Goal: Communication & Community: Answer question/provide support

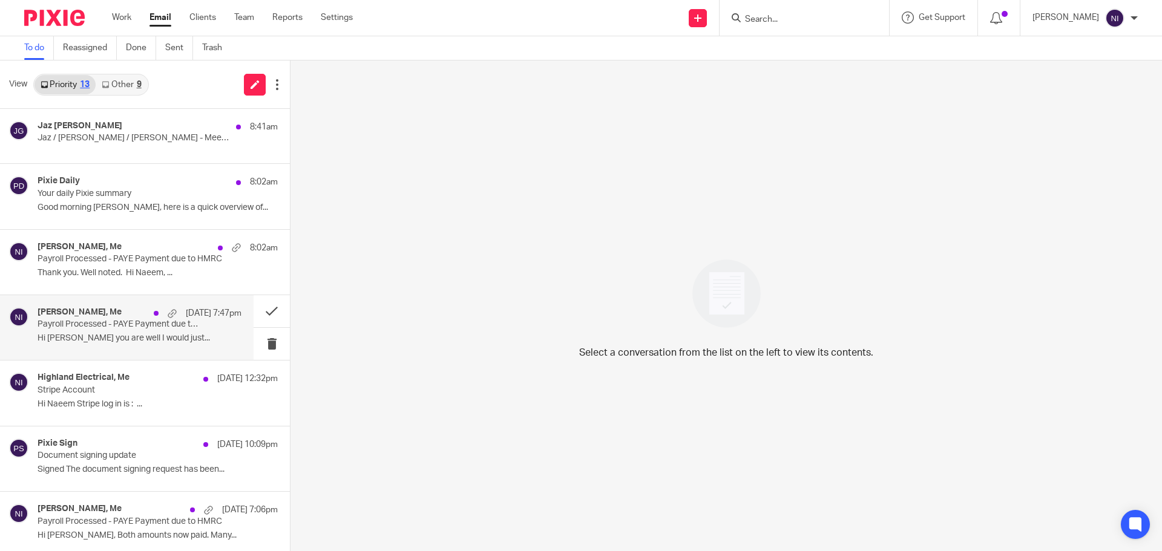
click at [153, 321] on p "Payroll Processed - PAYE Payment due to HMRC" at bounding box center [119, 325] width 163 height 10
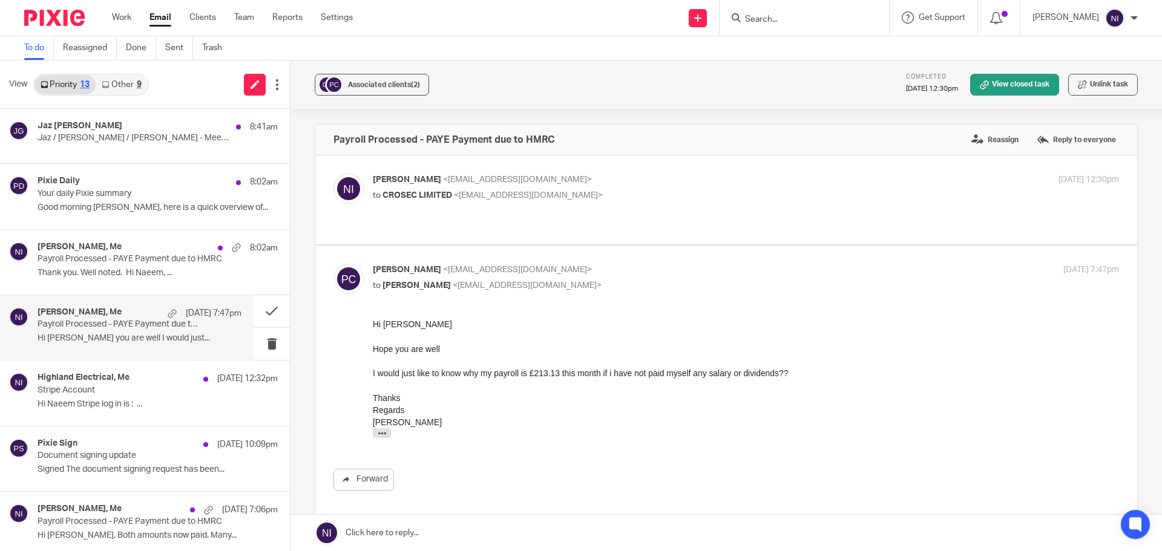
click at [467, 537] on link at bounding box center [725, 533] width 871 height 36
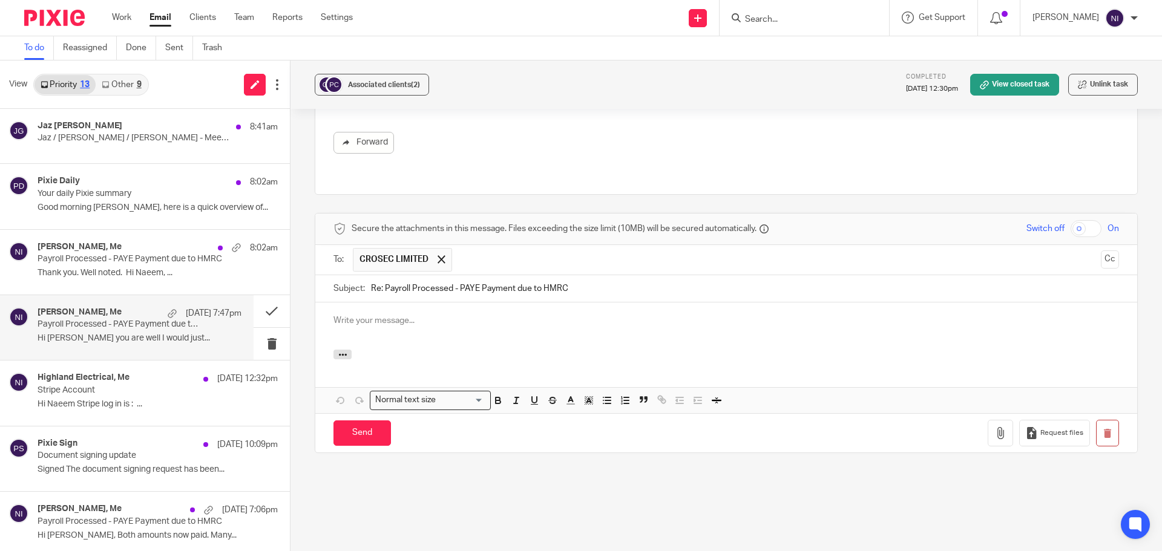
click at [463, 315] on p at bounding box center [725, 321] width 785 height 12
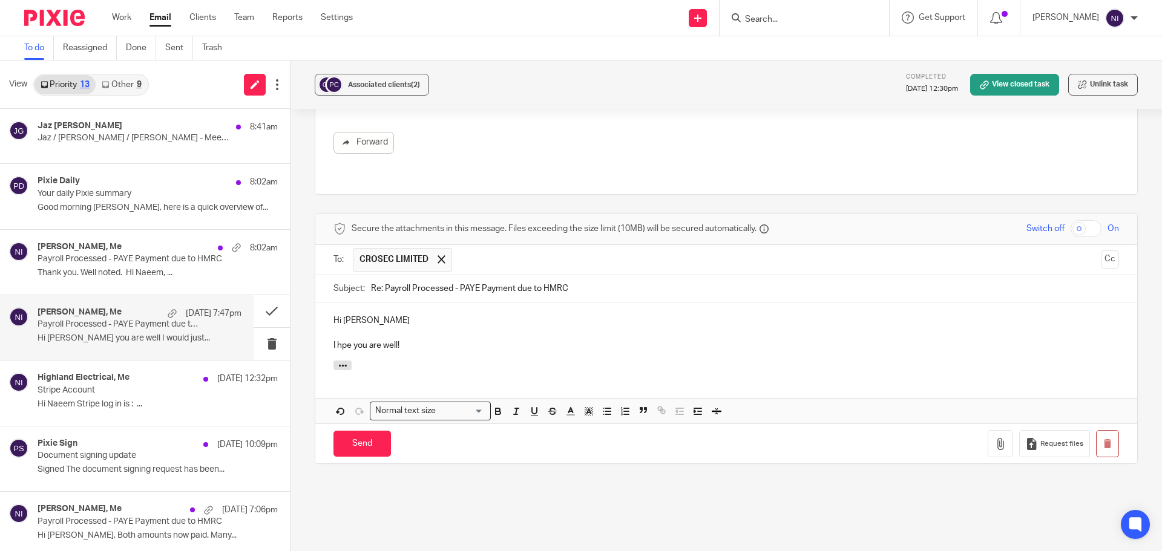
click at [340, 339] on p "I hpe you are well!" at bounding box center [725, 345] width 785 height 12
click at [476, 339] on p "I hope you are well!" at bounding box center [725, 345] width 785 height 12
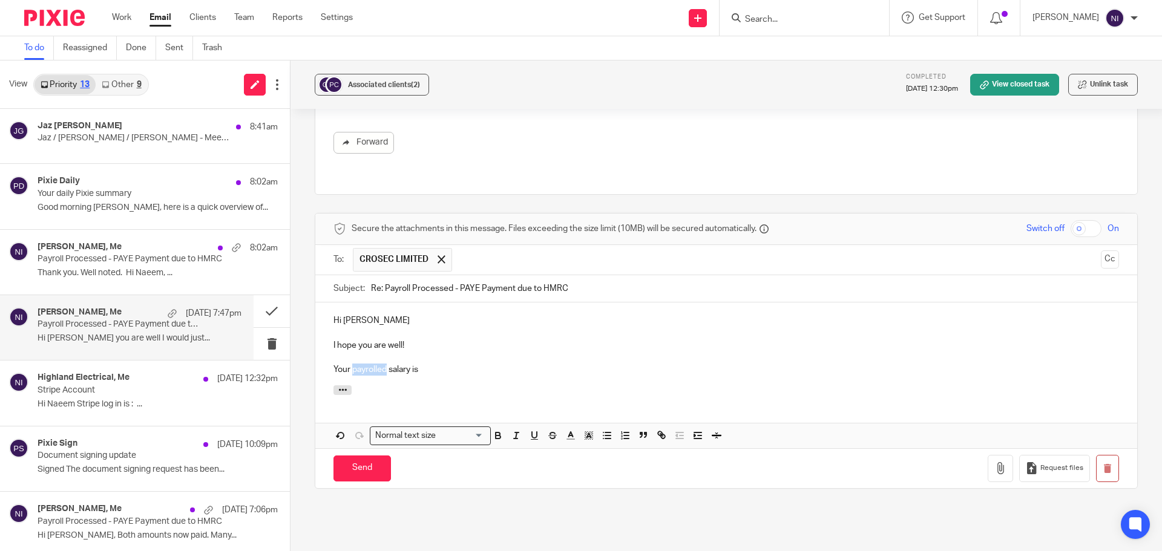
drag, startPoint x: 367, startPoint y: 358, endPoint x: 589, endPoint y: 345, distance: 222.5
click at [589, 352] on p at bounding box center [725, 358] width 785 height 12
drag, startPoint x: 385, startPoint y: 359, endPoint x: 350, endPoint y: 361, distance: 35.8
click at [350, 364] on p "Your payrolled salary is" at bounding box center [725, 370] width 785 height 12
click at [419, 364] on p "Your salary is" at bounding box center [725, 370] width 785 height 12
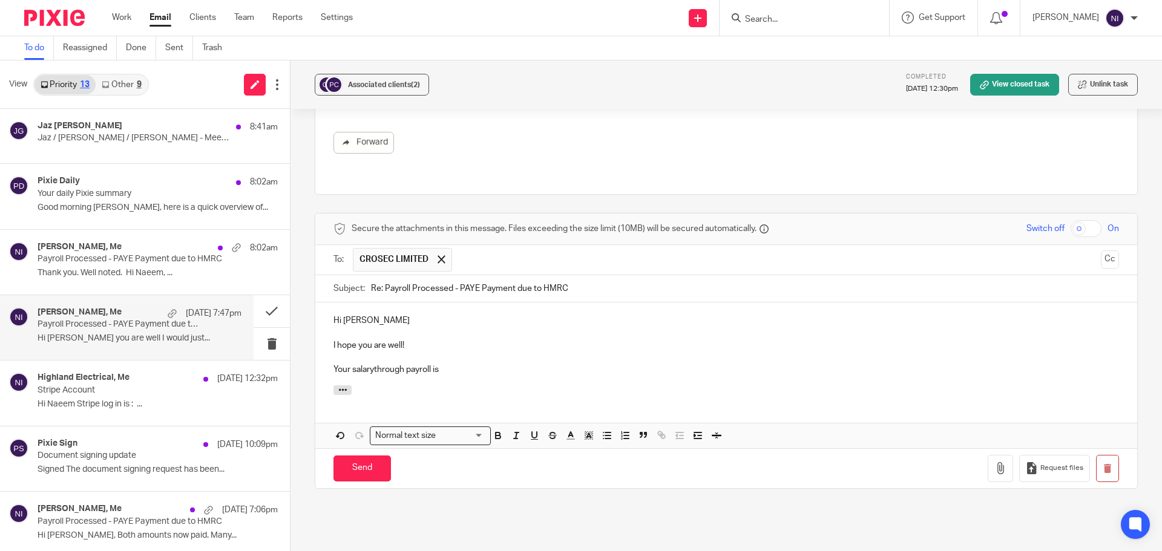
drag, startPoint x: 373, startPoint y: 359, endPoint x: 381, endPoint y: 359, distance: 7.3
click at [373, 364] on p "Your salarythrough payroll is" at bounding box center [725, 370] width 785 height 12
click at [448, 364] on p "Your salary through payroll is" at bounding box center [725, 370] width 785 height 12
click at [764, 364] on p "Your salary through payroll is £1,047.50 per month so PAYE will be payable whet…" at bounding box center [725, 370] width 785 height 12
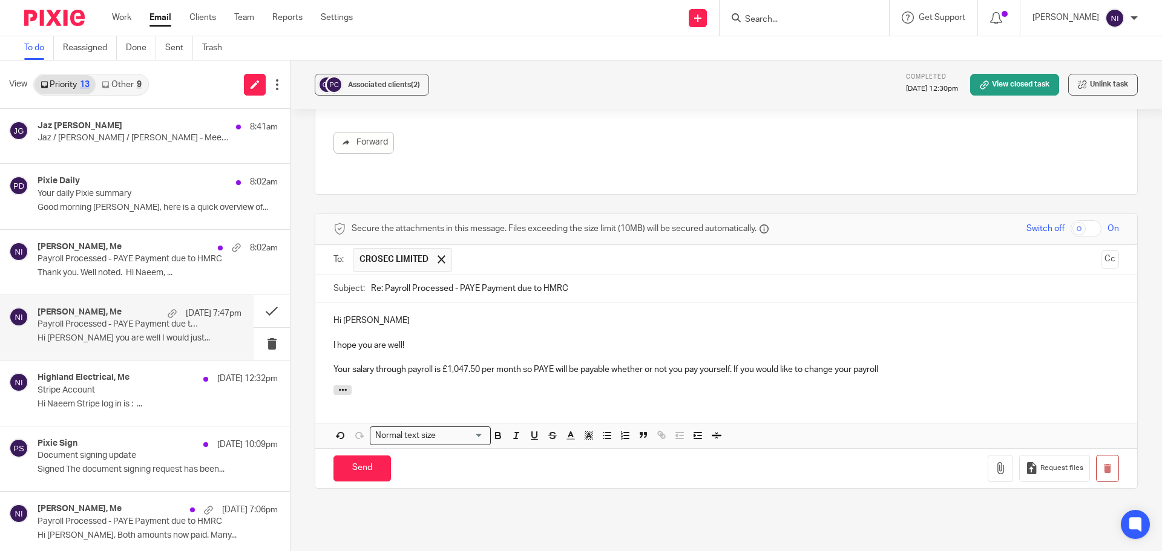
click at [930, 364] on p "Your salary through payroll is £1,047.50 per month so PAYE will be payable whet…" at bounding box center [725, 370] width 785 height 12
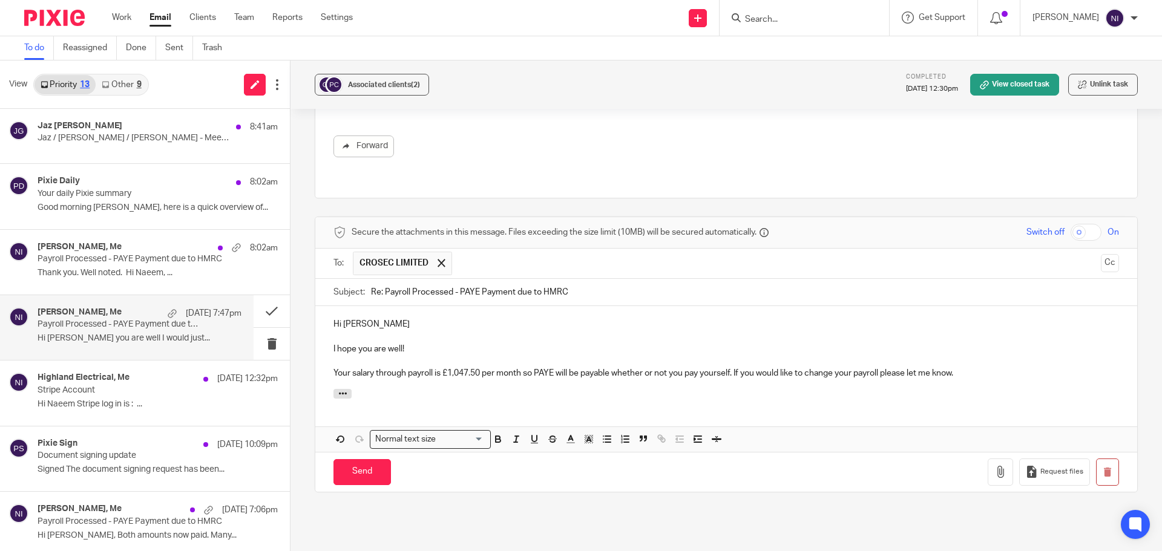
scroll to position [337, 0]
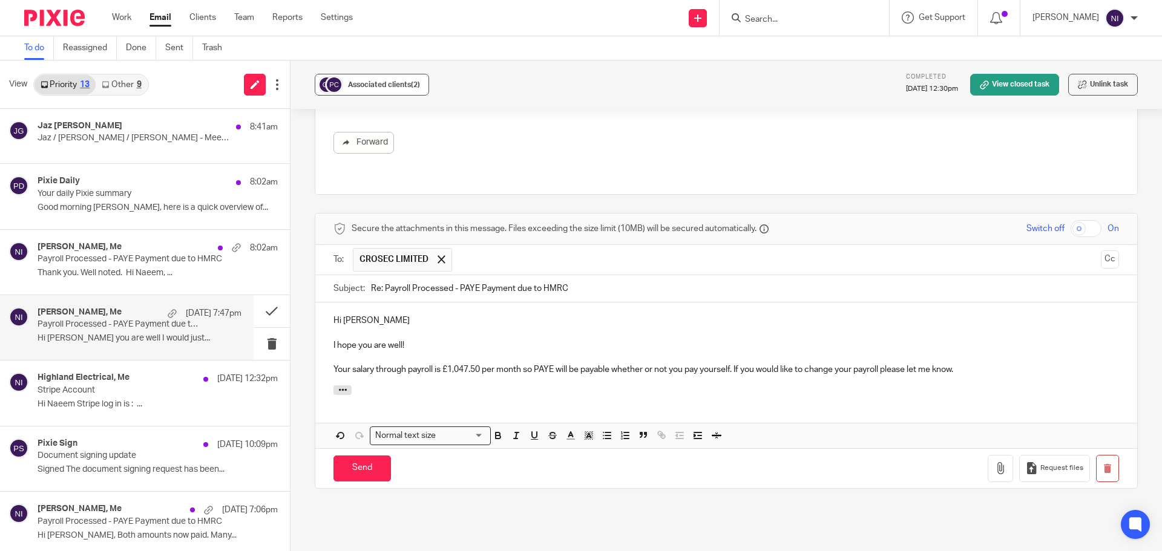
click at [369, 82] on span "Associated clients (2)" at bounding box center [384, 84] width 72 height 7
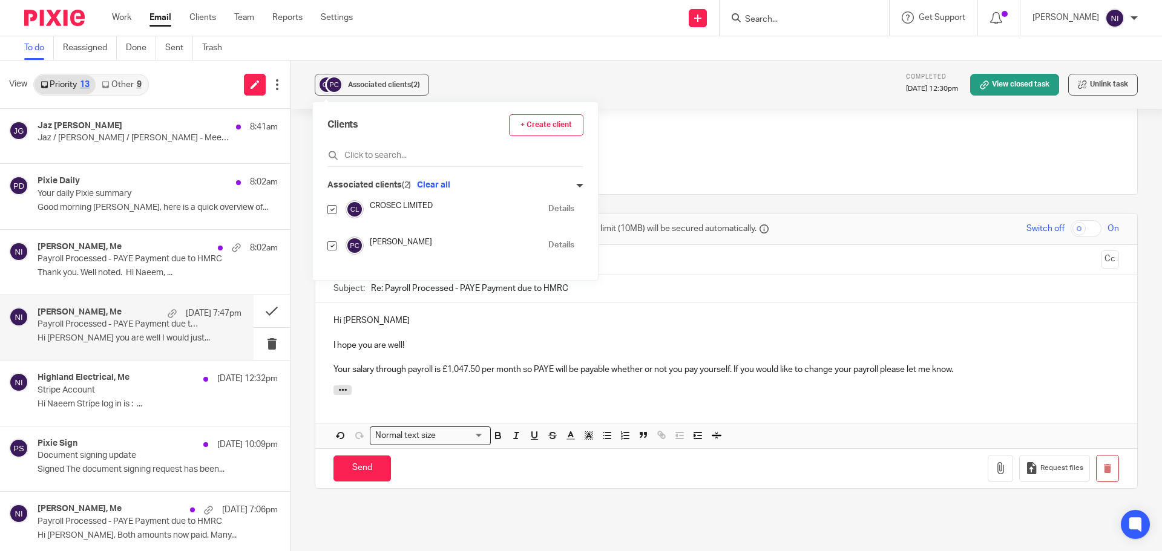
click at [548, 206] on link "Details" at bounding box center [561, 208] width 26 height 11
click at [441, 364] on p "Your salary through payroll is £1,047.50 per month so PAYE will be payable whet…" at bounding box center [725, 370] width 785 height 12
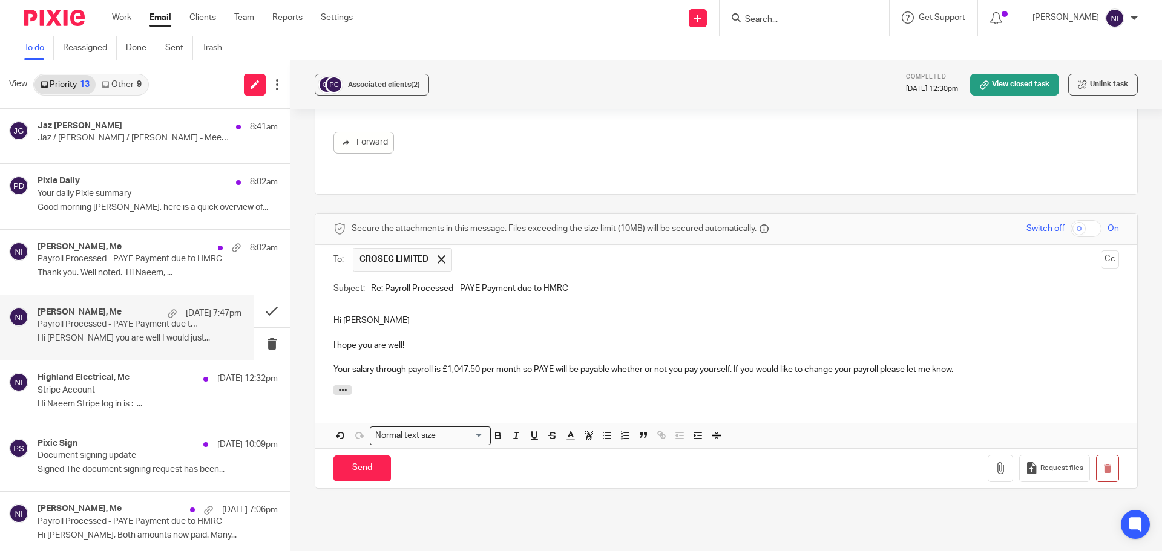
click at [732, 364] on p "Your salary through payroll is £1,047.50 per month so PAYE will be payable whet…" at bounding box center [725, 370] width 785 height 12
click at [404, 364] on p "Your salary through payroll is £1,047.50 per month so PAYE will be payable whet…" at bounding box center [725, 370] width 785 height 12
click at [534, 364] on p "Your salary through the payroll is £1,047.50 per month so PAYE will be payable …" at bounding box center [725, 370] width 785 height 12
click at [435, 372] on p "Your salary through the payroll is £1,047.50 per month as agreed per your email…" at bounding box center [725, 370] width 785 height 12
drag, startPoint x: 435, startPoint y: 372, endPoint x: 306, endPoint y: 284, distance: 156.8
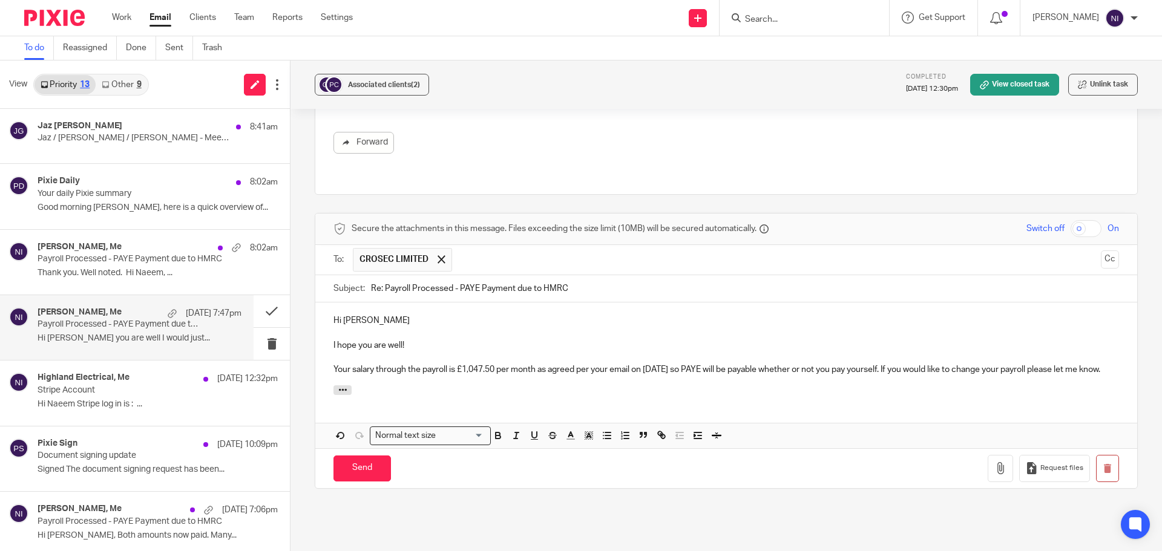
click at [306, 284] on div "Associated clients (2) Completed 10 Oct 2025 12:30pm View closed task Unlink ta…" at bounding box center [725, 306] width 871 height 491
copy div "Hi Pieter I hope you are well! Your salary through the payroll is £1,047.50 per…"
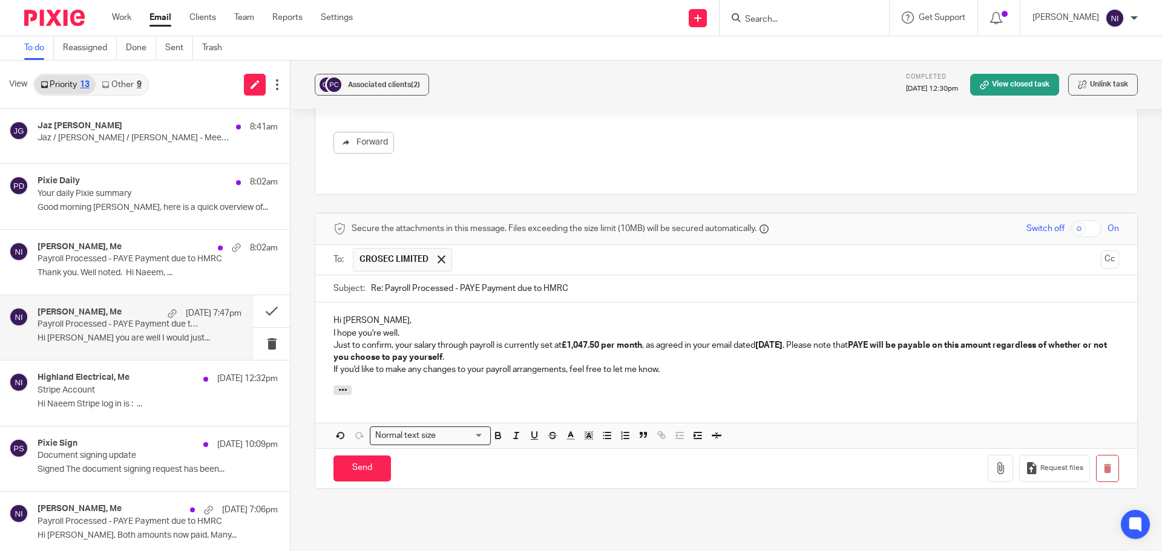
click at [328, 318] on div "Hi Pieter, I hope you're well. Just to confirm, your salary through payroll is …" at bounding box center [726, 344] width 822 height 82
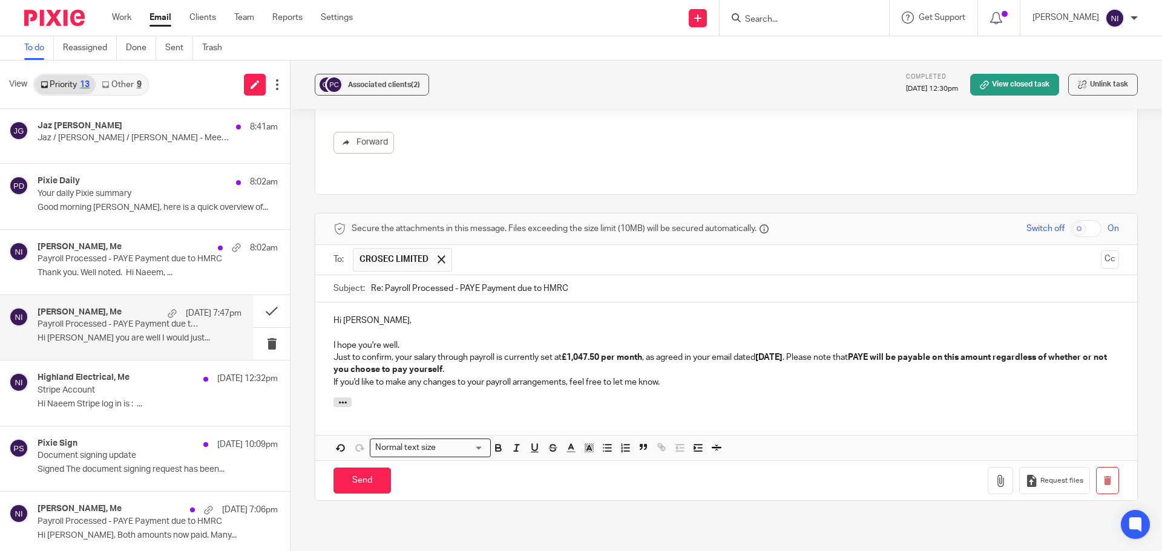
click at [326, 348] on div "Hi Pieter, I hope you're well. Just to confirm, your salary through payroll is …" at bounding box center [726, 350] width 822 height 95
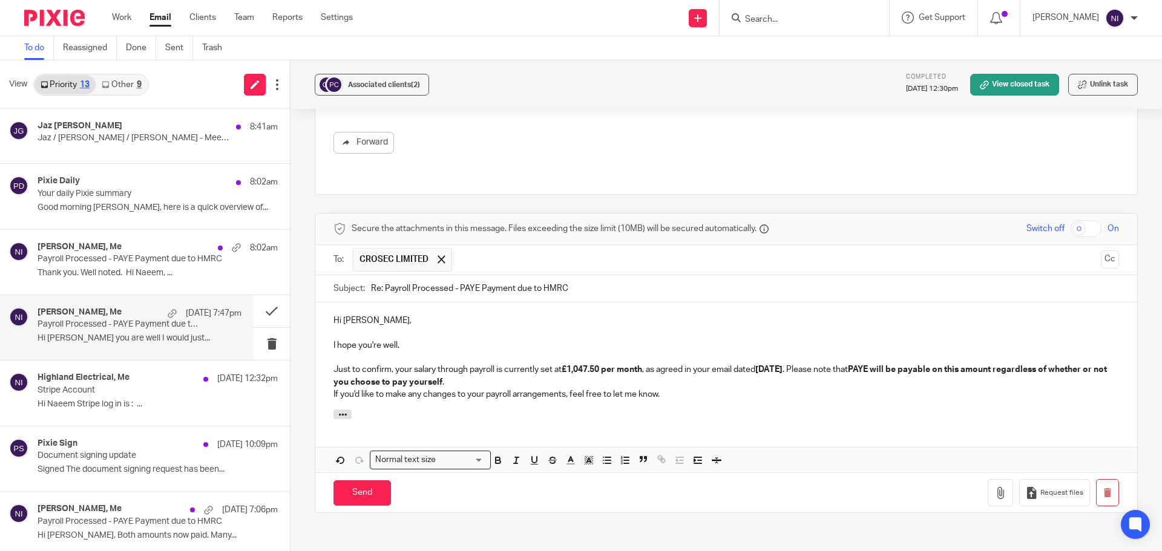
click at [329, 381] on div "Hi Pieter, I hope you're well. Just to confirm, your salary through payroll is …" at bounding box center [726, 356] width 822 height 107
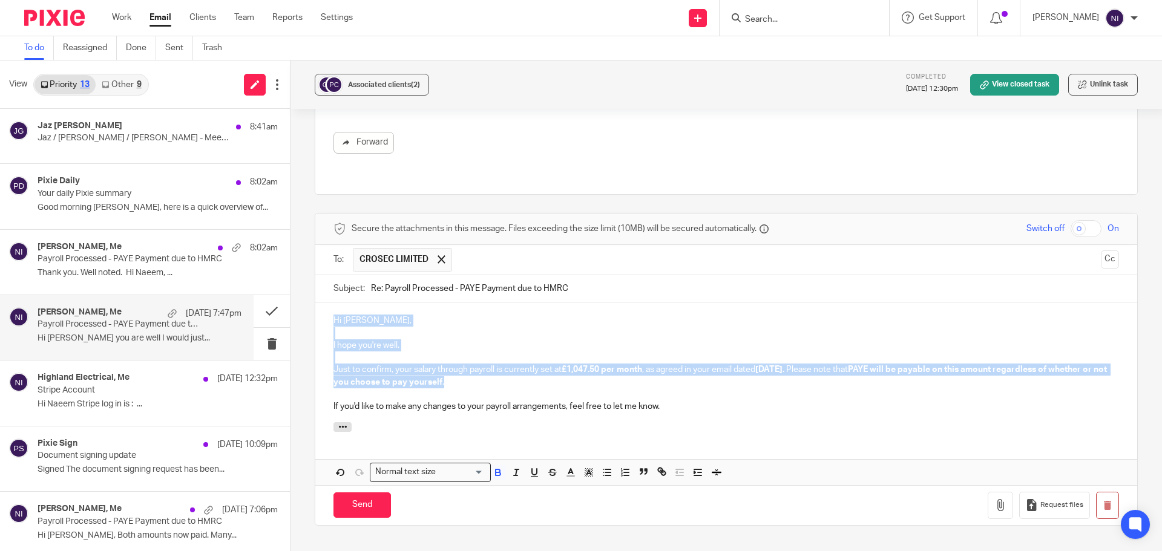
drag, startPoint x: 511, startPoint y: 373, endPoint x: 316, endPoint y: 300, distance: 208.2
click at [316, 303] on div "Hi Pieter, I hope you're well. Just to confirm, your salary through payroll is …" at bounding box center [726, 362] width 822 height 119
click at [496, 473] on icon "button" at bounding box center [498, 474] width 5 height 3
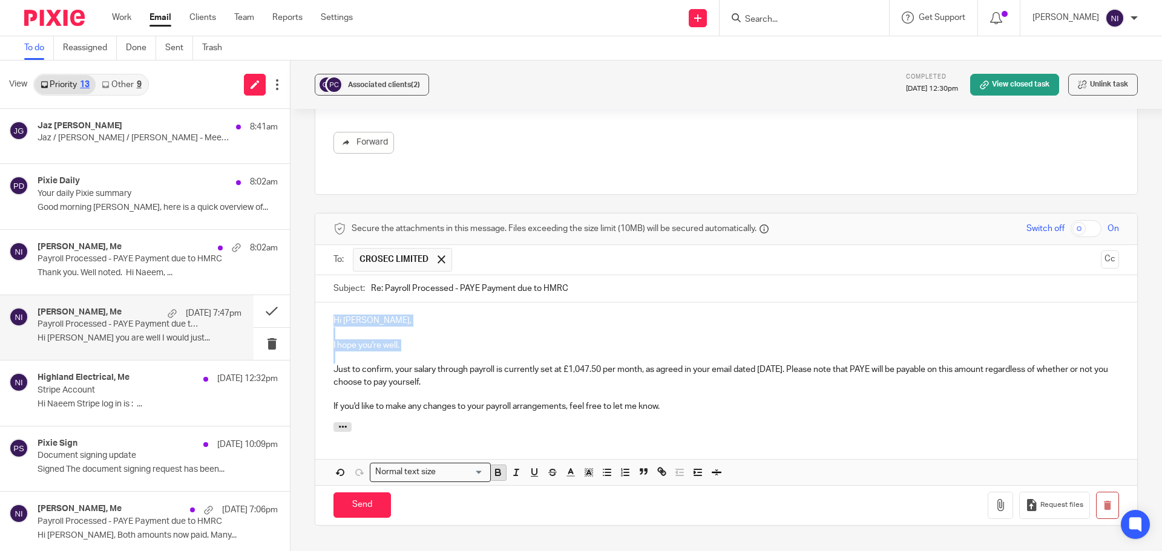
click at [496, 473] on icon "button" at bounding box center [498, 474] width 5 height 3
click at [690, 388] on p at bounding box center [725, 394] width 785 height 12
click at [364, 493] on input "Send" at bounding box center [361, 506] width 57 height 26
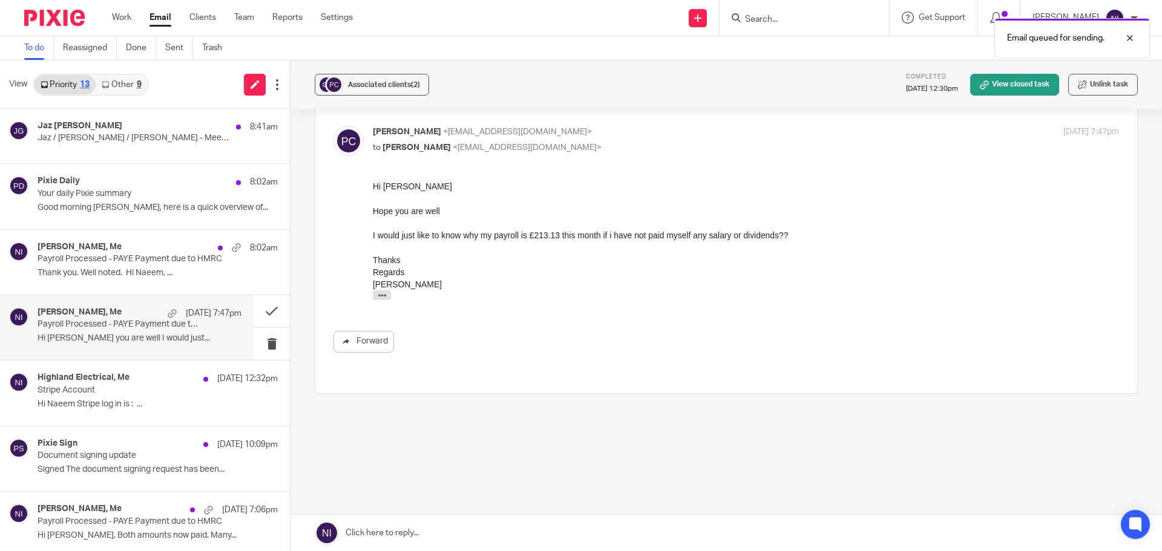
scroll to position [125, 0]
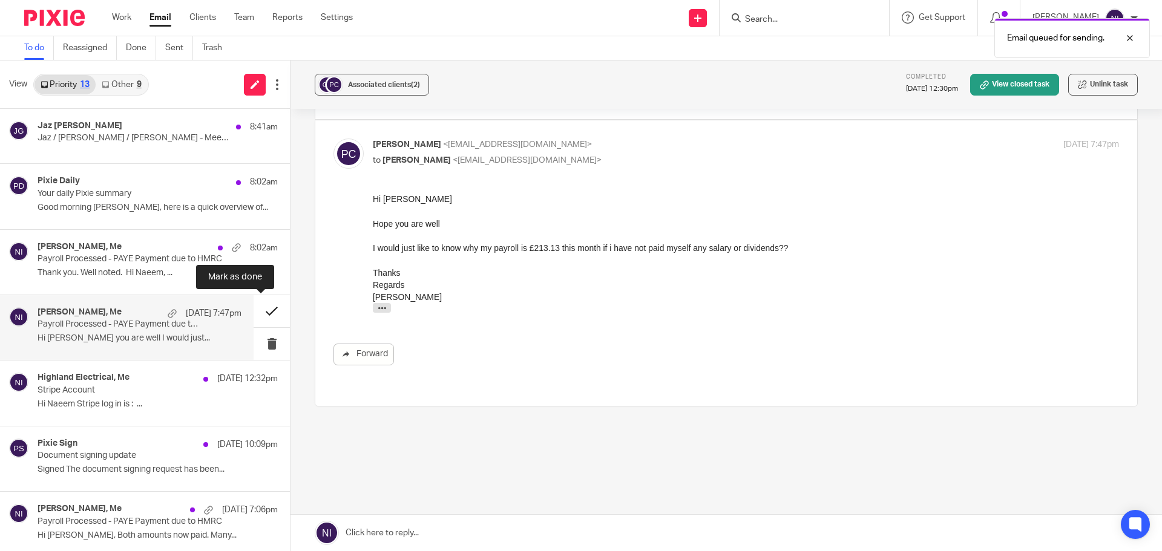
click at [267, 312] on button at bounding box center [272, 311] width 36 height 32
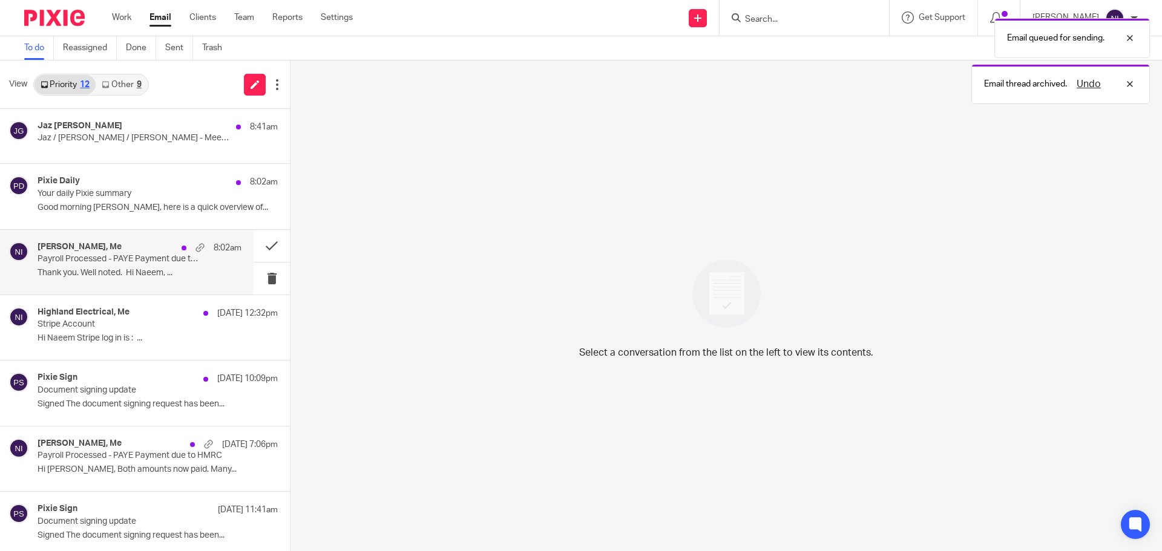
click at [166, 274] on p "Thank you. Well noted. Hi Naeem, ..." at bounding box center [140, 273] width 204 height 10
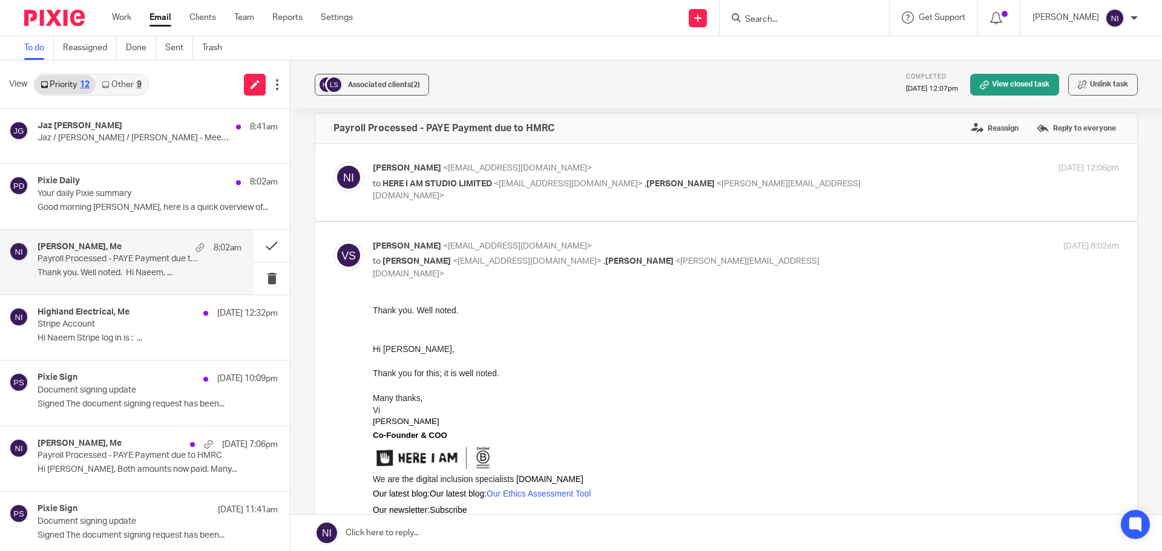
scroll to position [0, 0]
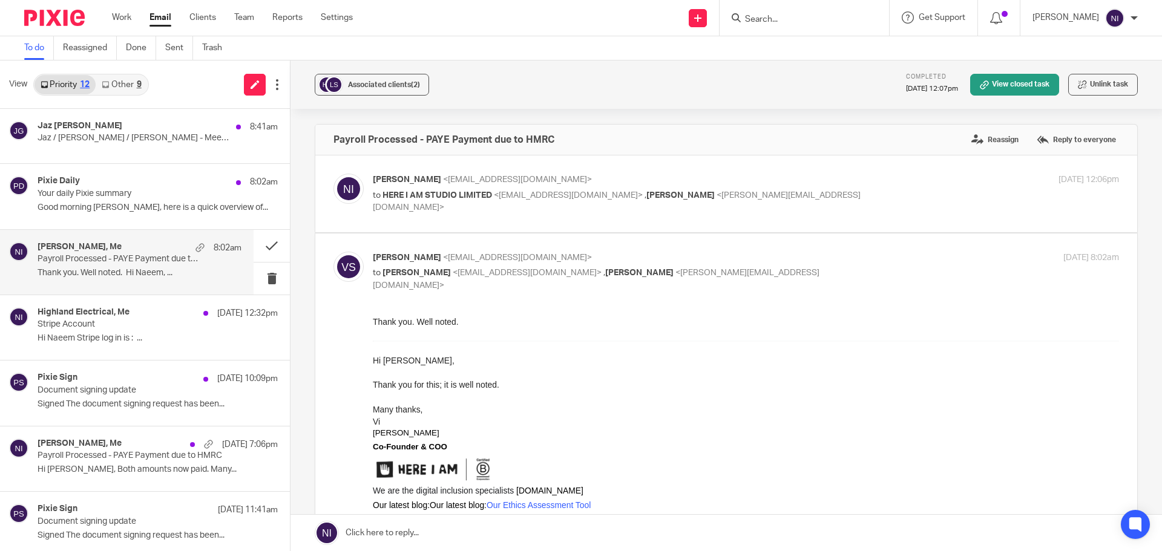
click at [641, 170] on label at bounding box center [726, 194] width 822 height 77
click at [333, 173] on input "checkbox" at bounding box center [333, 173] width 1 height 1
checkbox input "true"
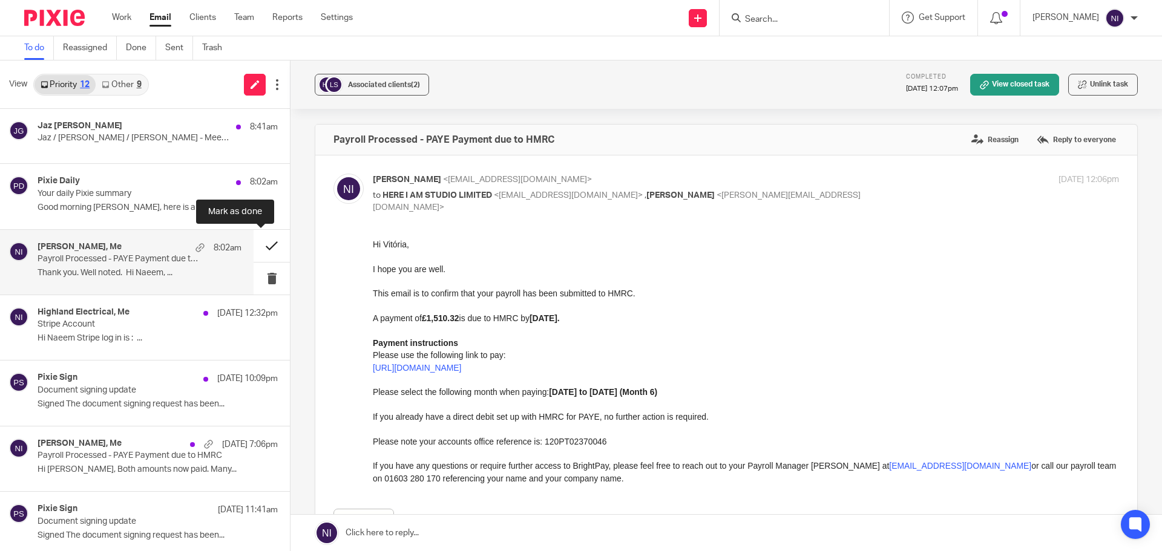
click at [260, 246] on button at bounding box center [272, 246] width 36 height 32
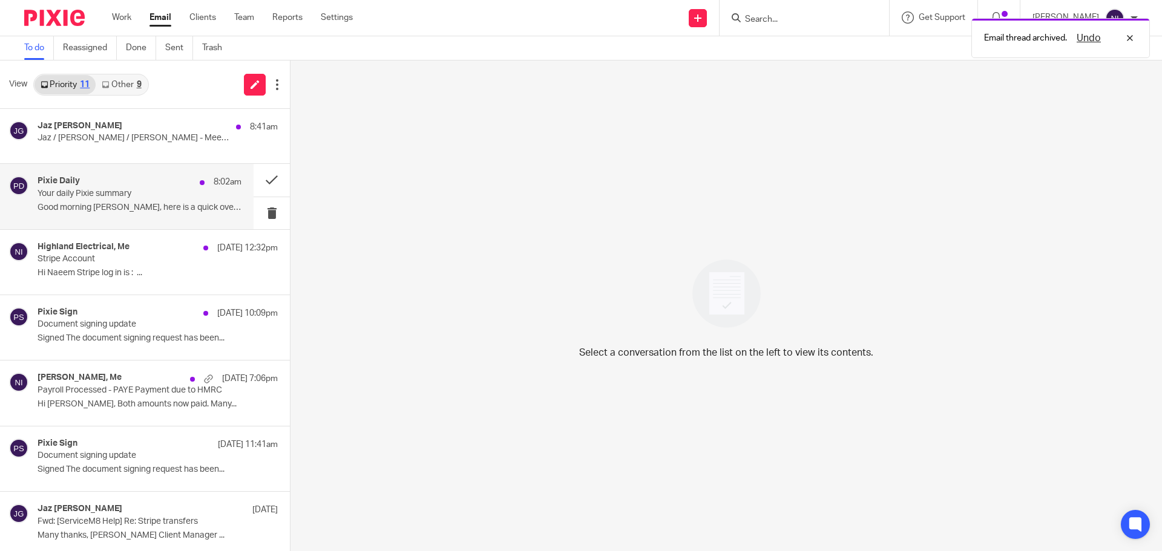
click at [125, 190] on p "Your daily Pixie summary" at bounding box center [119, 194] width 163 height 10
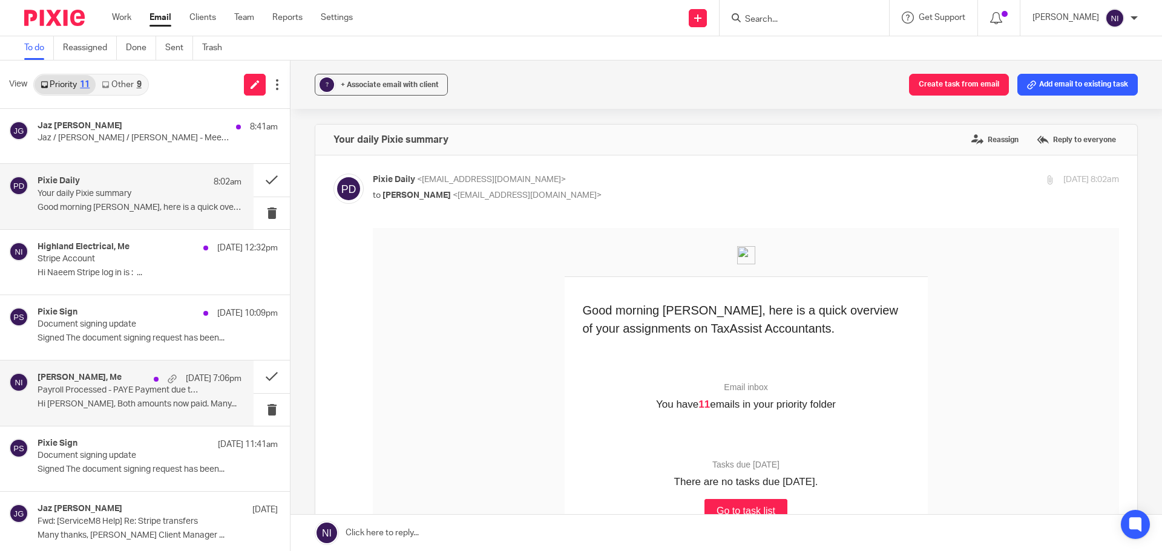
click at [85, 392] on p "Payroll Processed - PAYE Payment due to HMRC" at bounding box center [119, 390] width 163 height 10
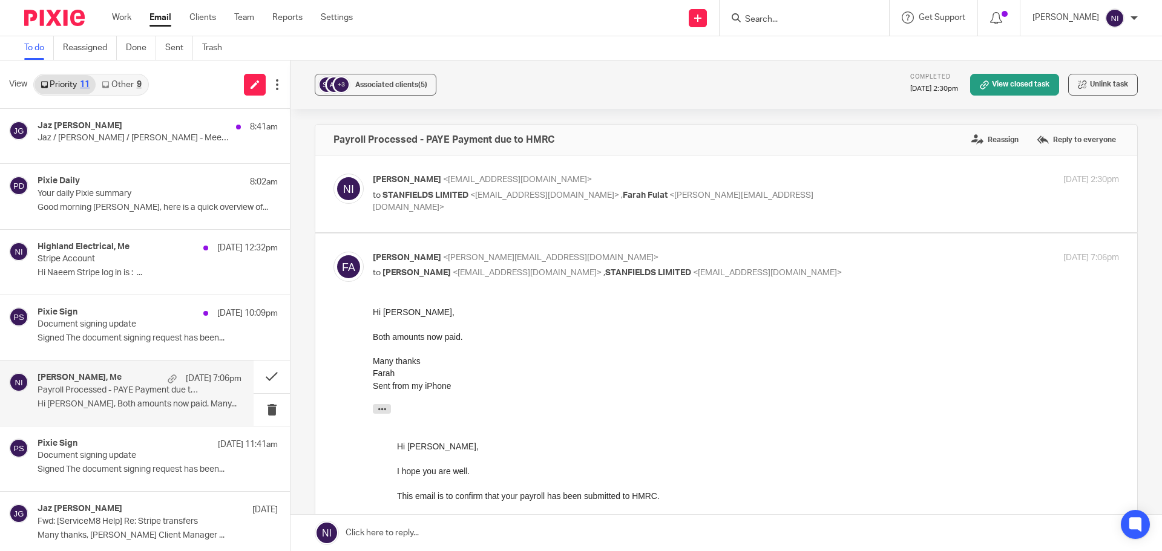
click at [608, 170] on label at bounding box center [726, 194] width 822 height 77
click at [333, 173] on input "checkbox" at bounding box center [333, 173] width 1 height 1
checkbox input "true"
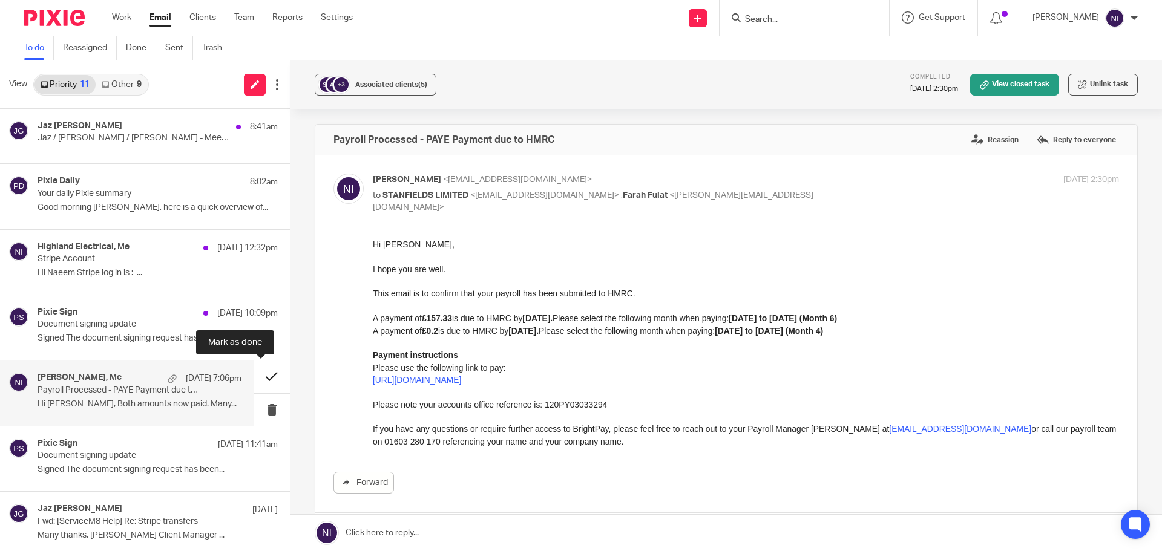
click at [267, 379] on button at bounding box center [272, 377] width 36 height 32
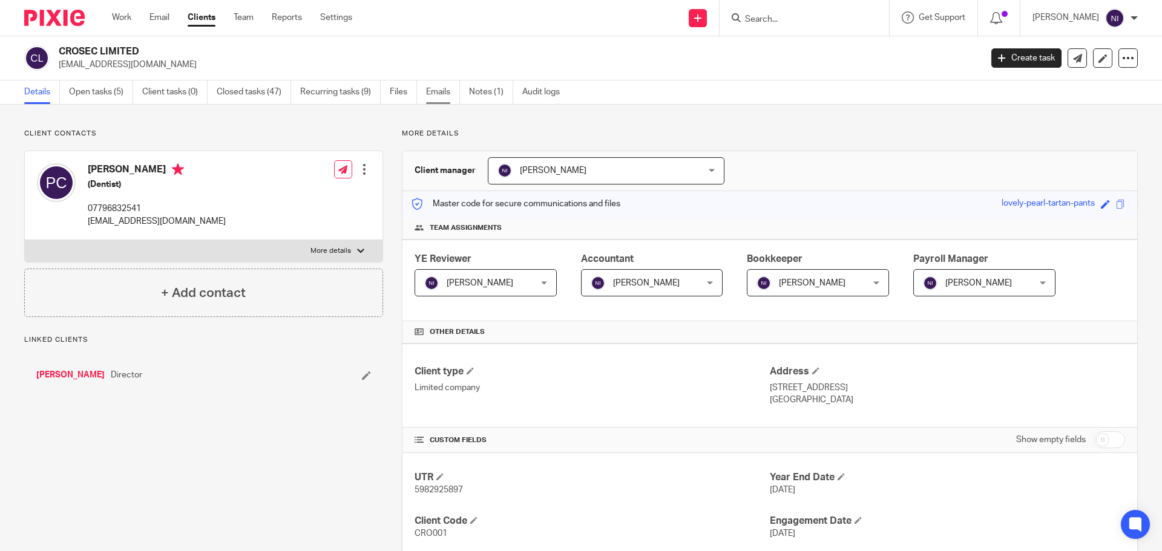
click at [446, 94] on link "Emails" at bounding box center [443, 92] width 34 height 24
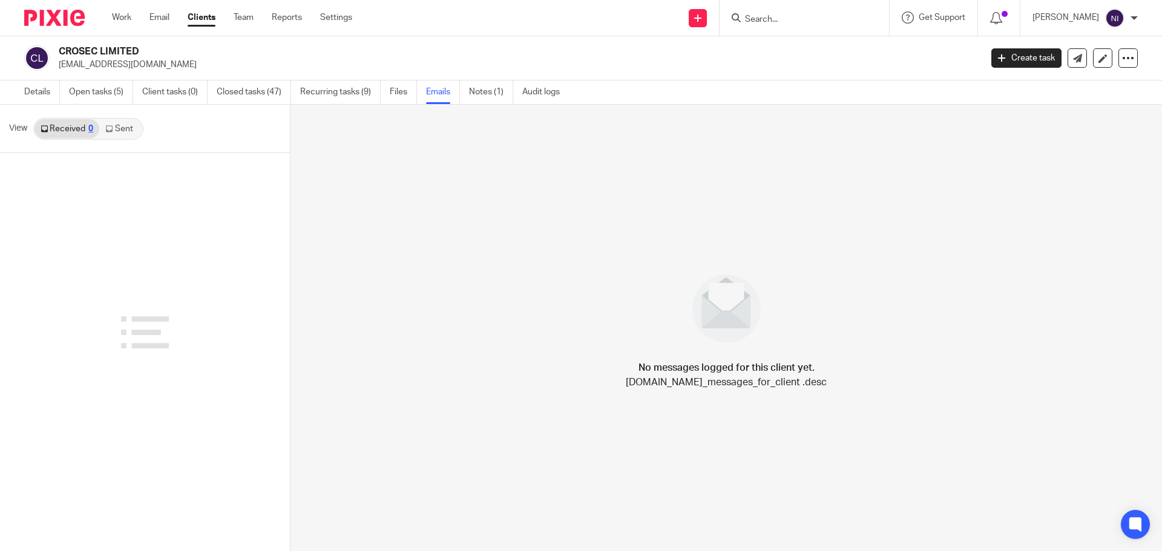
click at [120, 131] on link "Sent" at bounding box center [120, 128] width 42 height 19
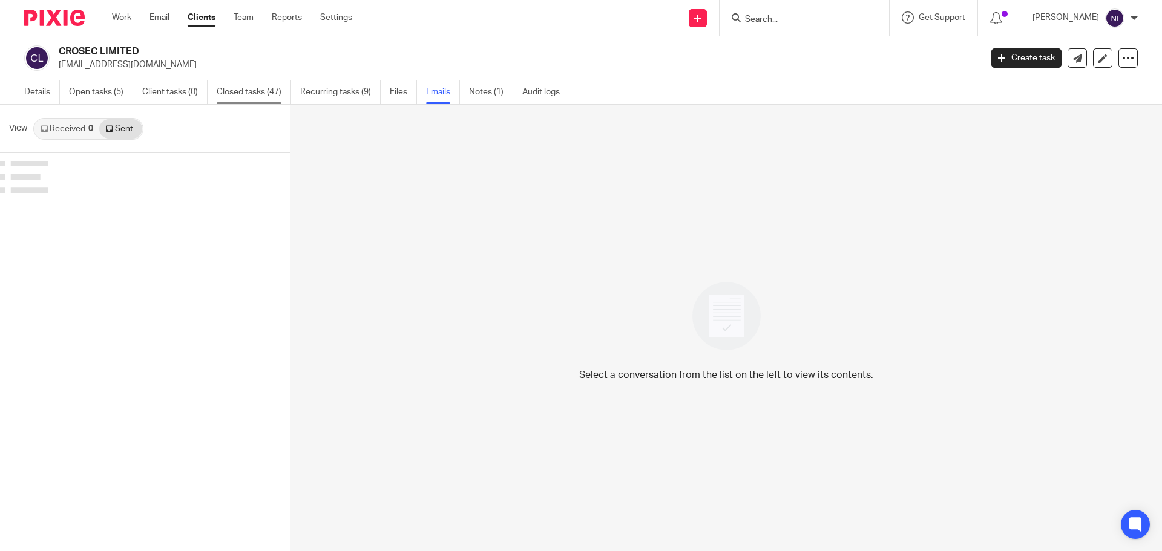
click at [232, 97] on link "Closed tasks (47)" at bounding box center [254, 92] width 74 height 24
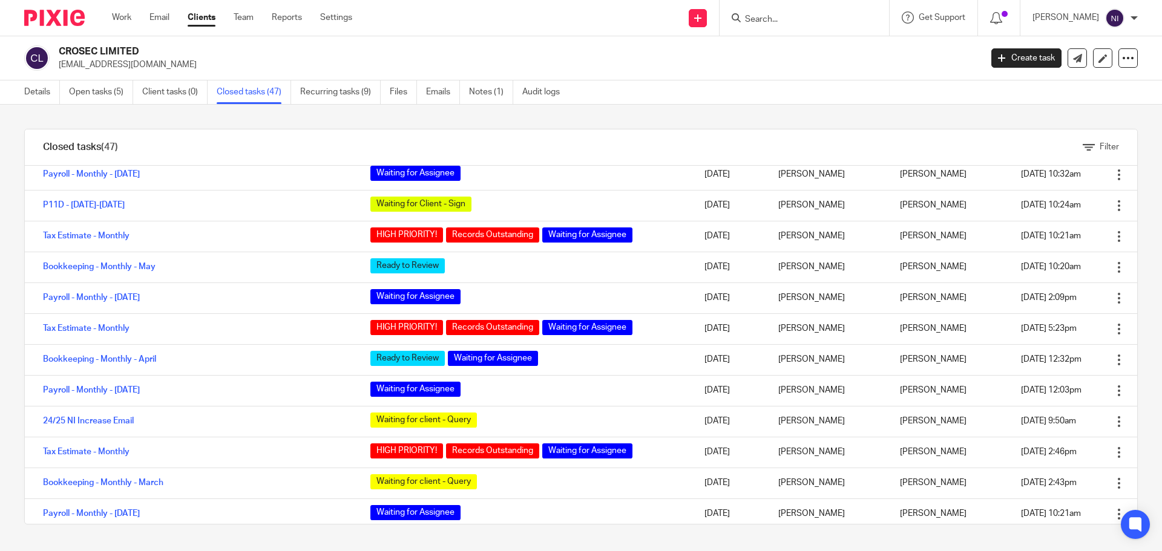
scroll to position [363, 0]
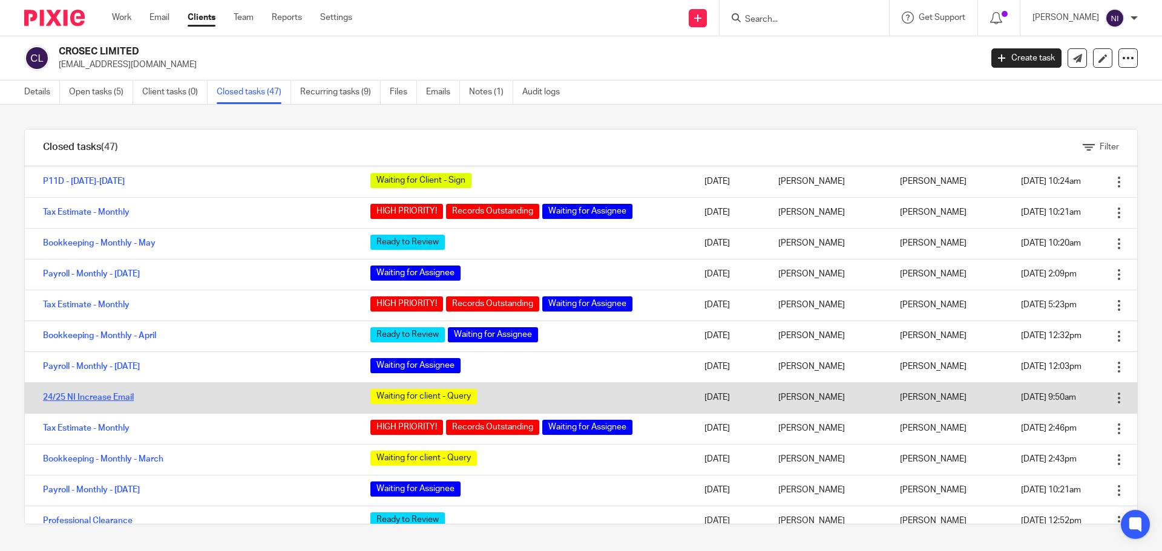
click at [102, 397] on link "24/25 NI Increase Email" at bounding box center [88, 397] width 91 height 8
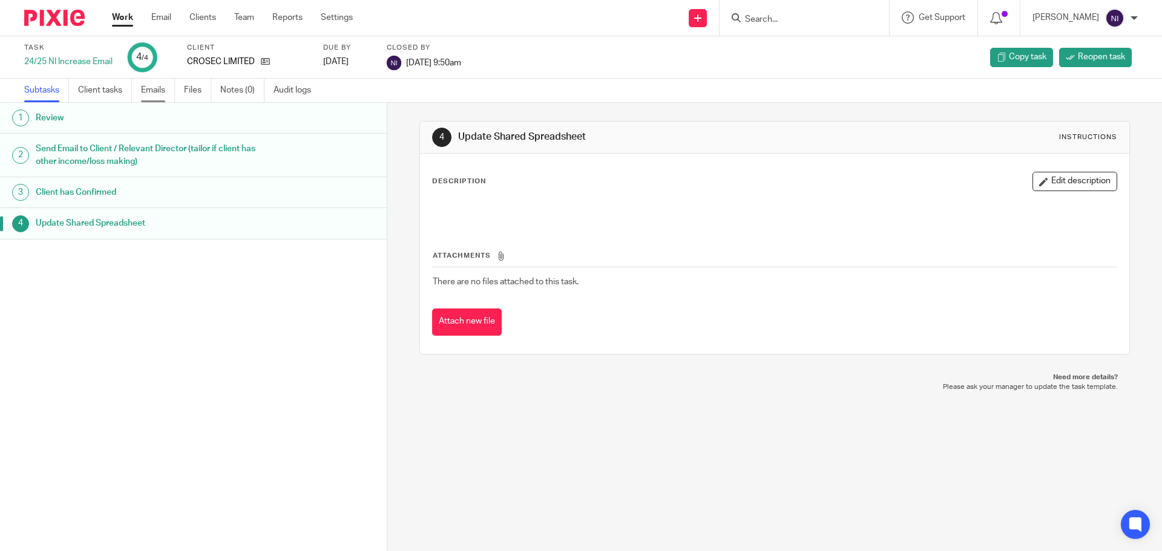
click at [154, 90] on link "Emails" at bounding box center [158, 91] width 34 height 24
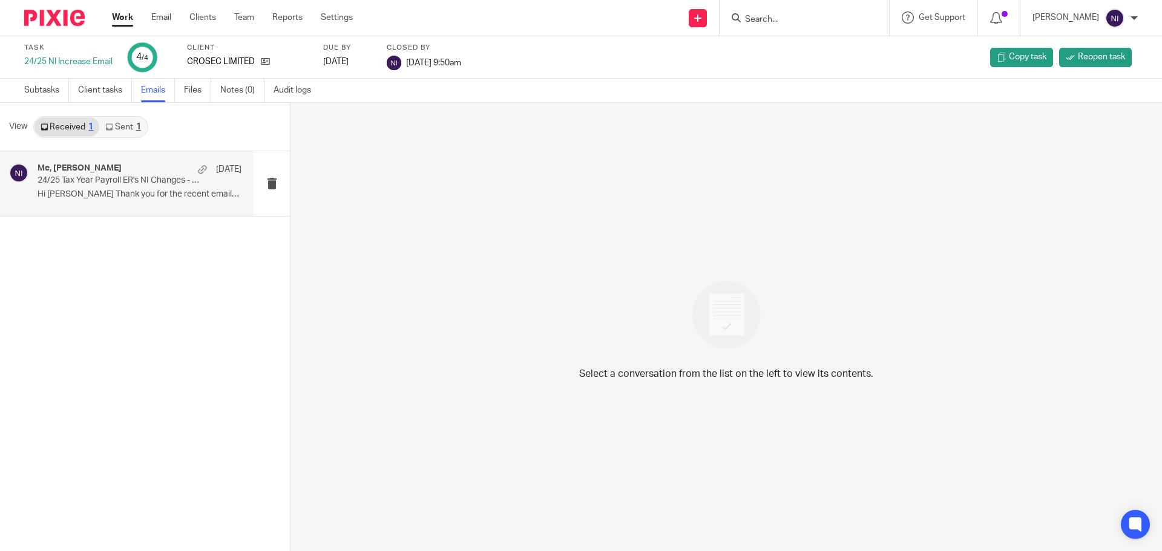
click at [94, 205] on div "Me, Peter Crouse 14 Apr 24/25 Tax Year Payroll ER's NI Changes - Action Require…" at bounding box center [127, 183] width 254 height 65
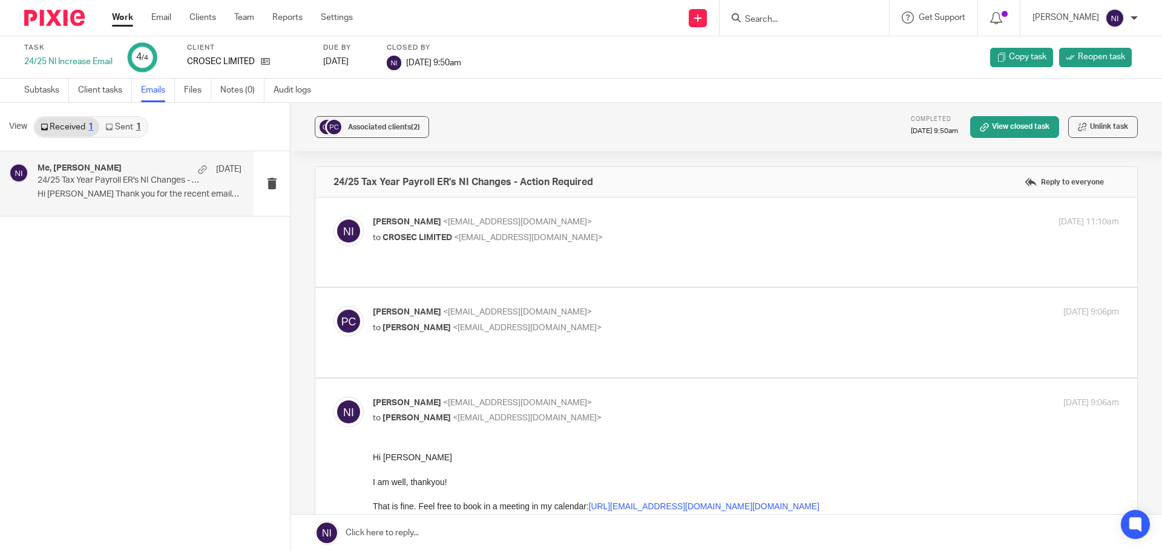
click at [635, 317] on p "Peter Crouse <petercrouse9@gmail.com>" at bounding box center [621, 312] width 497 height 13
checkbox input "true"
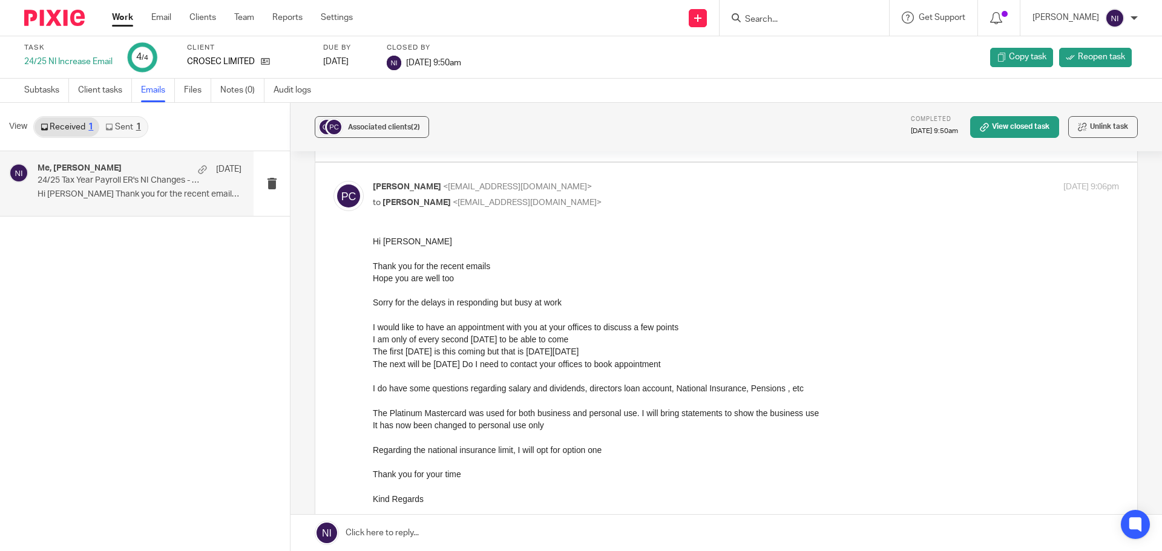
scroll to position [61, 0]
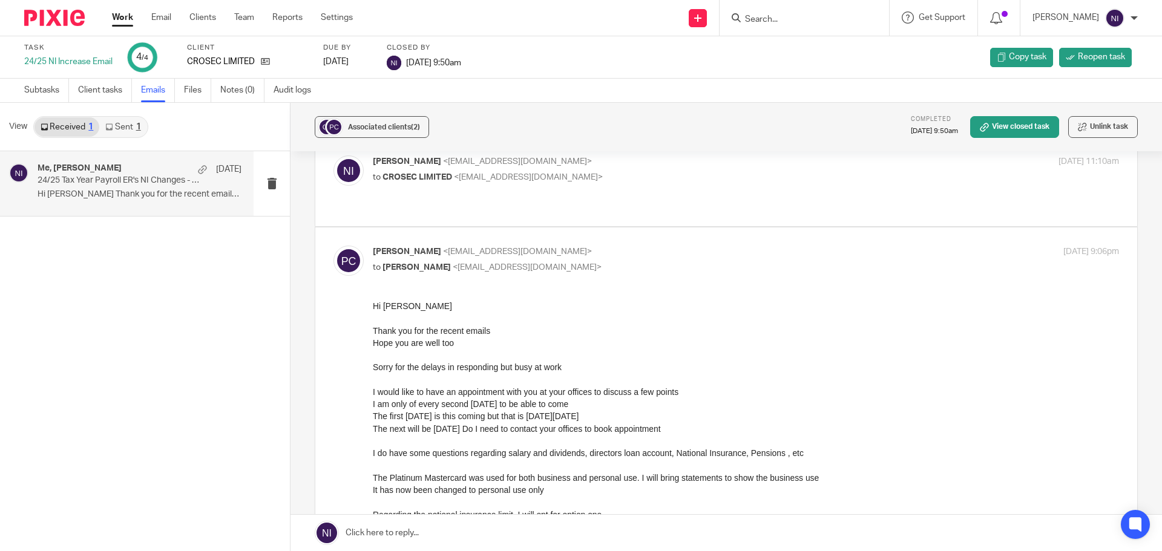
click at [669, 171] on p "to CROSEC LIMITED <petercrouse9@gmail.com>" at bounding box center [621, 177] width 497 height 13
checkbox input "true"
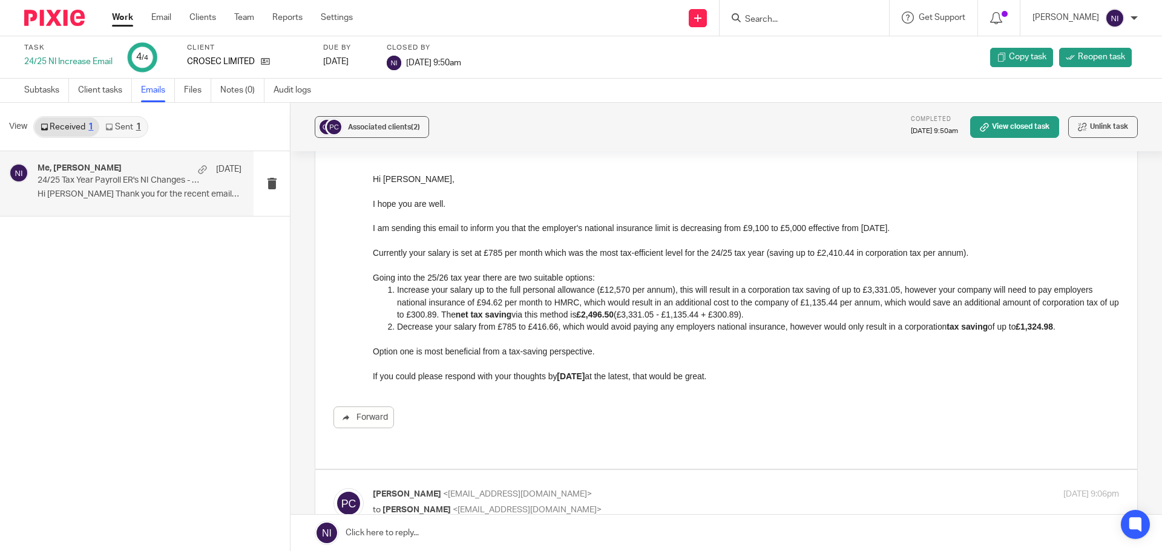
scroll to position [242, 0]
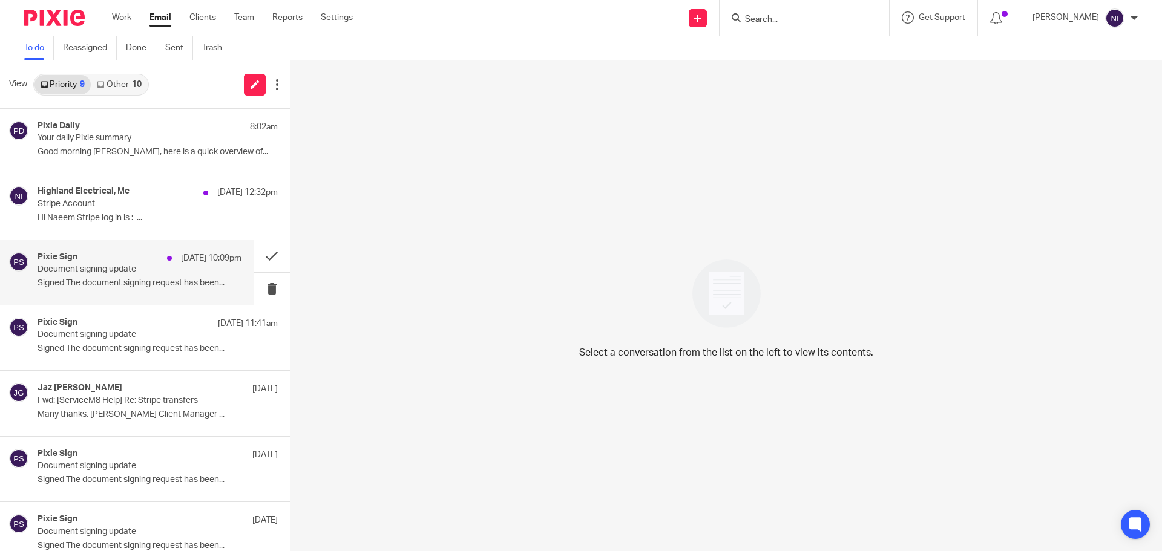
click at [147, 277] on div "Pixie Sign 10 Oct 10:09pm Document signing update Signed The document signing r…" at bounding box center [140, 272] width 204 height 41
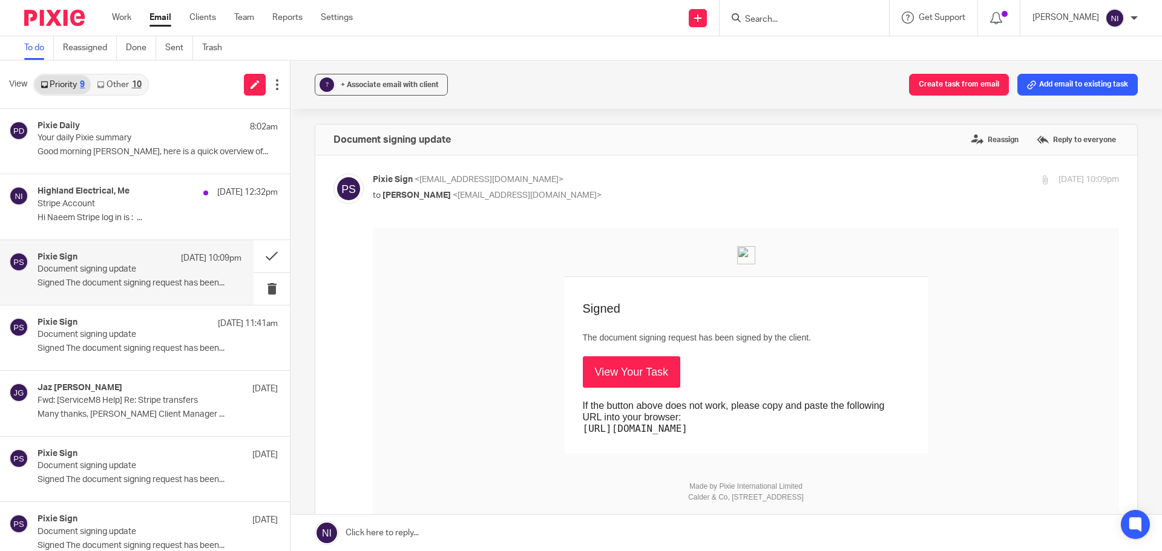
click at [631, 378] on link "View Your Task" at bounding box center [631, 371] width 97 height 31
click at [151, 213] on p "Hi Naeem Stripe log in is : ..." at bounding box center [140, 218] width 204 height 10
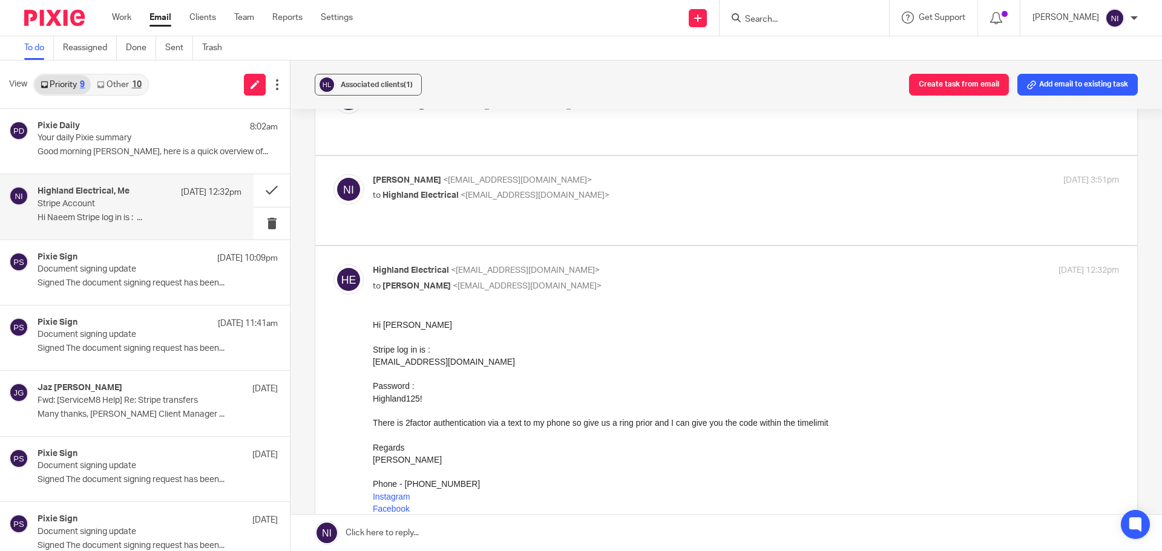
scroll to position [182, 0]
click at [116, 82] on link "Other 10" at bounding box center [119, 84] width 56 height 19
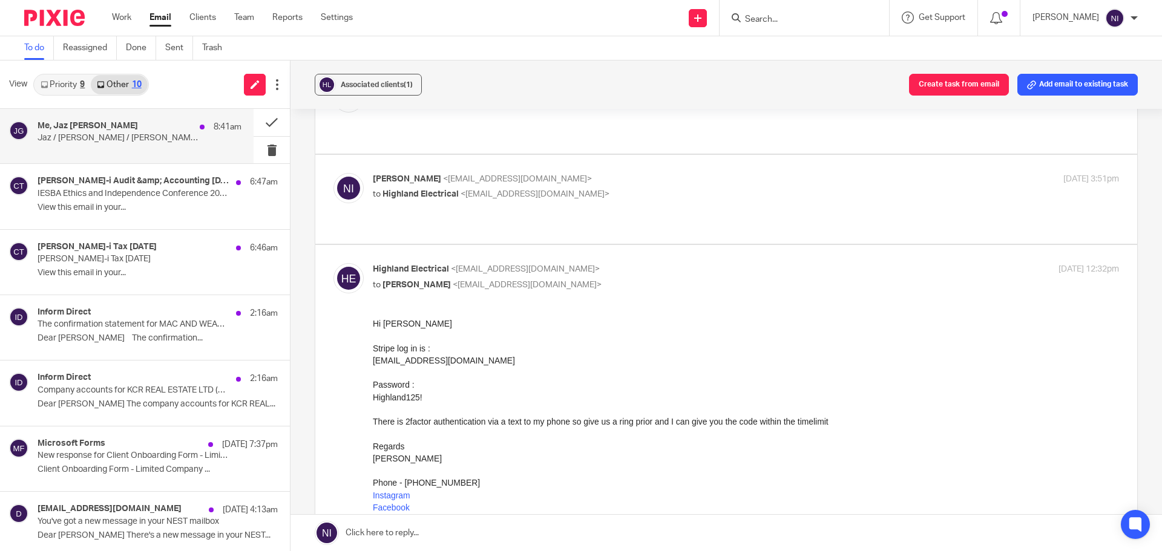
click at [142, 136] on p "Jaz / Naeem / Mason - Meeting" at bounding box center [119, 138] width 163 height 10
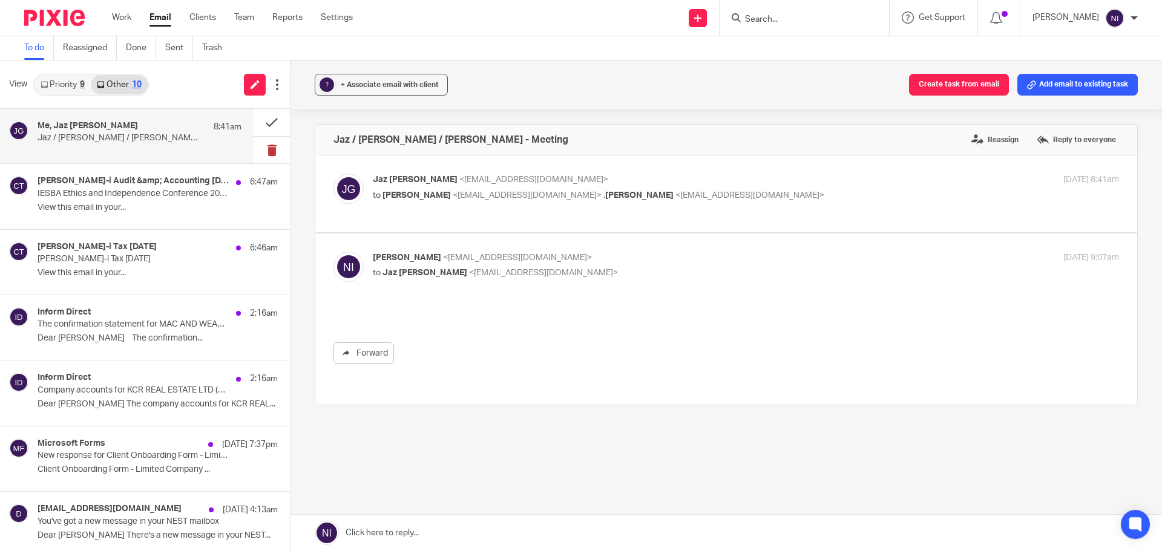
scroll to position [0, 0]
click at [271, 122] on button at bounding box center [272, 122] width 36 height 27
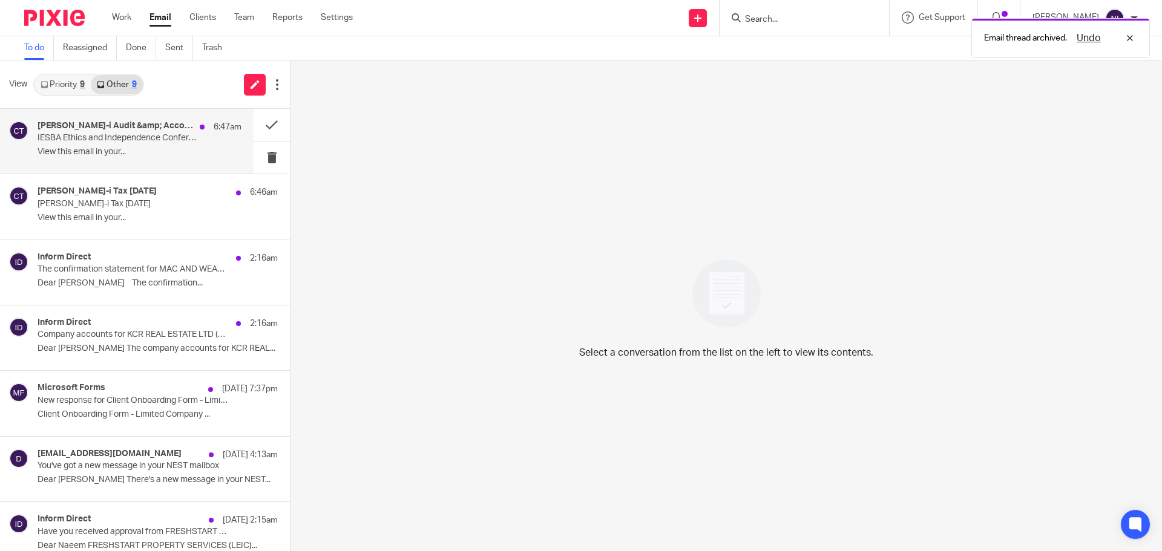
click at [180, 146] on div "Croner-i Audit &amp; Accounting Today 6:47am IESBA Ethics and Independence Conf…" at bounding box center [140, 141] width 204 height 41
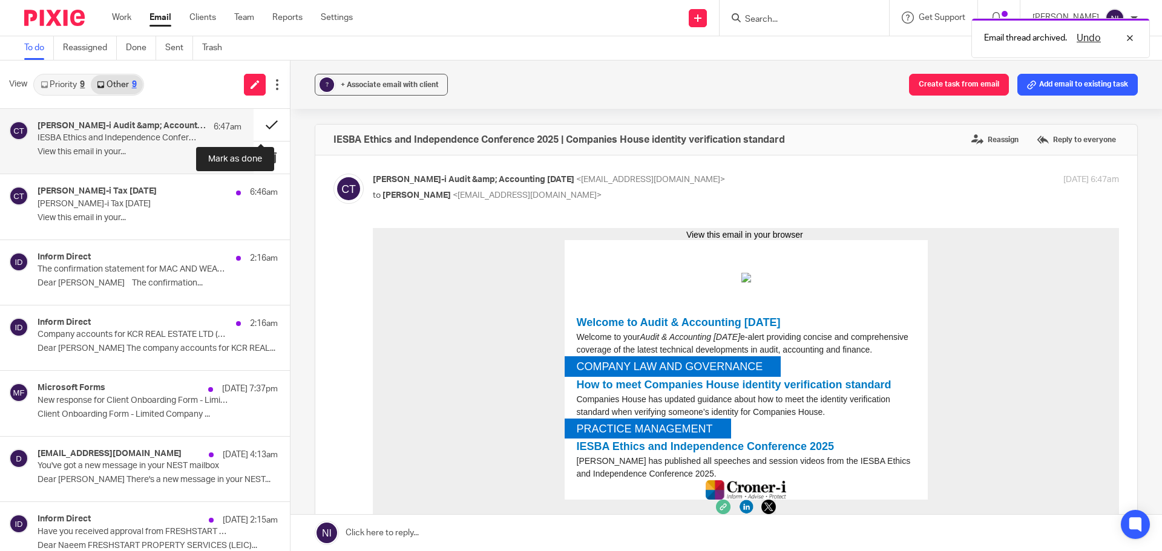
click at [271, 121] on button at bounding box center [272, 125] width 36 height 32
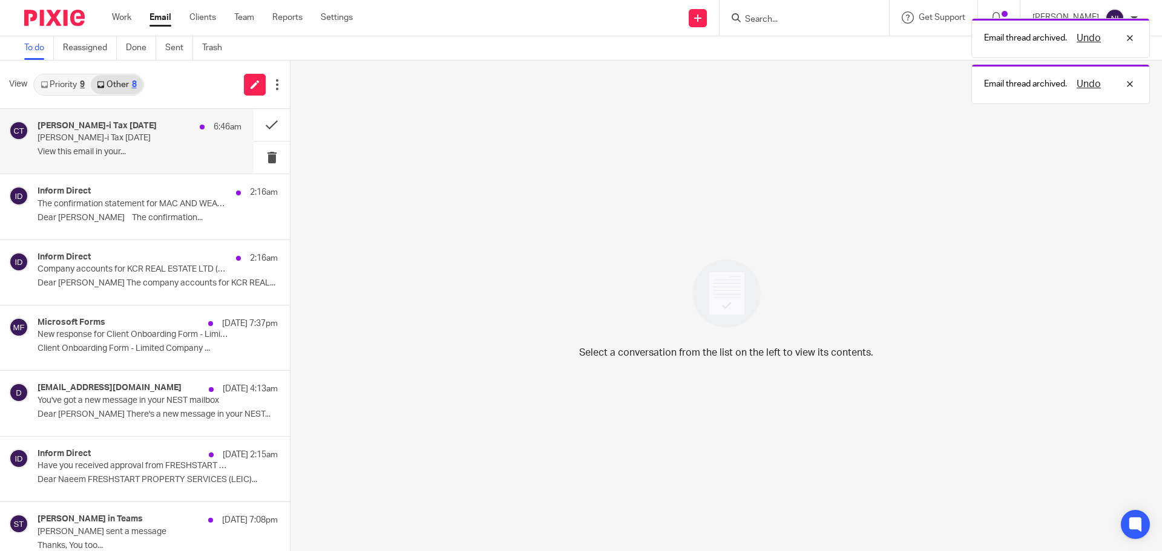
click at [142, 170] on div "Croner-i Tax Today 6:46am Croner-i Tax Today View this email in your..." at bounding box center [127, 141] width 254 height 65
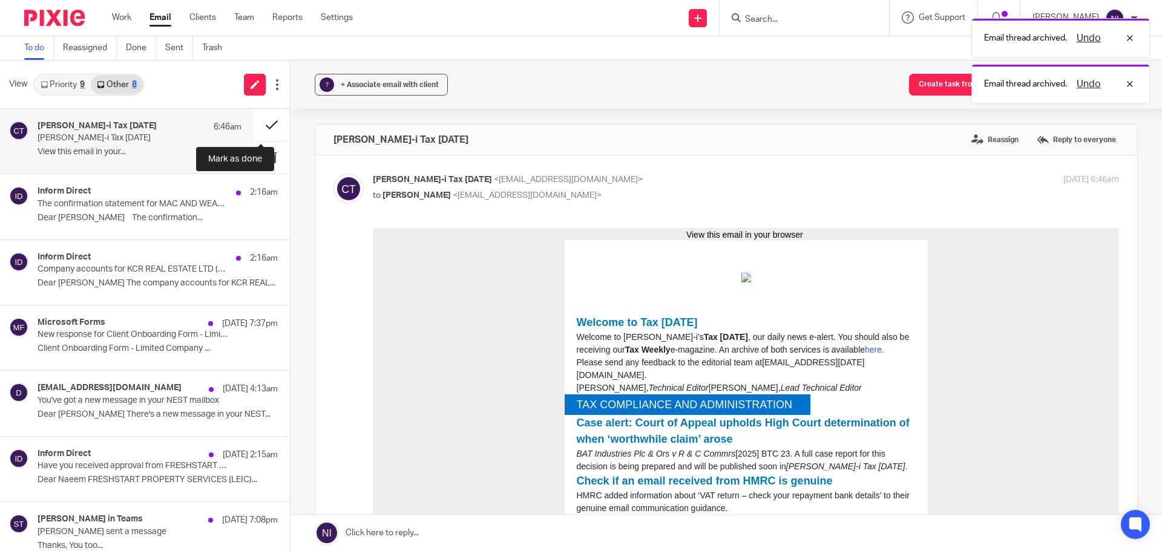
click at [255, 125] on button at bounding box center [272, 125] width 36 height 32
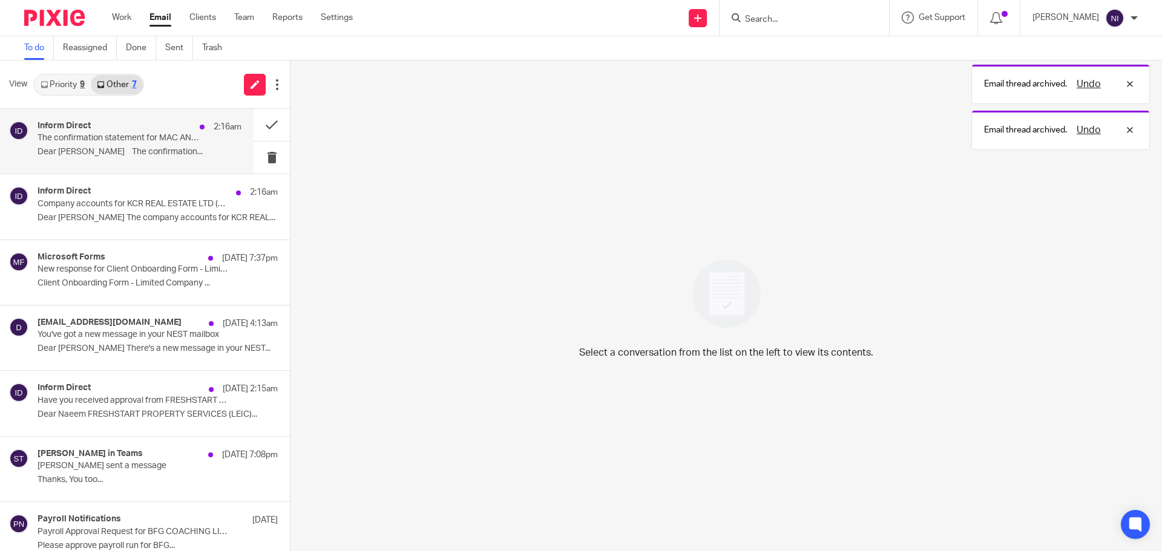
click at [183, 151] on p "Dear Naeem The confirmation..." at bounding box center [140, 152] width 204 height 10
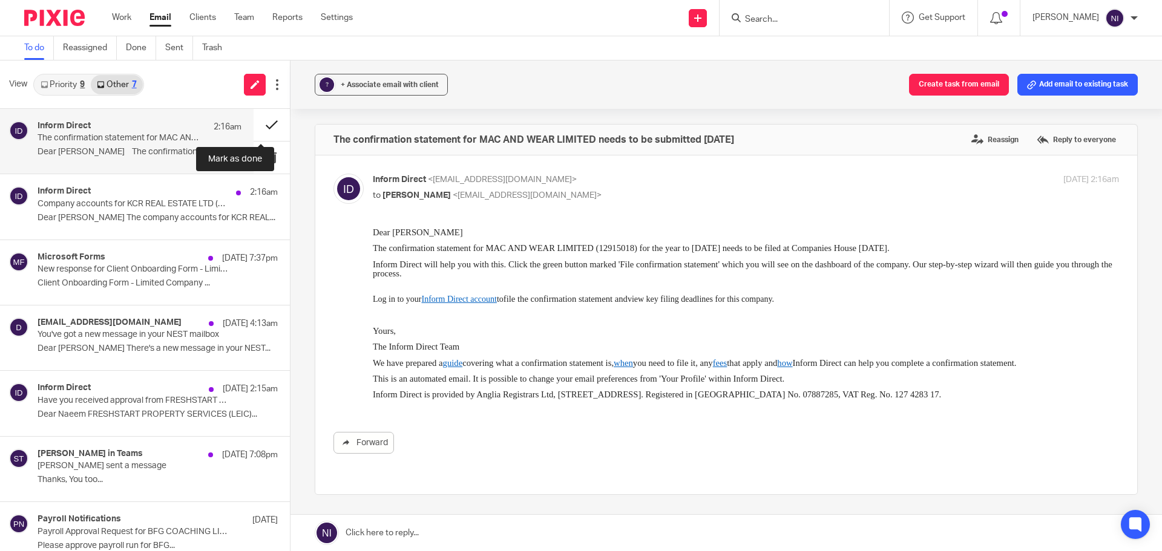
click at [256, 123] on button at bounding box center [272, 125] width 36 height 32
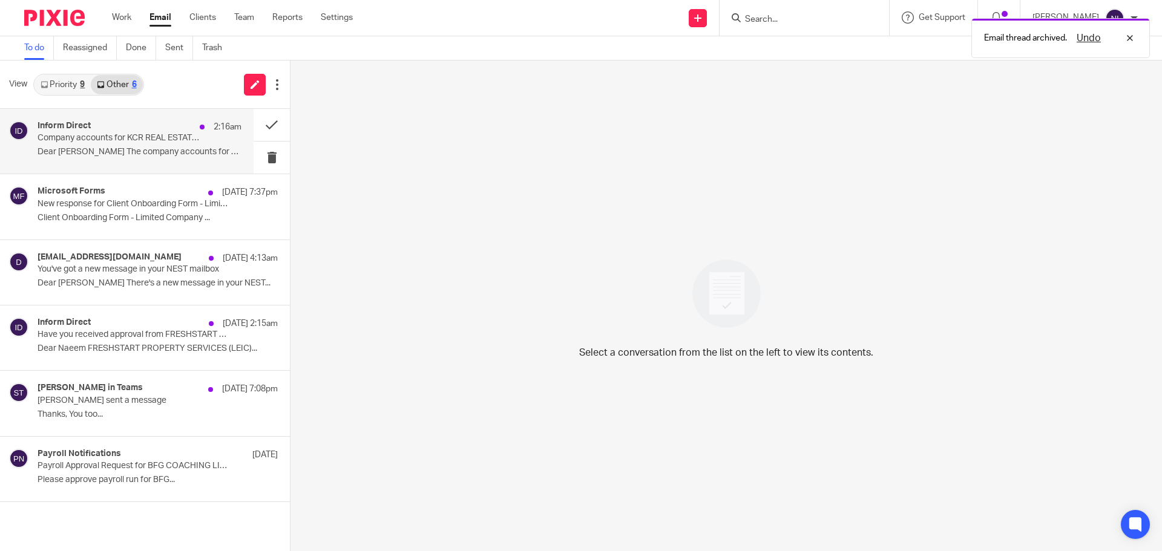
click at [165, 143] on p "Company accounts for KCR REAL ESTATE LTD (14354077) can now be filed" at bounding box center [119, 138] width 163 height 10
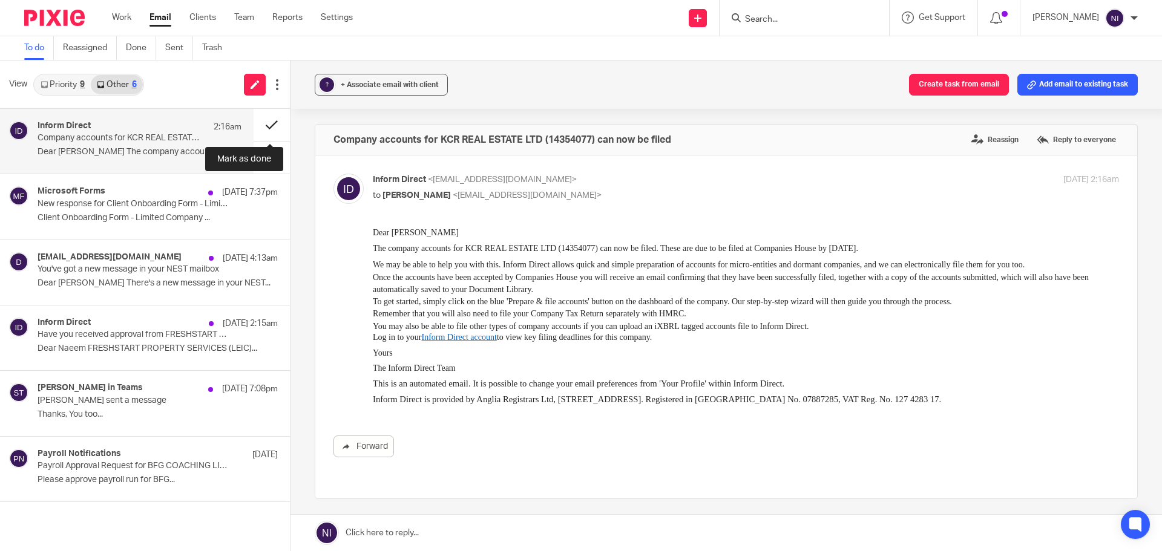
click at [274, 124] on button at bounding box center [272, 125] width 36 height 32
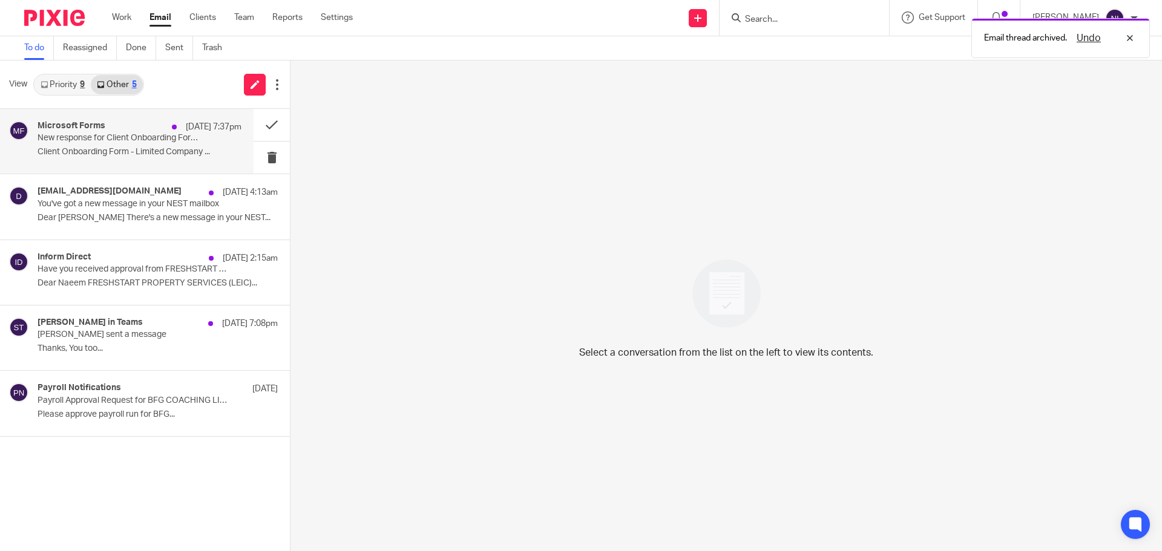
click at [179, 139] on p "New response for Client Onboarding Form - Limited Company" at bounding box center [119, 138] width 163 height 10
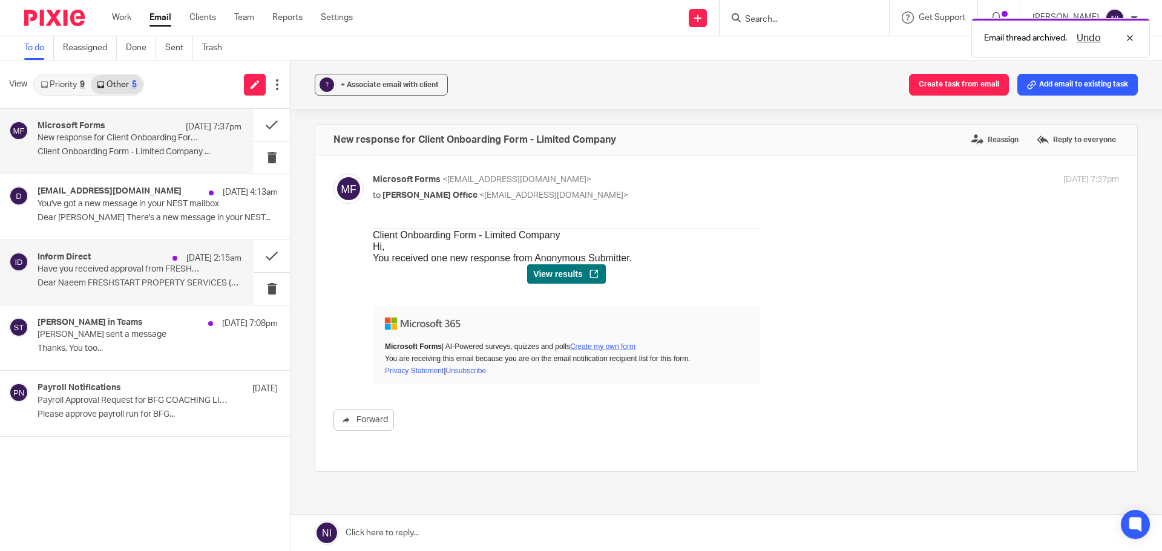
click at [178, 267] on p "Have you received approval from FRESHSTART PROPERTY SERVICES (LEIC) LTD?" at bounding box center [119, 269] width 163 height 10
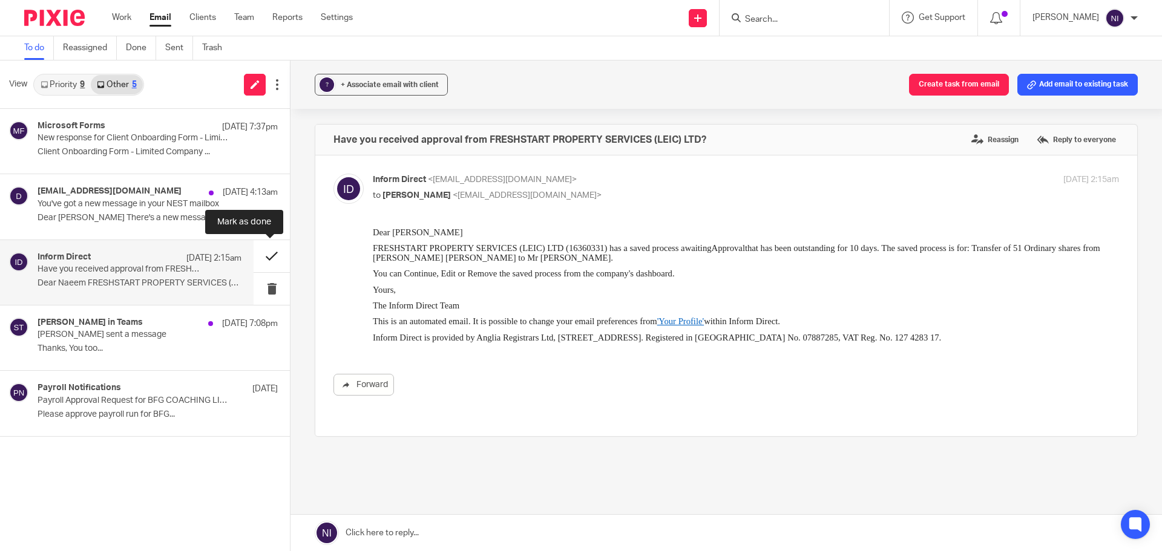
click at [266, 252] on button at bounding box center [272, 256] width 36 height 32
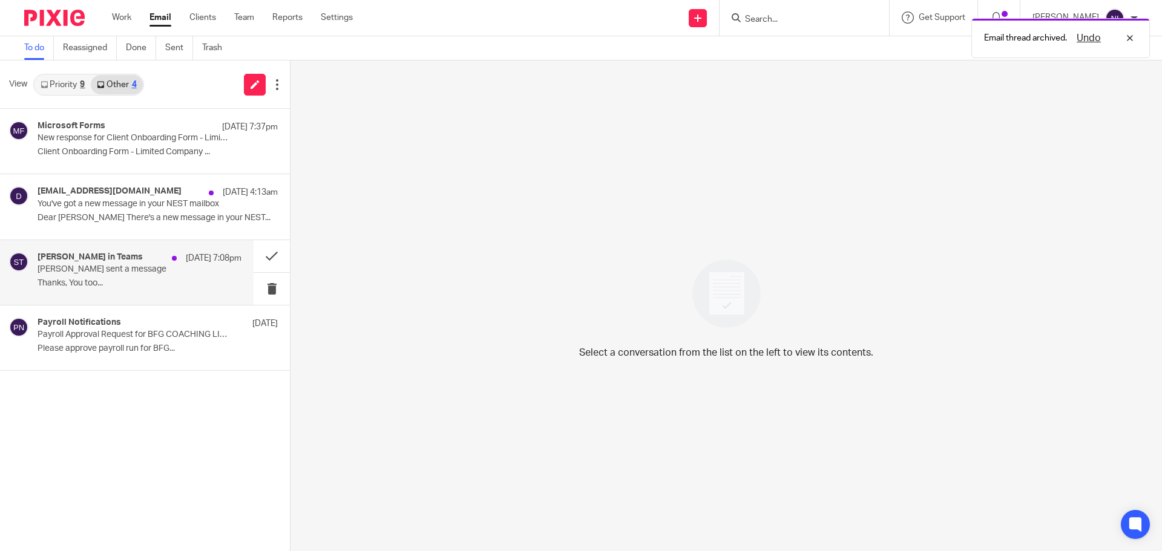
click at [200, 274] on div "Shubham Raghuwanshi in Teams 10 Oct 7:08pm Shubham sent a message Thanks, You t…" at bounding box center [140, 272] width 204 height 41
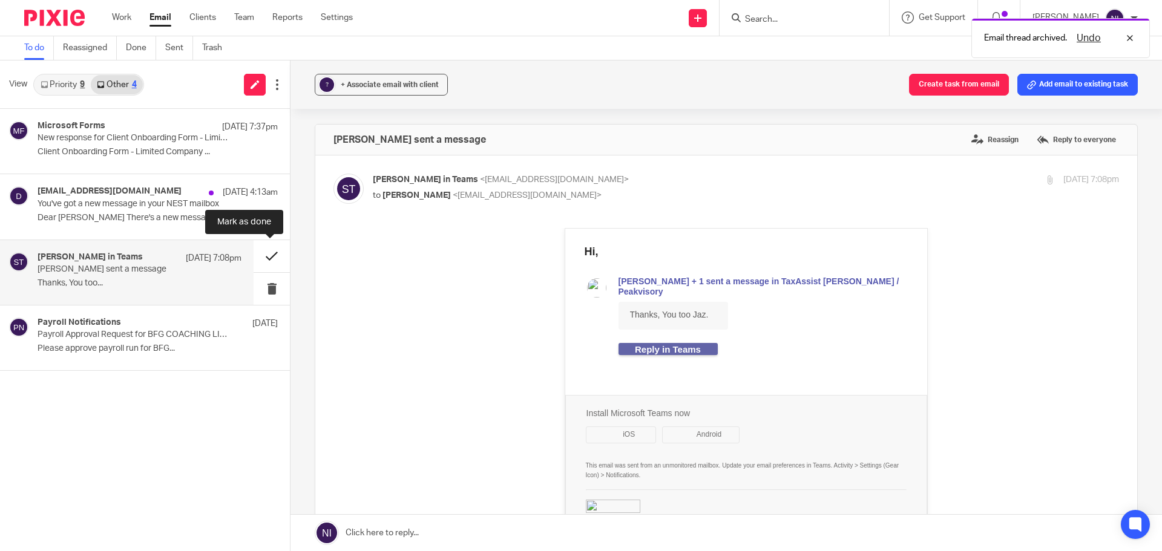
click at [275, 261] on button at bounding box center [272, 256] width 36 height 32
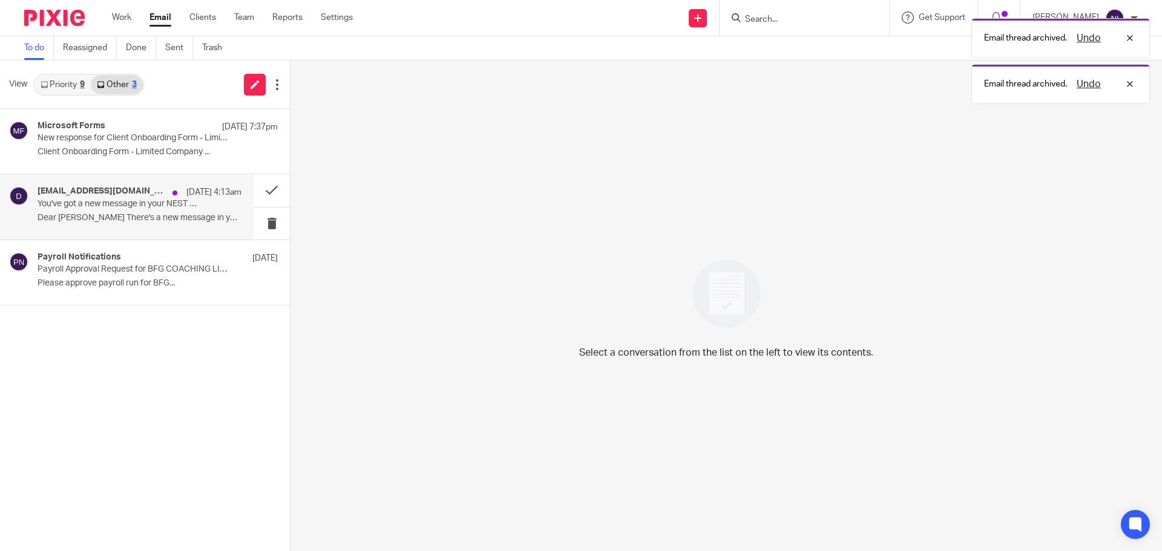
click at [172, 231] on div "do_not_reply@nestpensions.org.uk 12 Oct 4:13am You've got a new message in your…" at bounding box center [127, 206] width 254 height 65
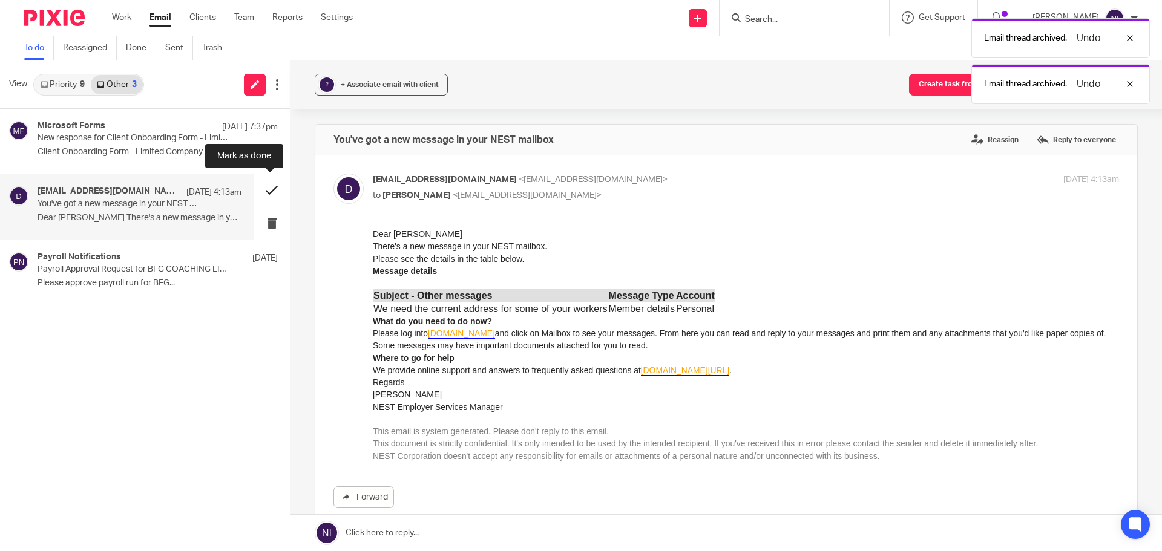
click at [260, 188] on button at bounding box center [272, 190] width 36 height 32
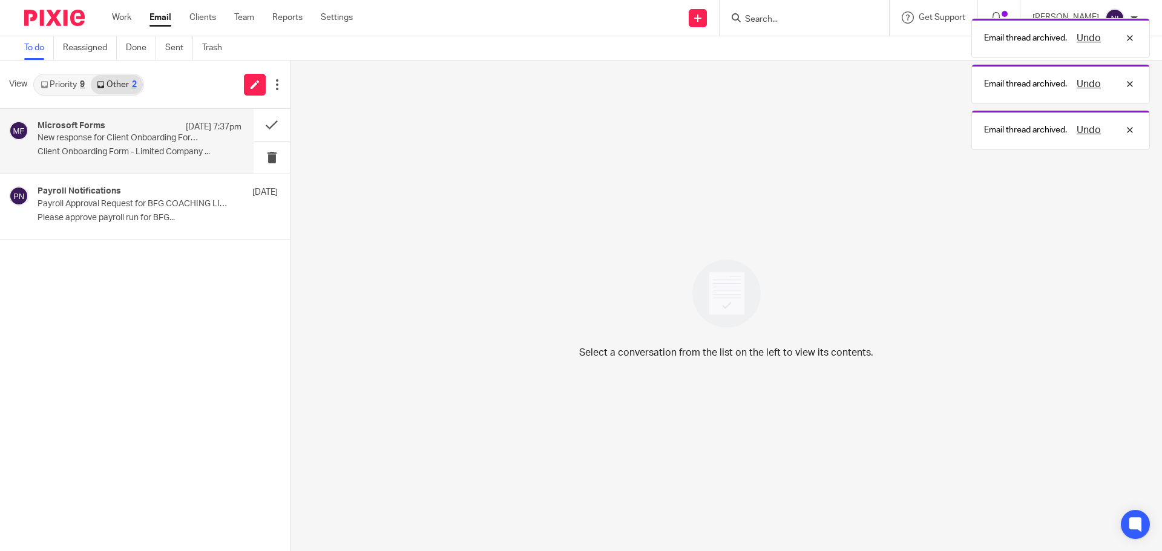
click at [171, 133] on p "New response for Client Onboarding Form - Limited Company" at bounding box center [119, 138] width 163 height 10
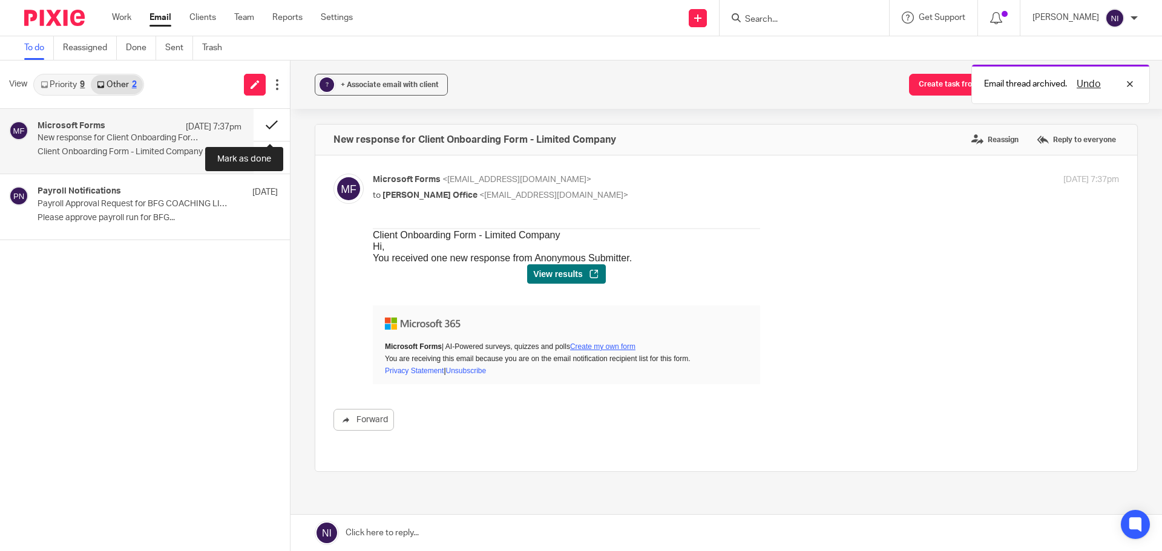
click at [261, 123] on button at bounding box center [272, 125] width 36 height 32
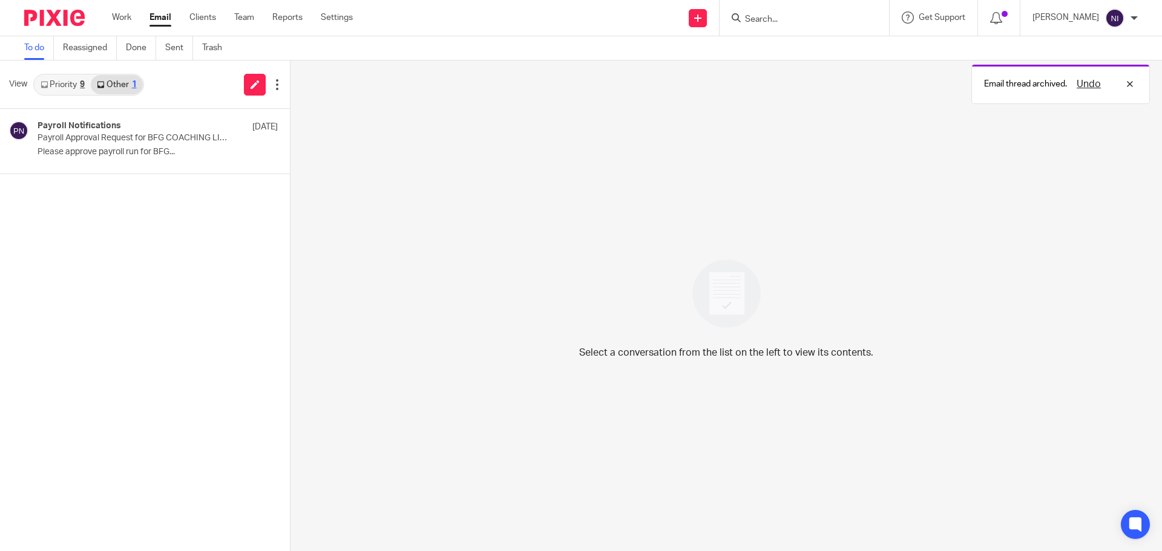
click at [80, 89] on link "Priority 9" at bounding box center [62, 84] width 56 height 19
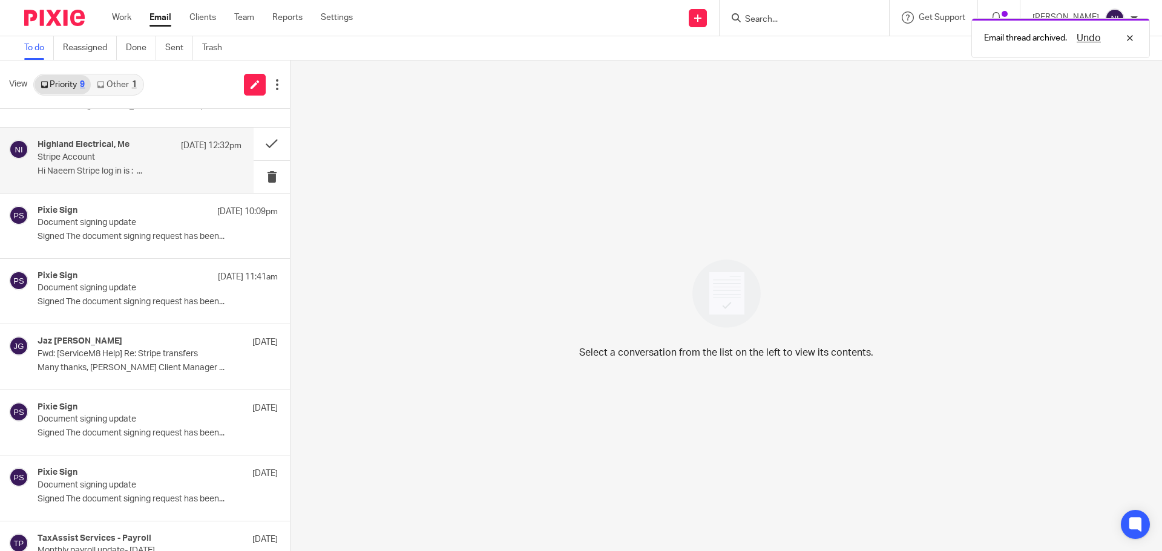
scroll to position [148, 0]
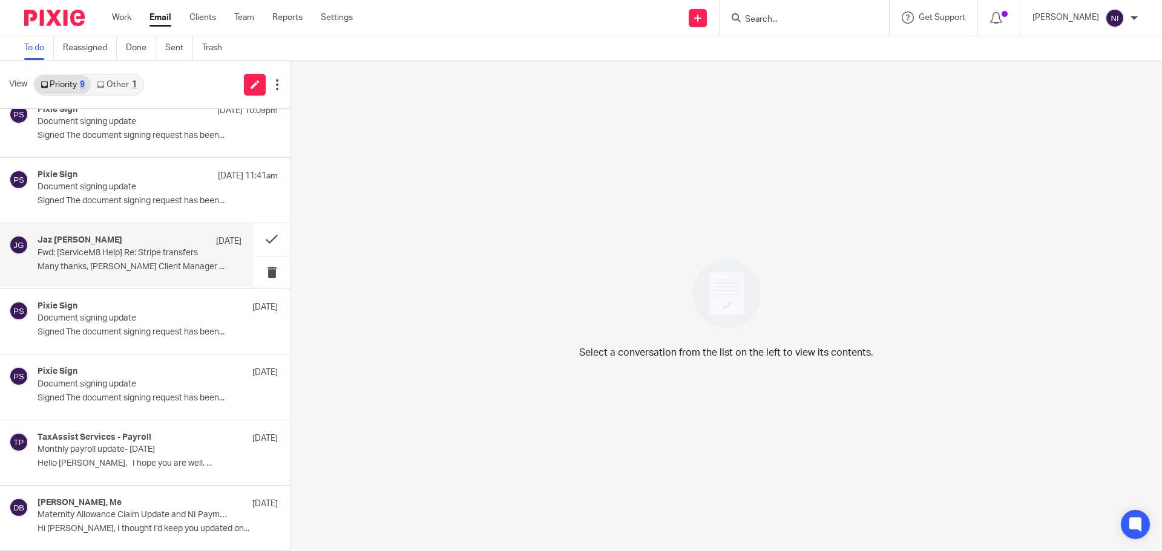
click at [158, 254] on p "Fwd: [ServiceM8 Help] Re: Stripe transfers" at bounding box center [119, 253] width 163 height 10
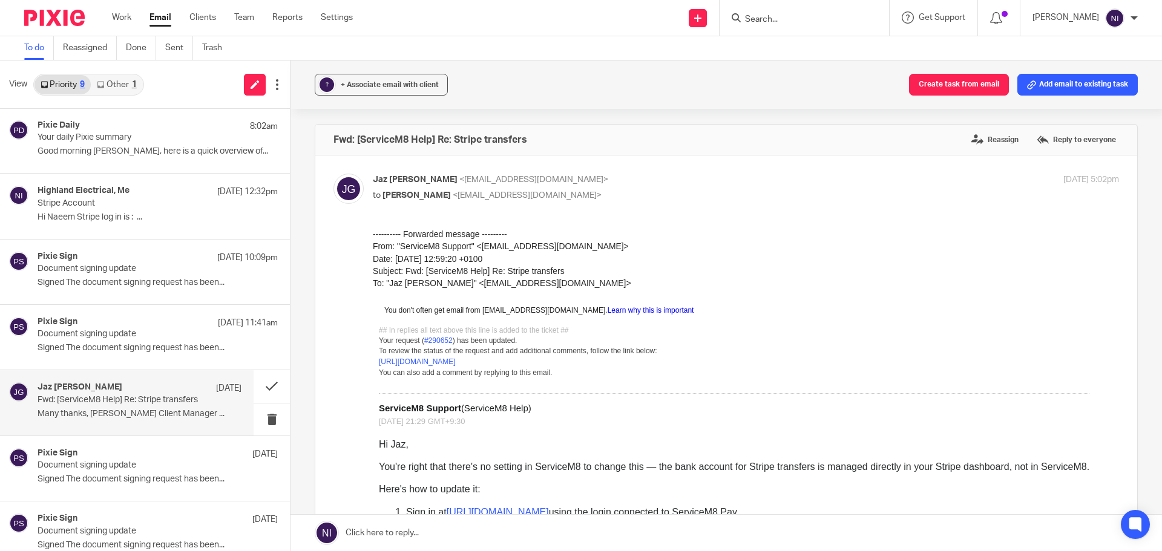
scroll to position [0, 0]
click at [124, 134] on p "Your daily Pixie summary" at bounding box center [119, 138] width 163 height 10
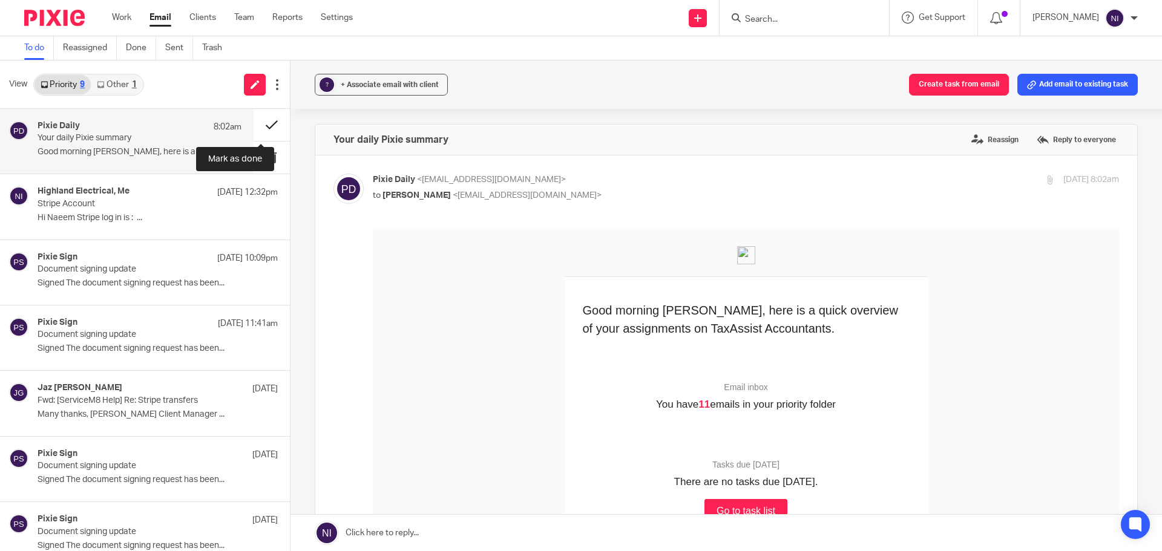
click at [269, 124] on button at bounding box center [272, 125] width 36 height 32
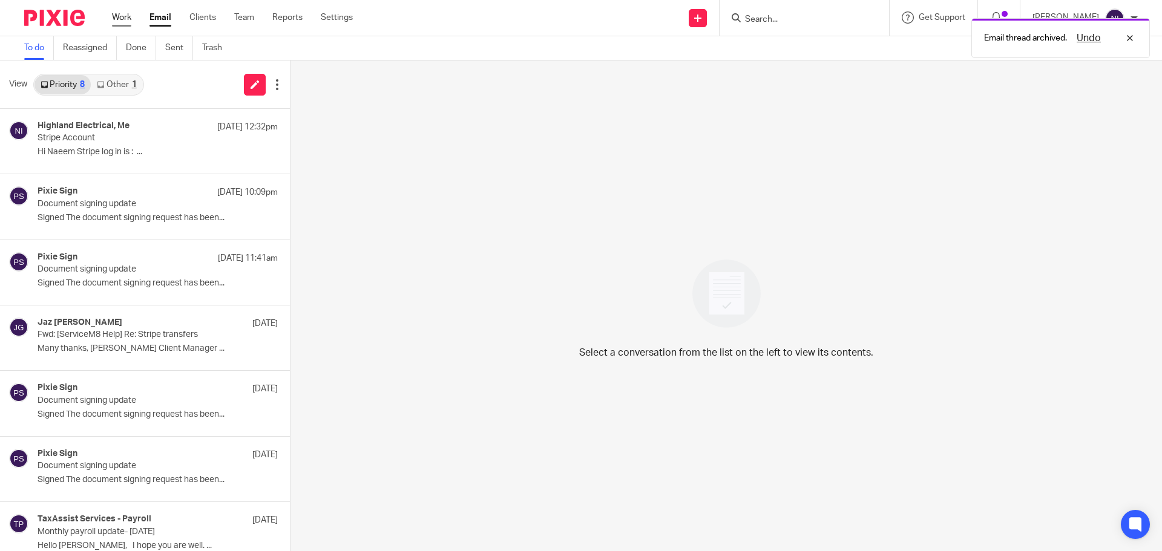
click at [122, 16] on link "Work" at bounding box center [121, 17] width 19 height 12
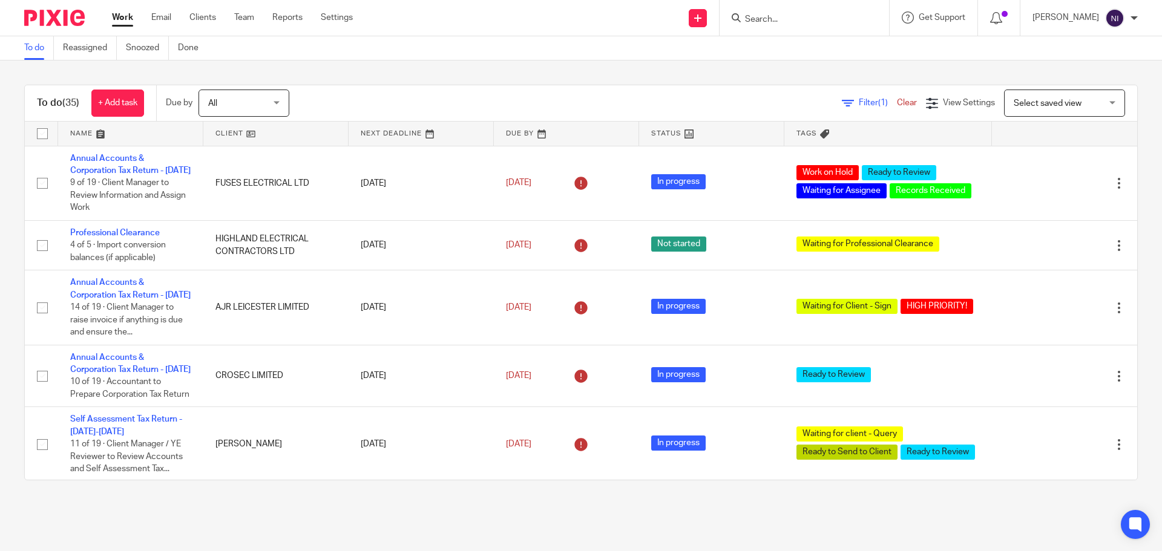
click at [96, 129] on link at bounding box center [130, 134] width 145 height 24
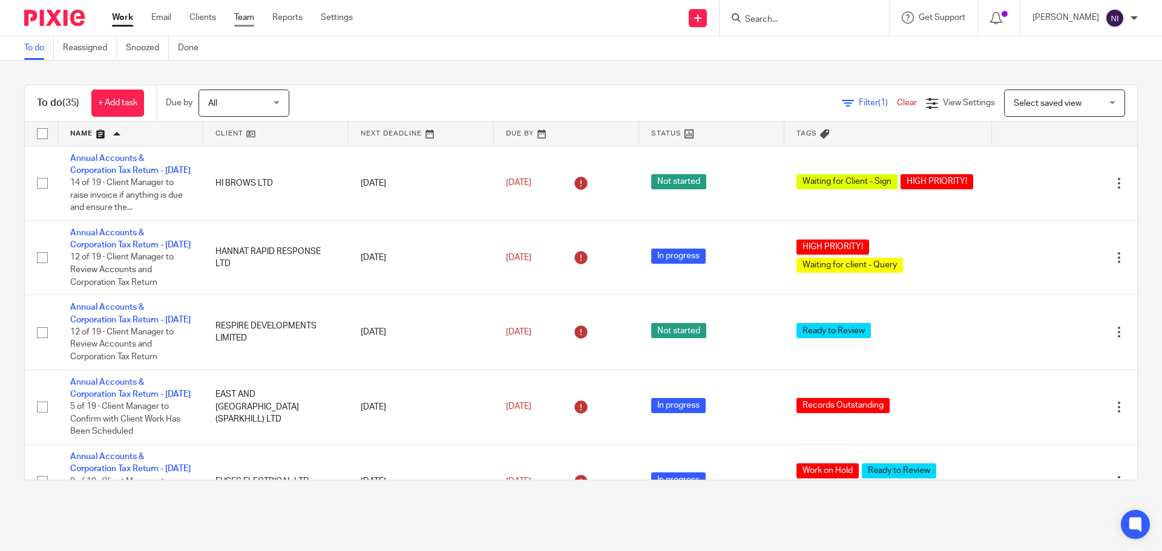
click at [247, 23] on link "Team" at bounding box center [244, 17] width 20 height 12
click at [321, 505] on main "To do Reassigned Snoozed Done To do (35) + Add task Due by All All Today Tomorr…" at bounding box center [581, 275] width 1162 height 551
click at [899, 80] on div "To do (35) + Add task Due by All All Today Tomorrow This week Next week This mo…" at bounding box center [581, 283] width 1162 height 444
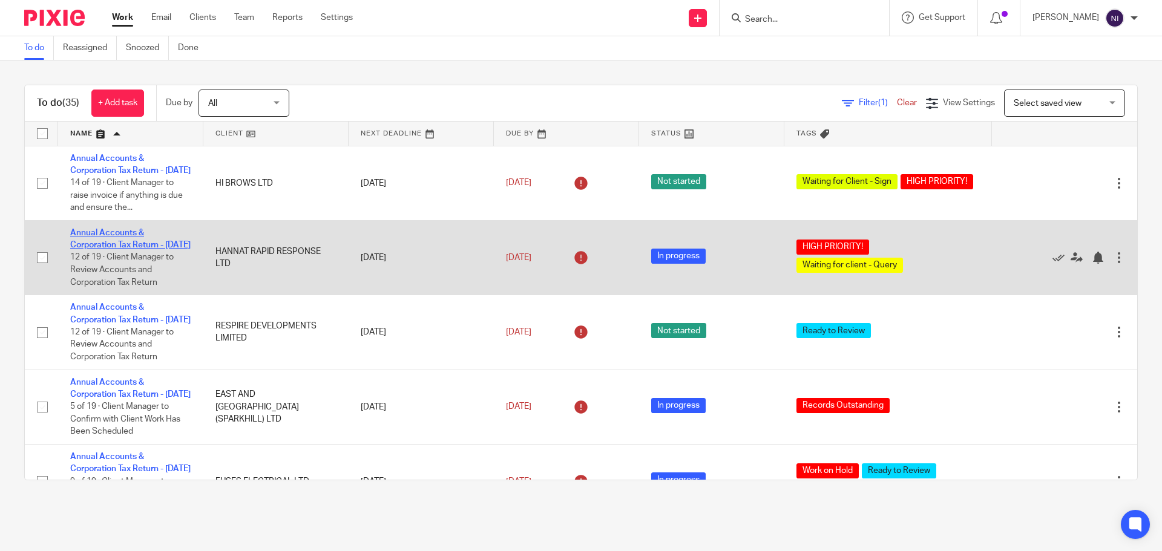
click at [152, 249] on link "Annual Accounts & Corporation Tax Return - [DATE]" at bounding box center [130, 239] width 120 height 21
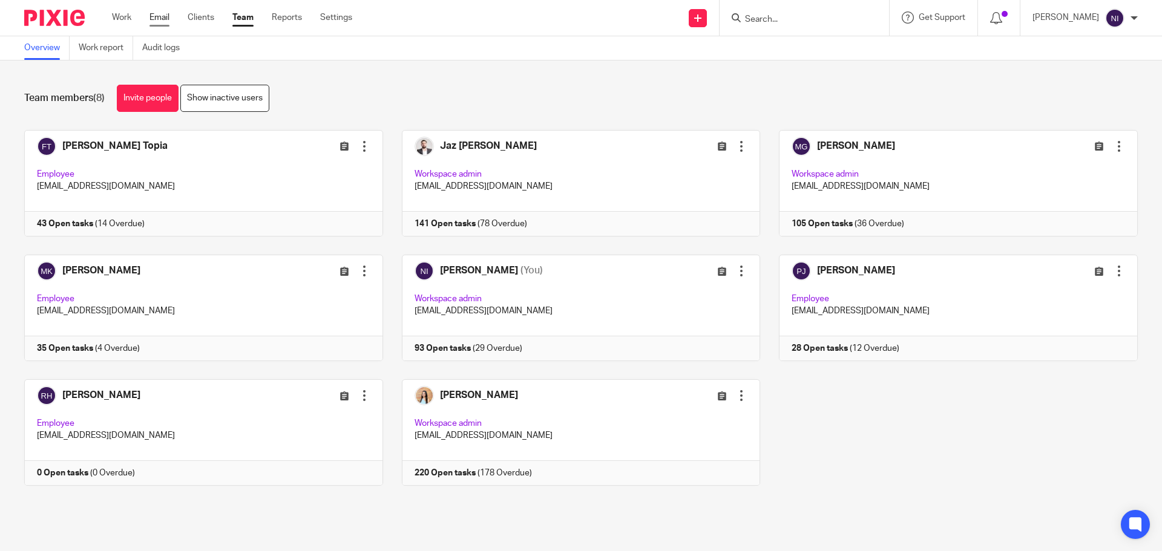
click at [160, 15] on link "Email" at bounding box center [159, 17] width 20 height 12
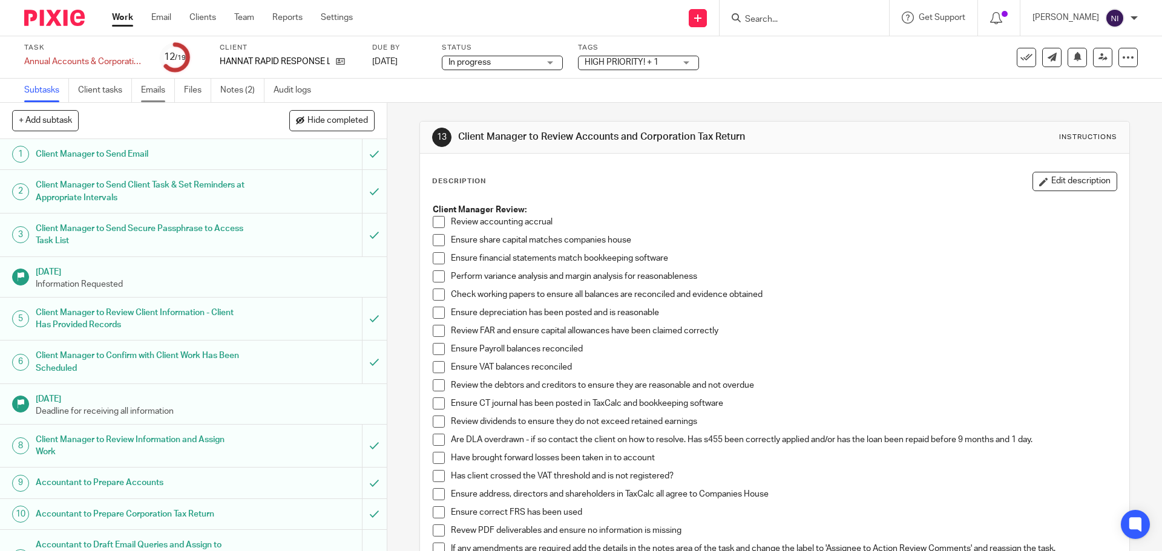
click at [149, 91] on link "Emails" at bounding box center [158, 91] width 34 height 24
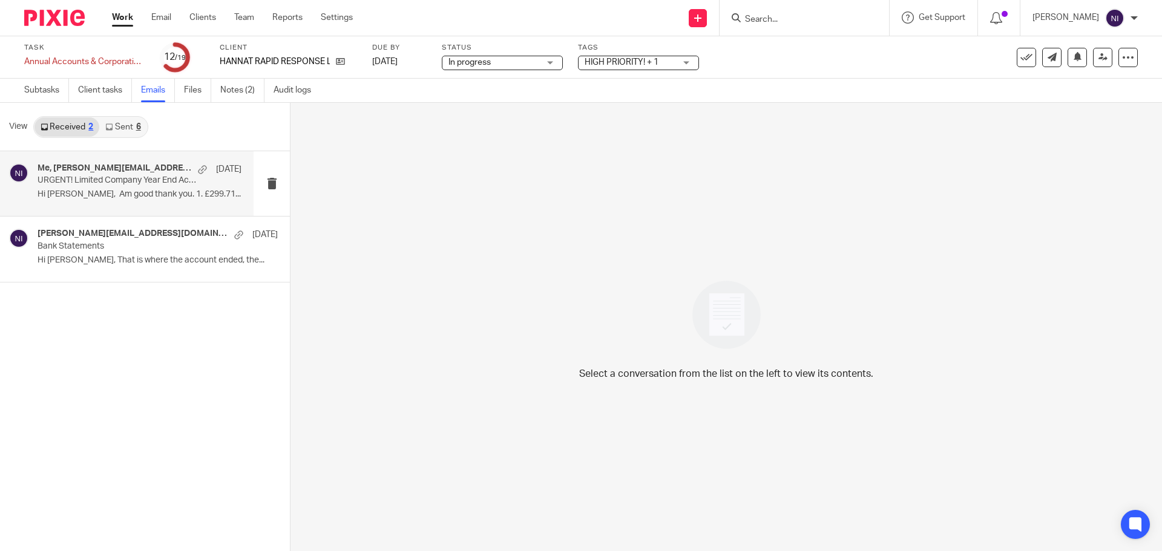
click at [151, 181] on p "URGENT! Limited Company Year End Accounts Queries - Action Required" at bounding box center [119, 180] width 163 height 10
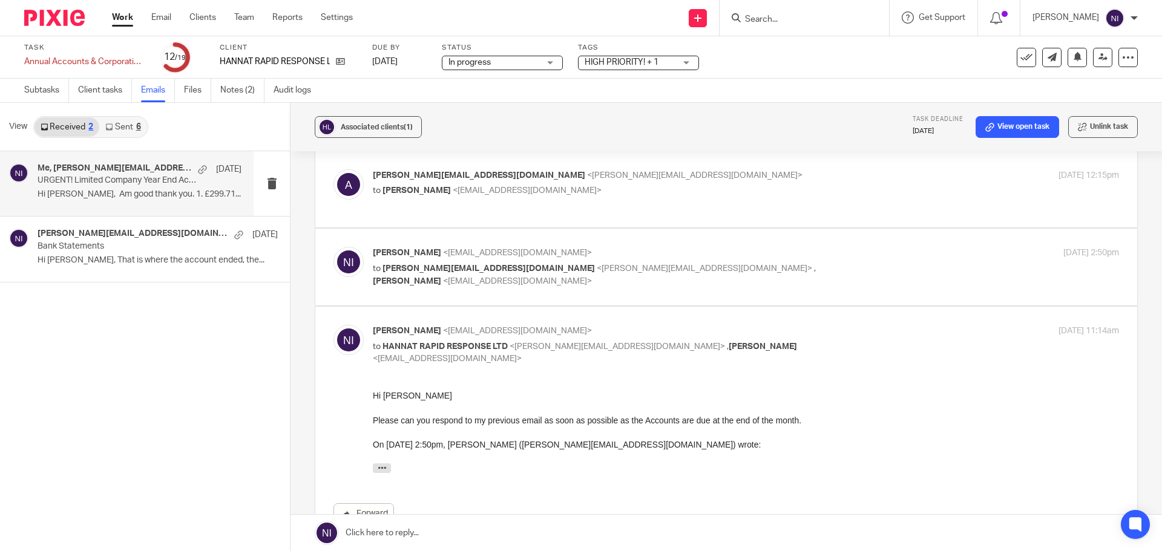
scroll to position [121, 0]
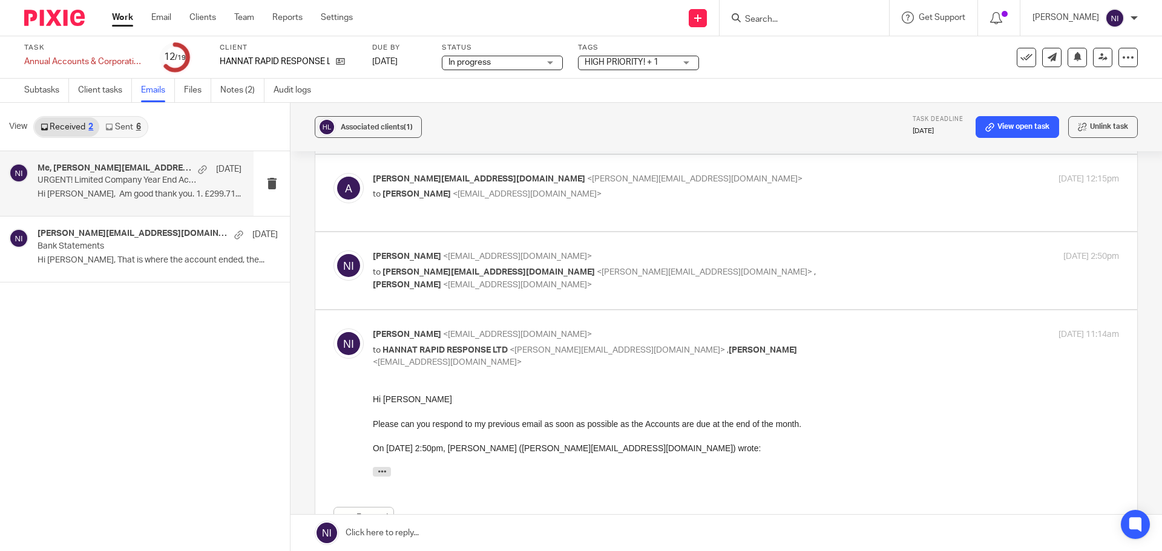
click at [655, 247] on label at bounding box center [726, 270] width 822 height 77
click at [333, 250] on input "checkbox" at bounding box center [333, 250] width 1 height 1
checkbox input "true"
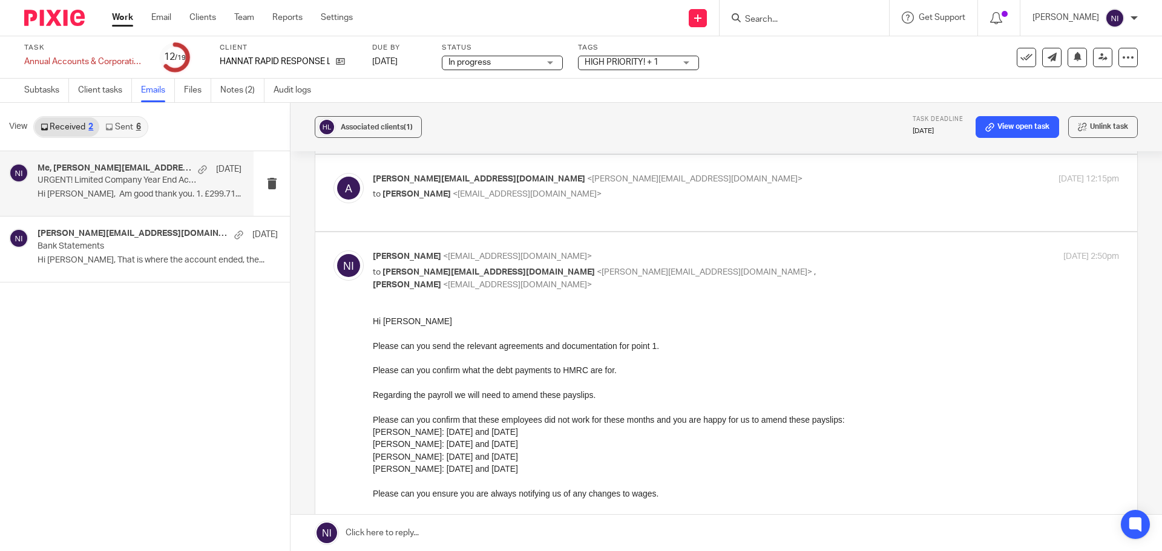
scroll to position [0, 0]
click at [705, 189] on p "to Naeem Ibrahim <naeemibrahim@taxassist.co.uk>" at bounding box center [621, 194] width 497 height 13
checkbox input "true"
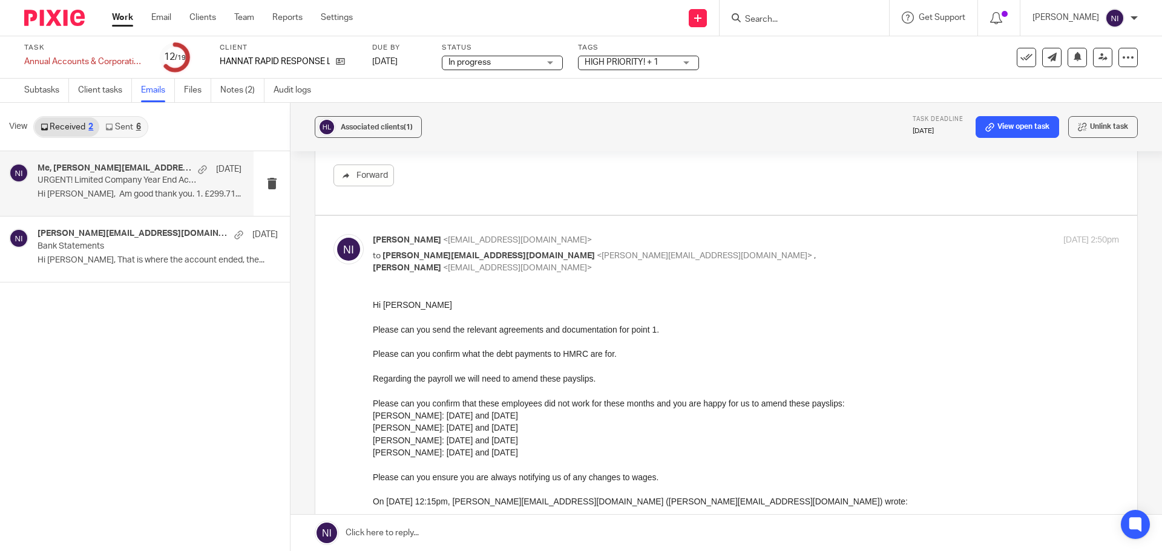
scroll to position [424, 0]
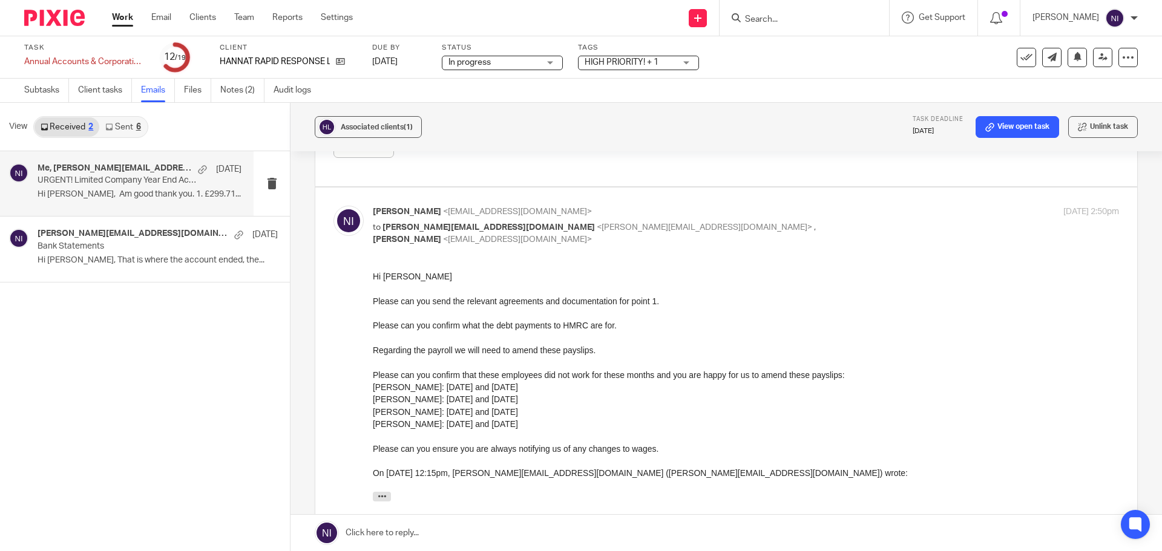
click at [128, 129] on link "Sent 6" at bounding box center [122, 126] width 47 height 19
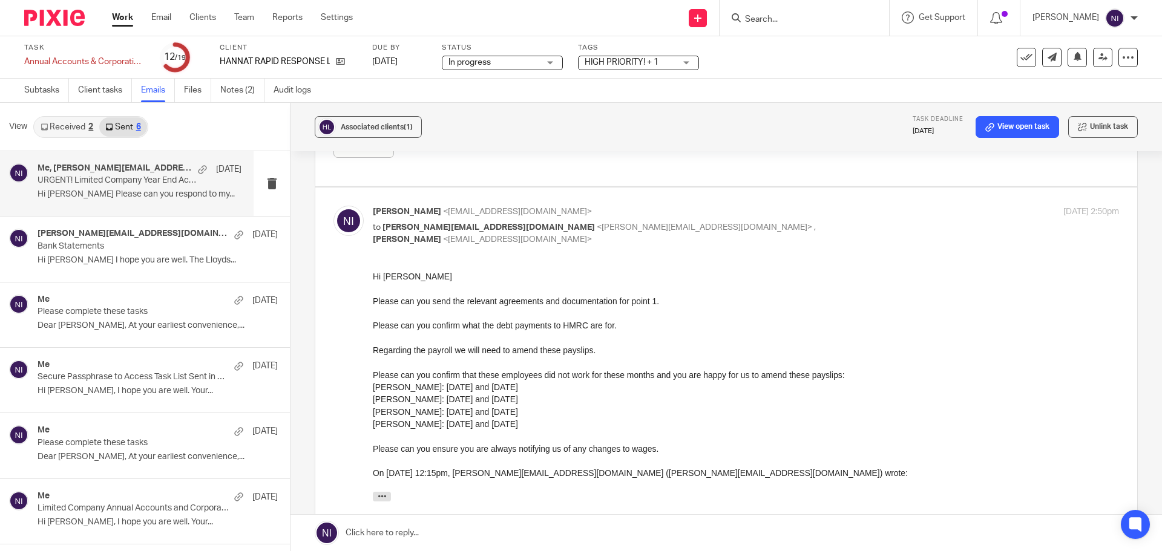
click at [131, 180] on p "URGENT! Limited Company Year End Accounts Queries - Action Required" at bounding box center [119, 180] width 163 height 10
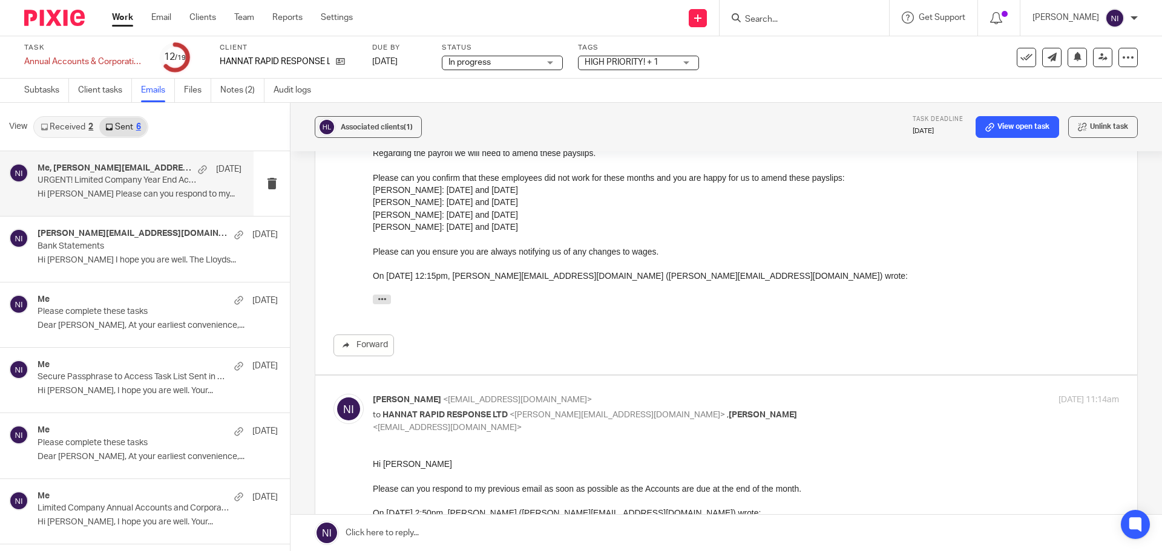
scroll to position [787, 0]
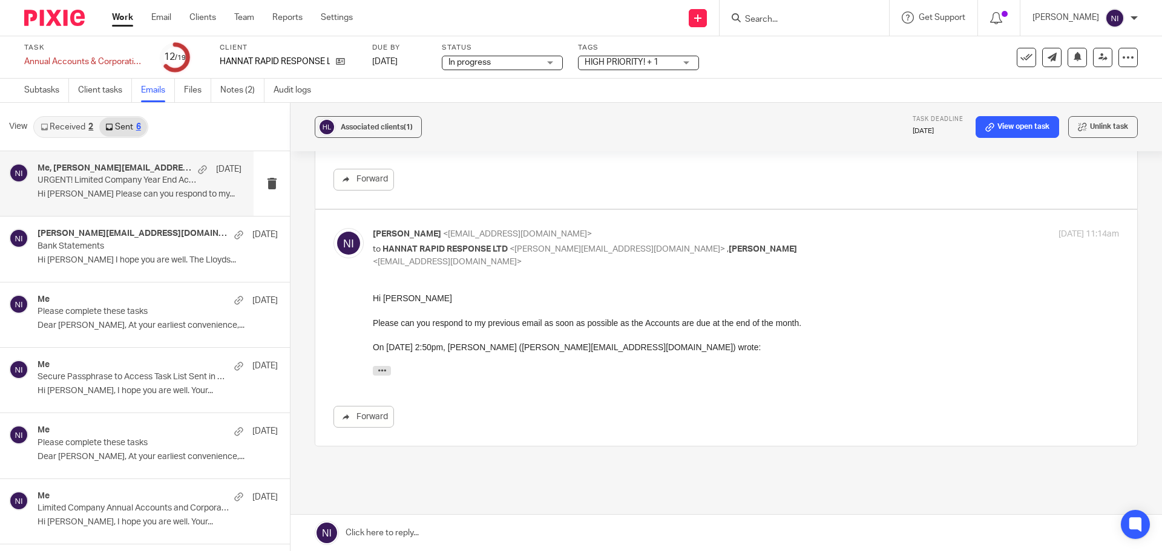
click at [399, 534] on link at bounding box center [725, 533] width 871 height 36
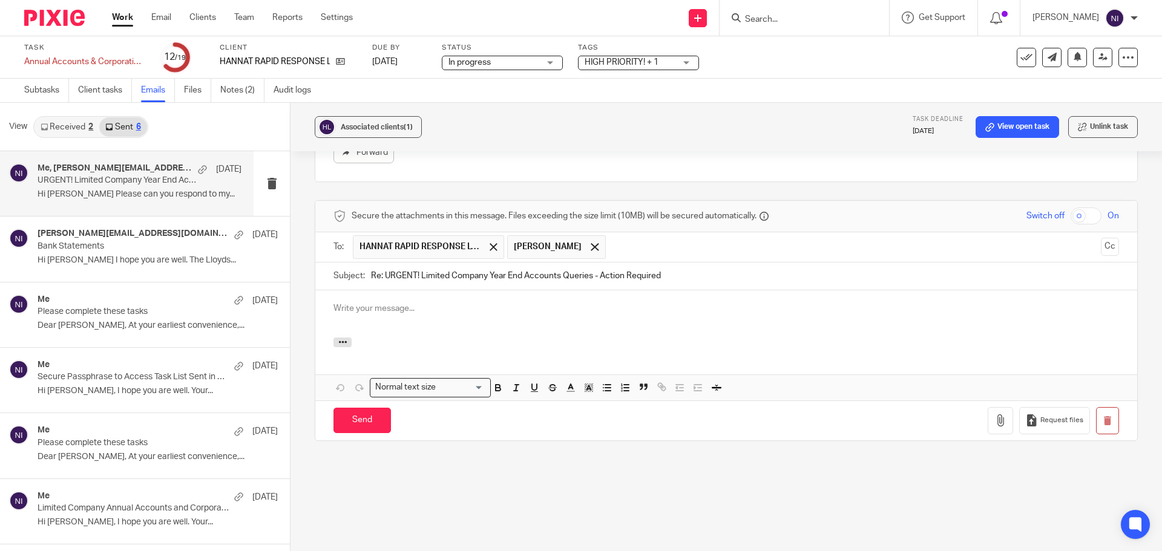
scroll to position [0, 0]
click at [601, 250] on div at bounding box center [595, 247] width 14 height 18
click at [1101, 249] on button "Cc" at bounding box center [1110, 247] width 18 height 18
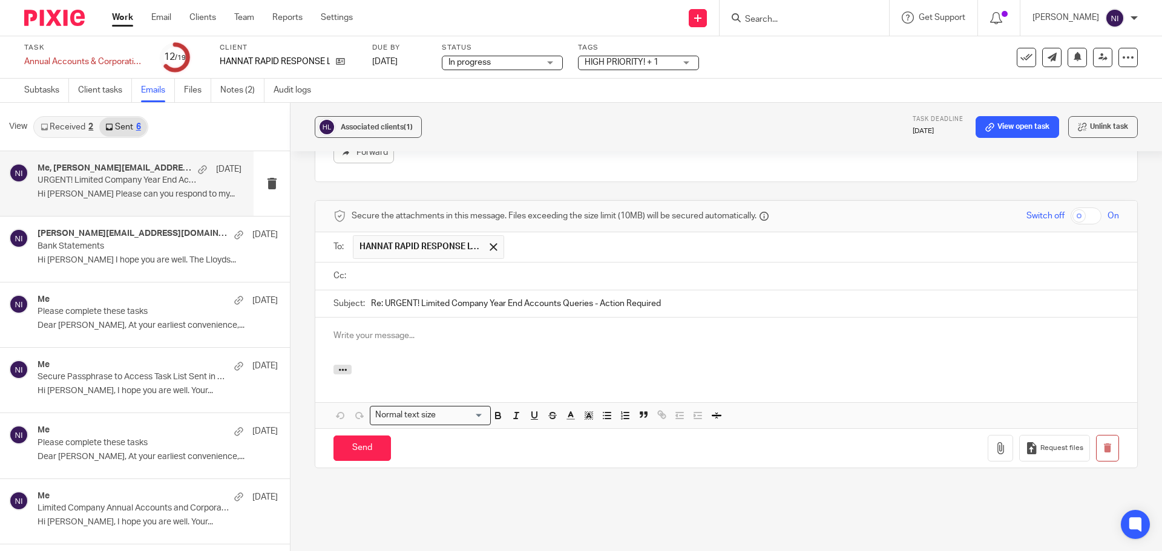
click at [519, 281] on input "text" at bounding box center [735, 276] width 758 height 14
click at [445, 329] on div at bounding box center [726, 344] width 822 height 47
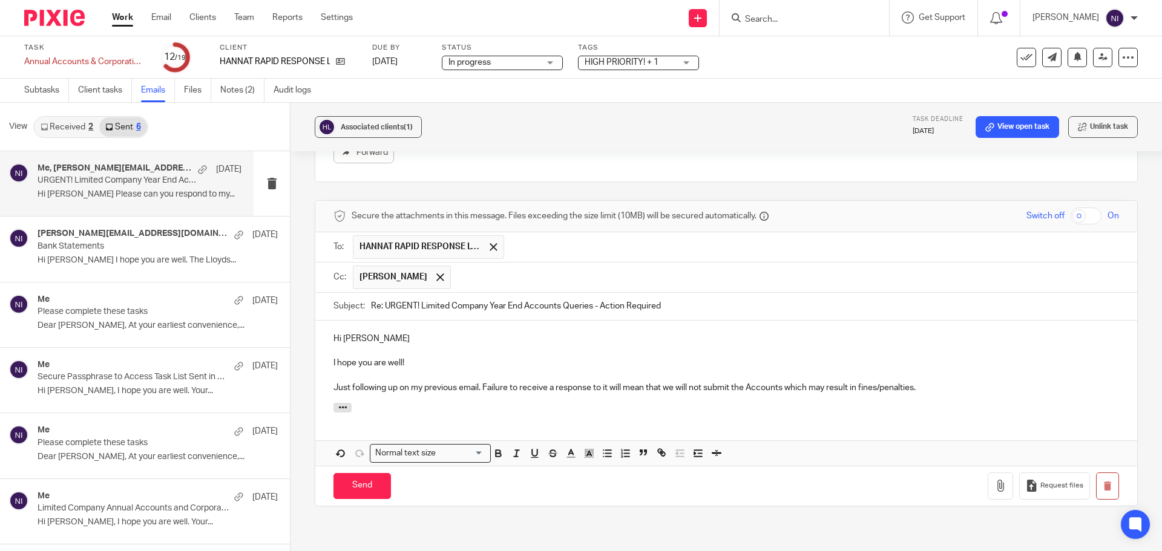
drag, startPoint x: 934, startPoint y: 390, endPoint x: 320, endPoint y: 335, distance: 616.1
click at [320, 335] on div "Hi Angelina I hope you are well! Just following up on my previous email. Failur…" at bounding box center [726, 362] width 822 height 82
copy div "Hi Angelina I hope you are well! Just following up on my previous email. Failur…"
click at [516, 350] on p at bounding box center [725, 351] width 785 height 12
drag, startPoint x: 954, startPoint y: 388, endPoint x: 295, endPoint y: 321, distance: 663.1
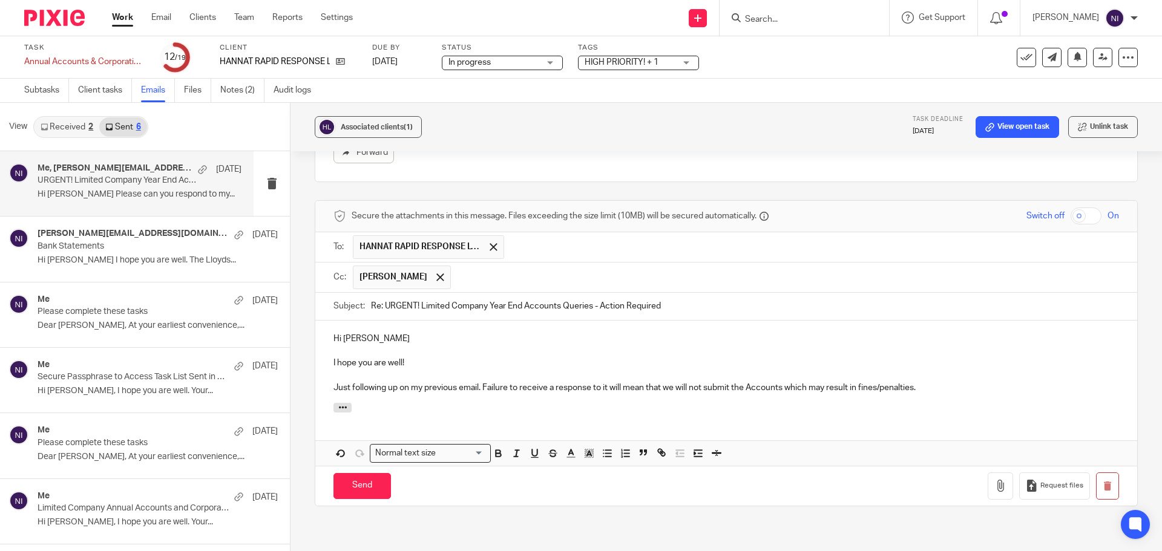
click at [295, 321] on div "Associated clients (1) Task deadline 14 Sep 2025 View open task Unlink task URG…" at bounding box center [725, 327] width 871 height 448
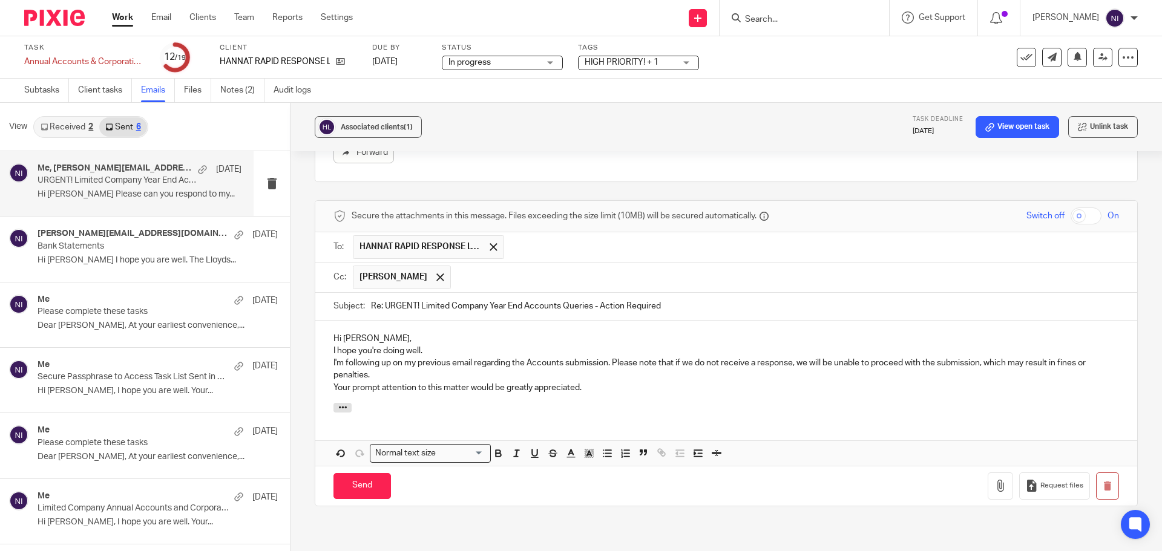
click at [333, 354] on p "I hope you're doing well." at bounding box center [725, 351] width 785 height 12
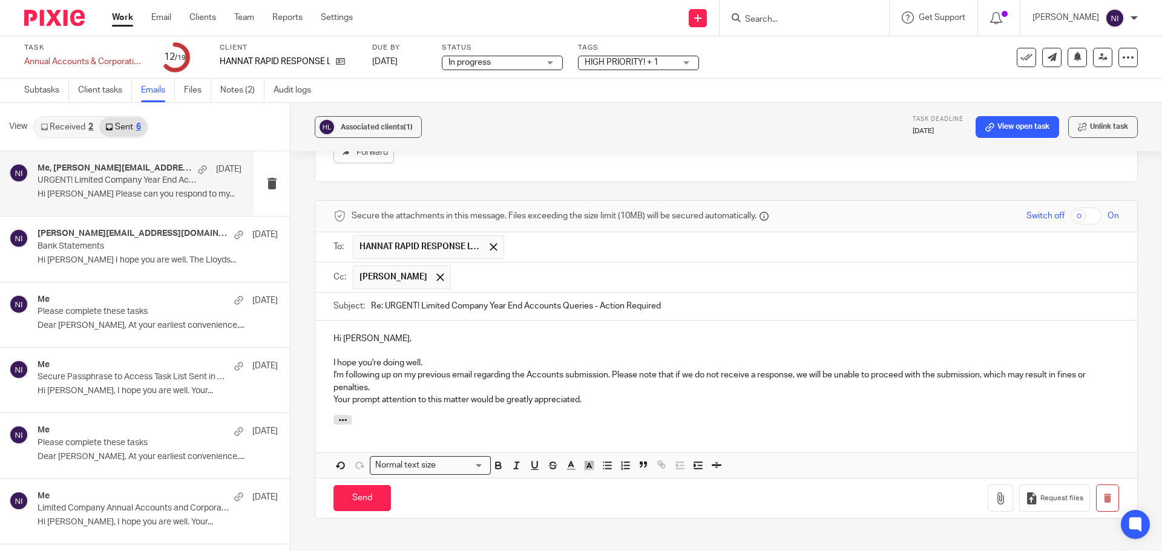
click at [326, 377] on div "Hi Angelina, I hope you're doing well. I'm following up on my previous email re…" at bounding box center [726, 368] width 822 height 95
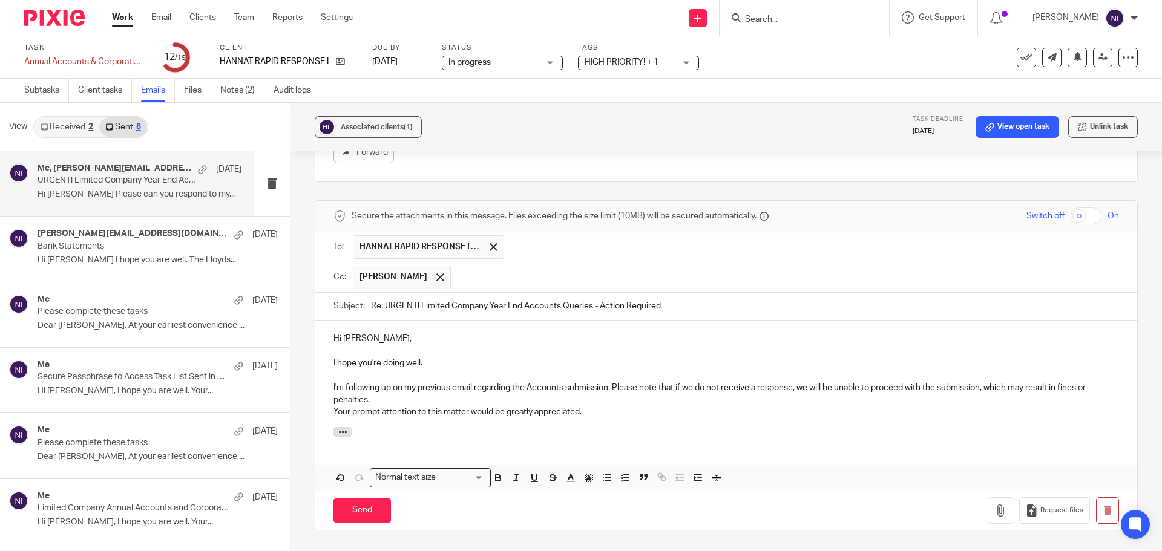
click at [326, 410] on div "Hi Angelina, I hope you're doing well. I'm following up on my previous email re…" at bounding box center [726, 374] width 822 height 107
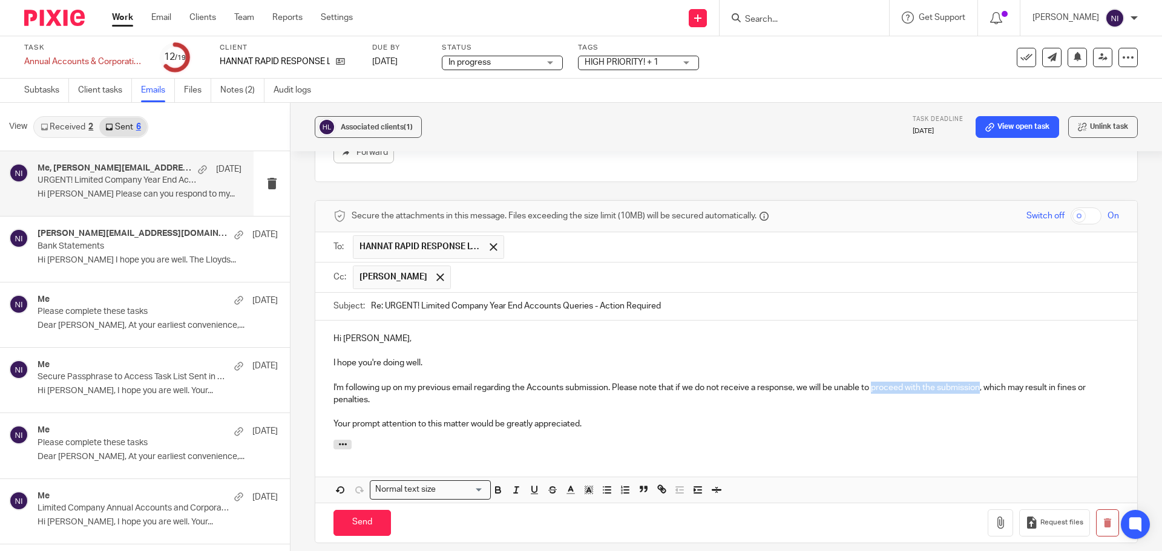
drag, startPoint x: 980, startPoint y: 386, endPoint x: 873, endPoint y: 390, distance: 107.8
click at [873, 390] on p "I'm following up on my previous email regarding the Accounts submission. Please…" at bounding box center [725, 394] width 785 height 25
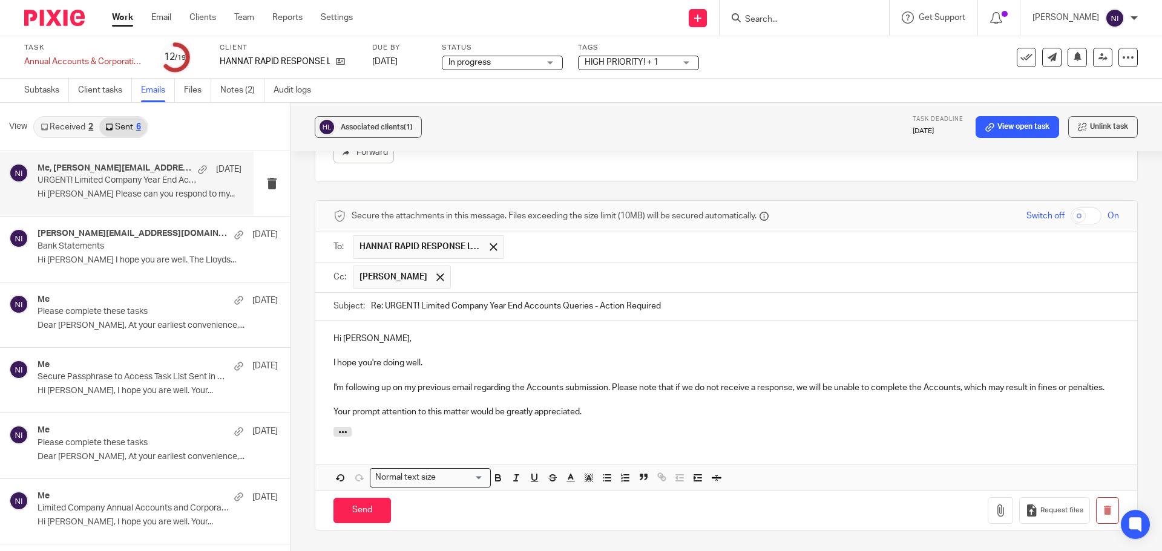
click at [605, 418] on p "Your prompt attention to this matter would be greatly appreciated." at bounding box center [725, 412] width 785 height 12
click at [372, 524] on input "Send" at bounding box center [361, 511] width 57 height 26
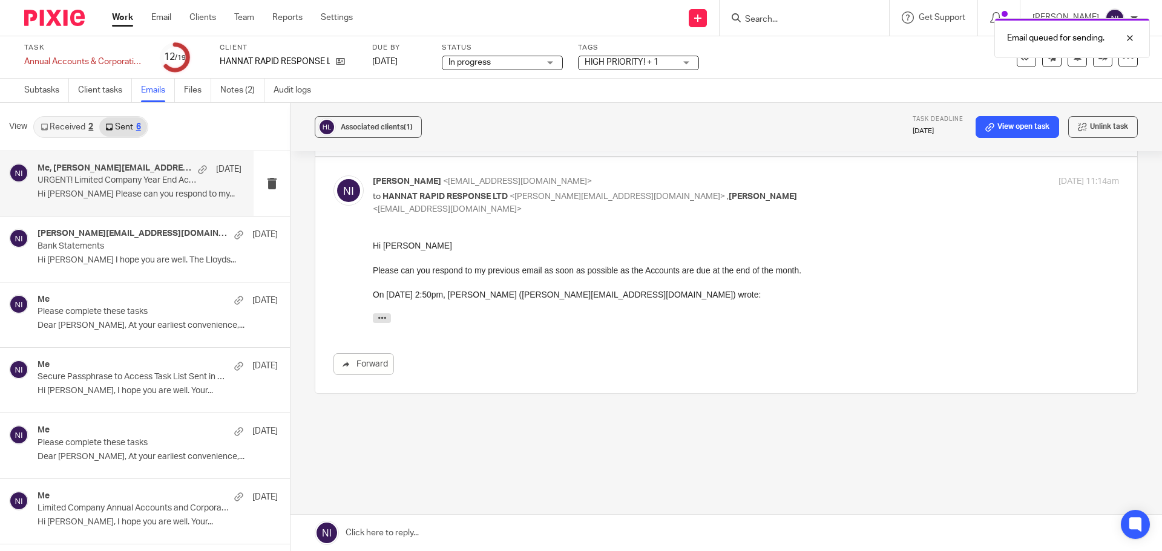
scroll to position [839, 0]
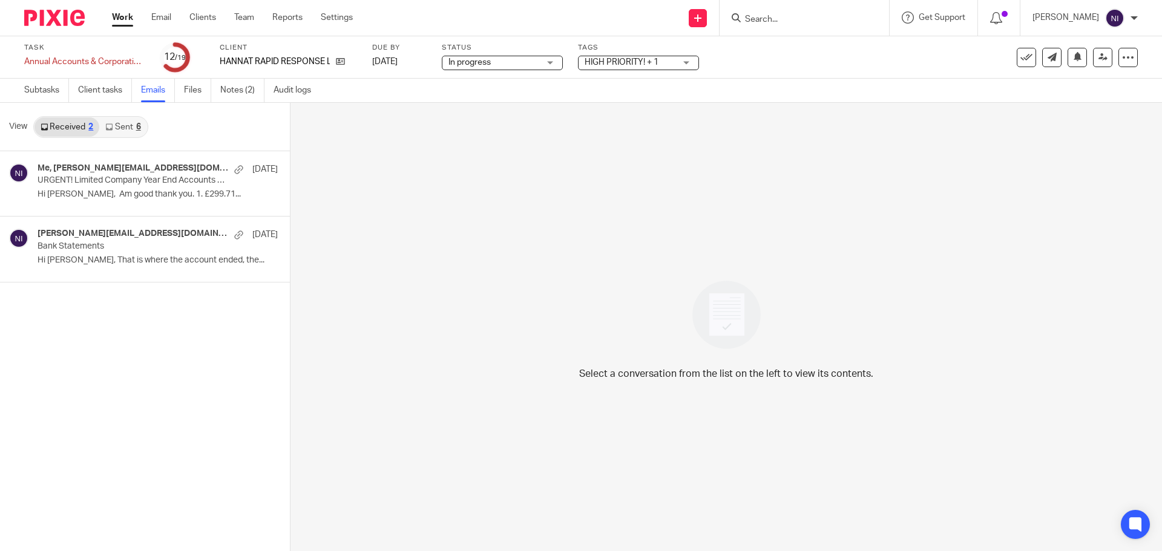
click at [119, 16] on link "Work" at bounding box center [122, 17] width 21 height 12
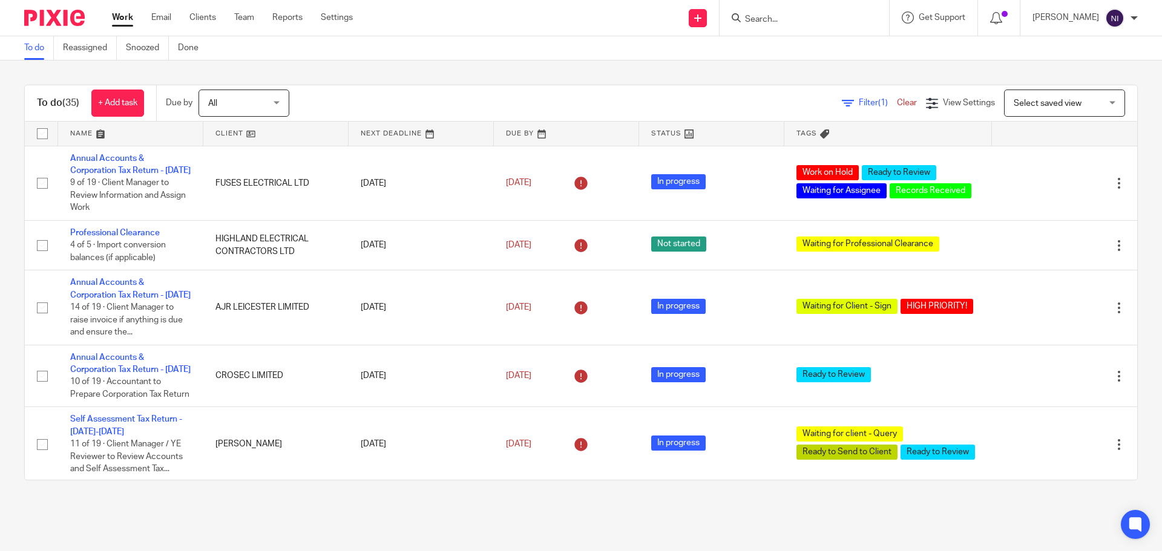
click at [102, 134] on link at bounding box center [130, 134] width 145 height 24
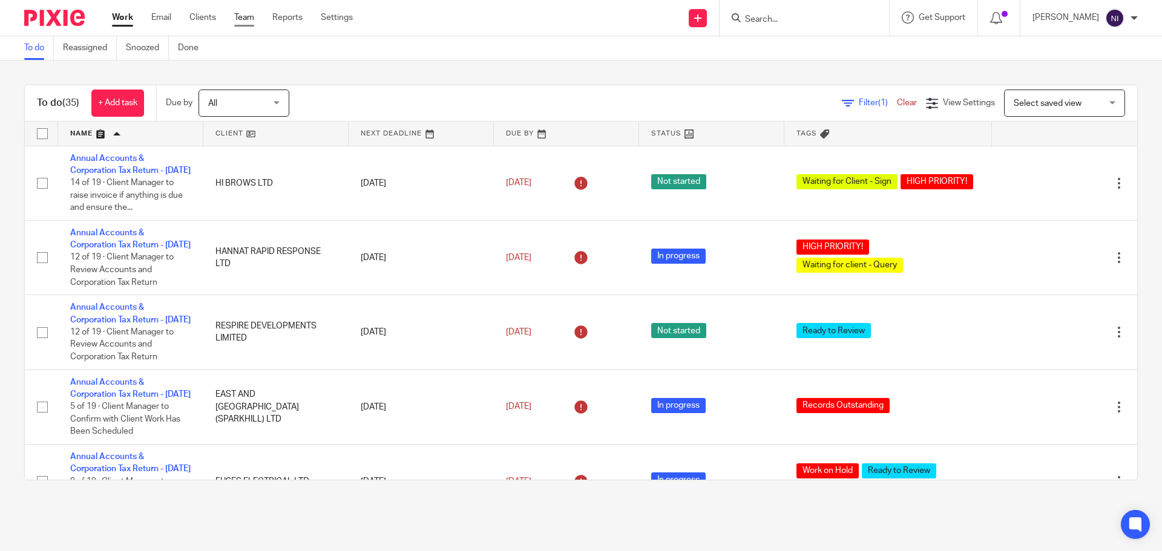
click at [240, 18] on link "Team" at bounding box center [244, 17] width 20 height 12
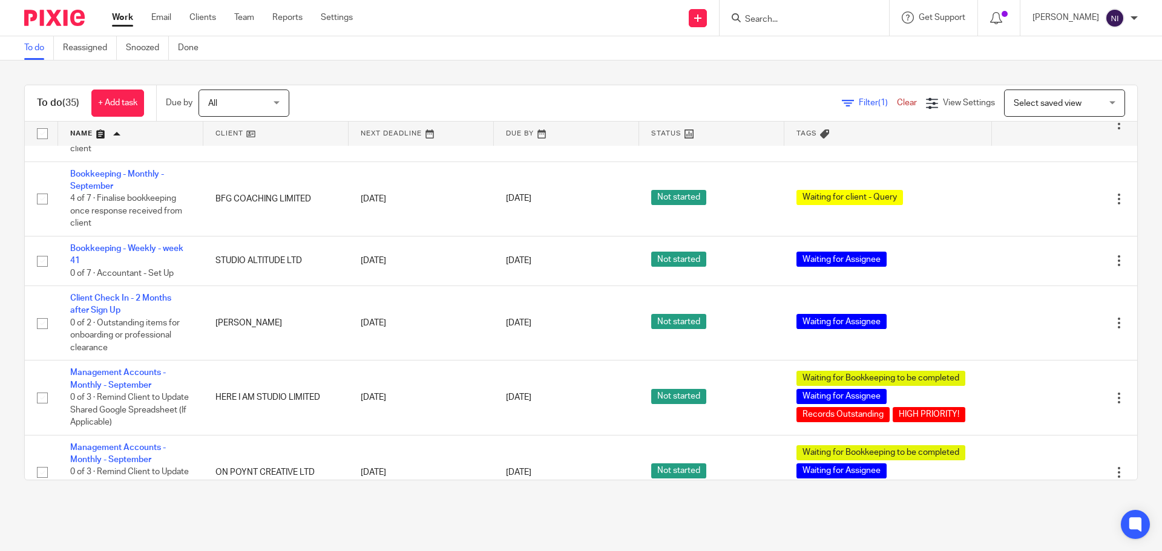
scroll to position [726, 0]
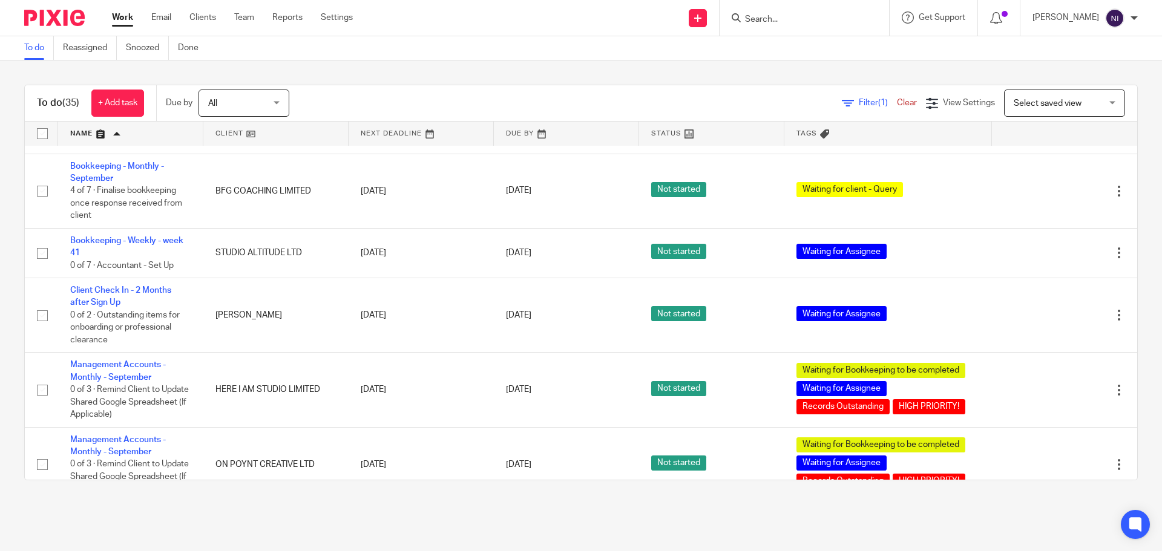
click at [811, 17] on input "Search" at bounding box center [798, 20] width 109 height 11
type input "hannat"
click at [813, 42] on link at bounding box center [855, 57] width 228 height 38
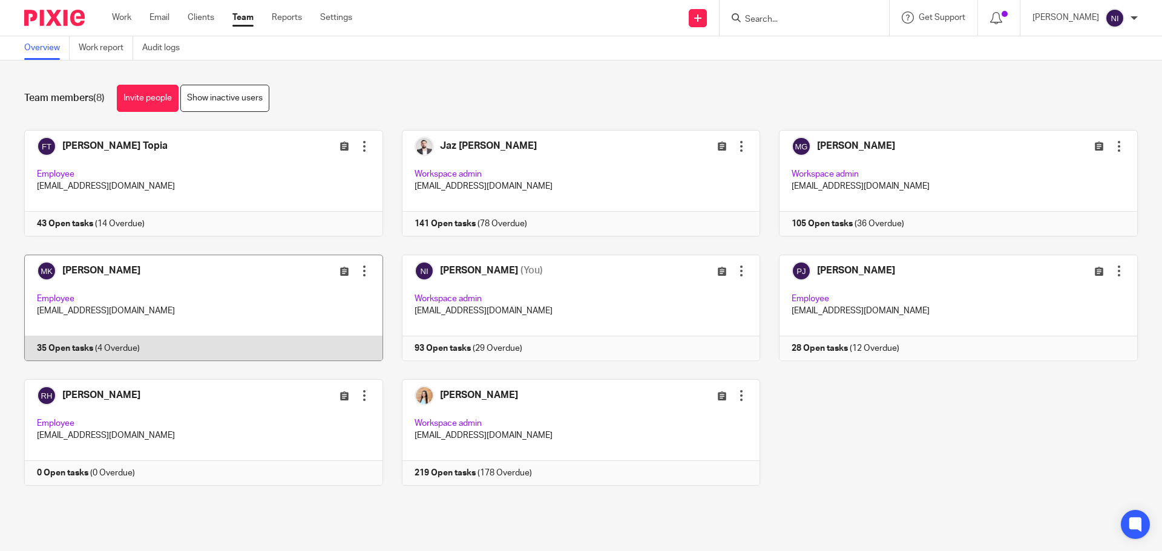
click at [91, 265] on link at bounding box center [194, 308] width 378 height 107
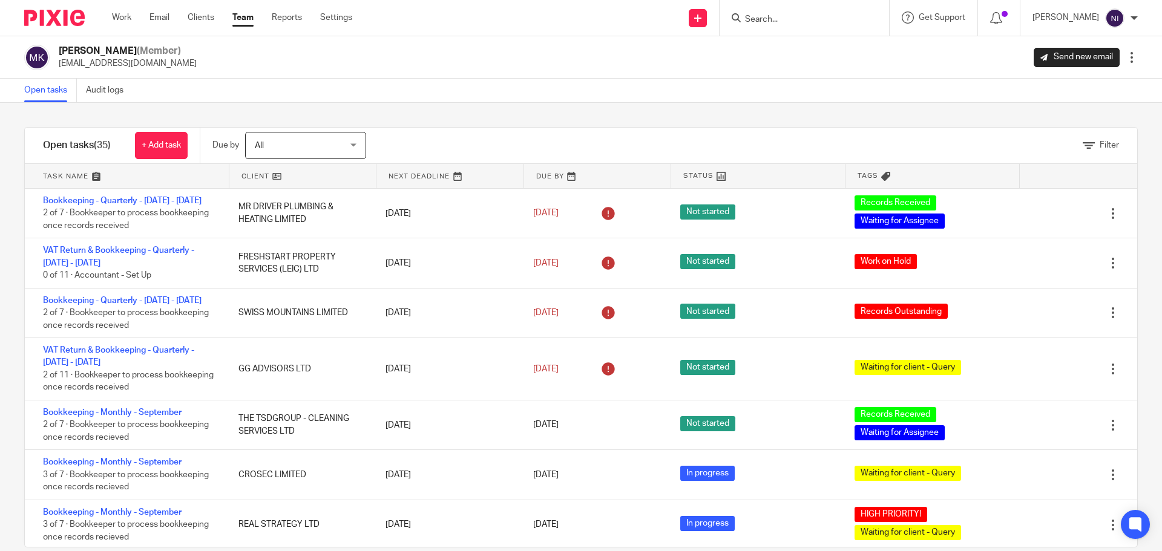
click at [96, 173] on link at bounding box center [127, 176] width 205 height 24
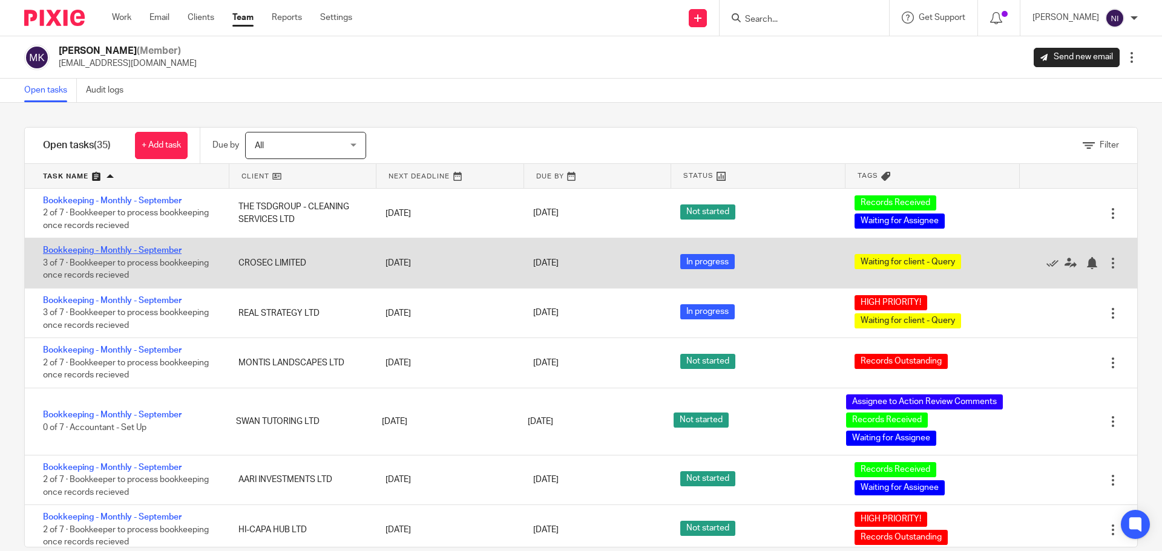
click at [96, 254] on link "Bookkeeping - Monthly - September" at bounding box center [112, 250] width 139 height 8
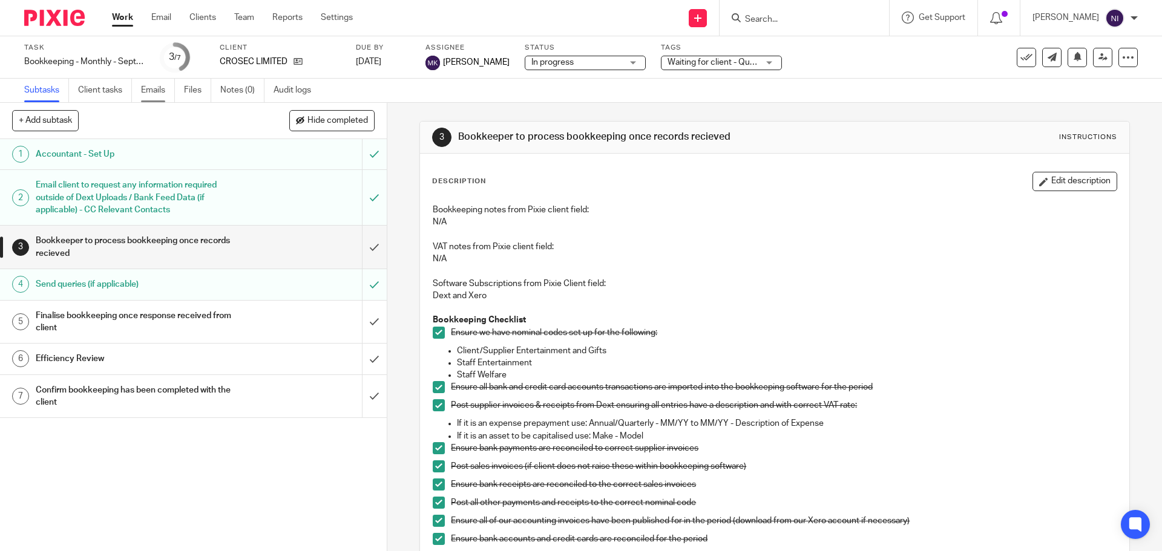
click at [144, 89] on link "Emails" at bounding box center [158, 91] width 34 height 24
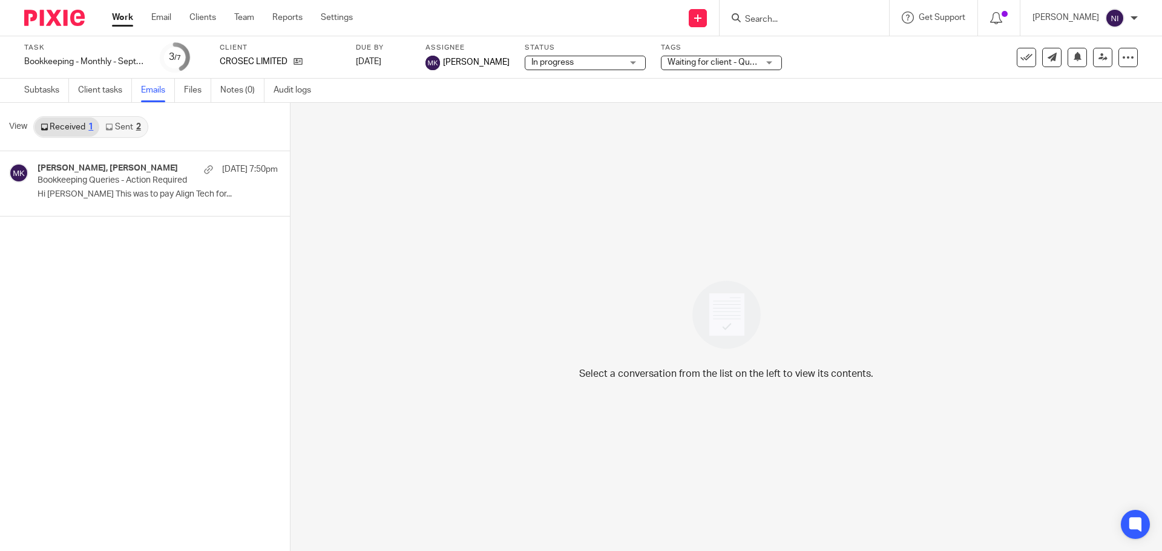
click at [123, 122] on link "Sent 2" at bounding box center [122, 126] width 47 height 19
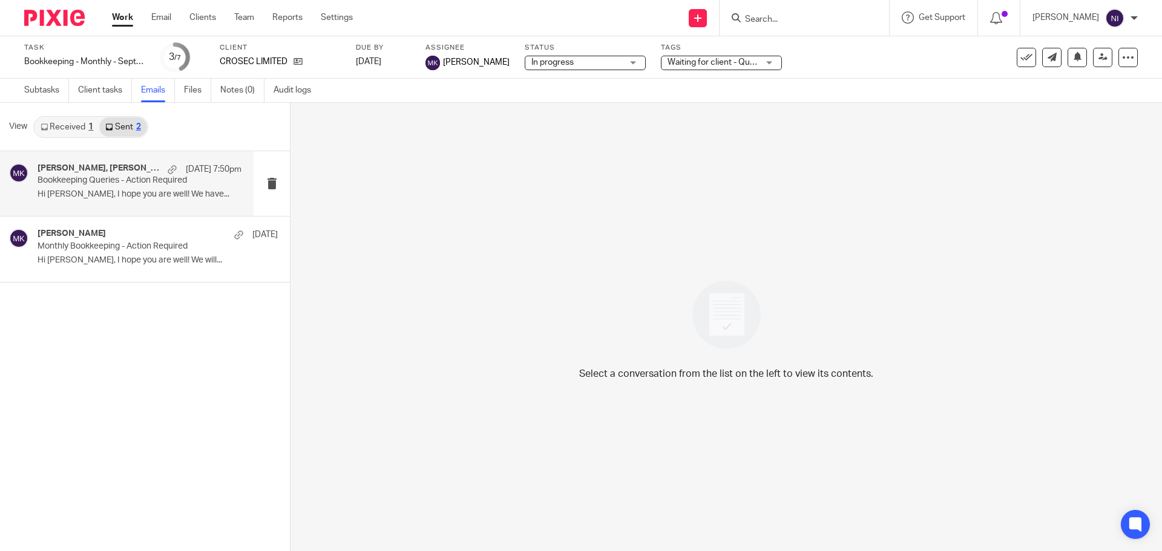
click at [123, 195] on p "Hi Pieter, I hope you are well! We have..." at bounding box center [140, 194] width 204 height 10
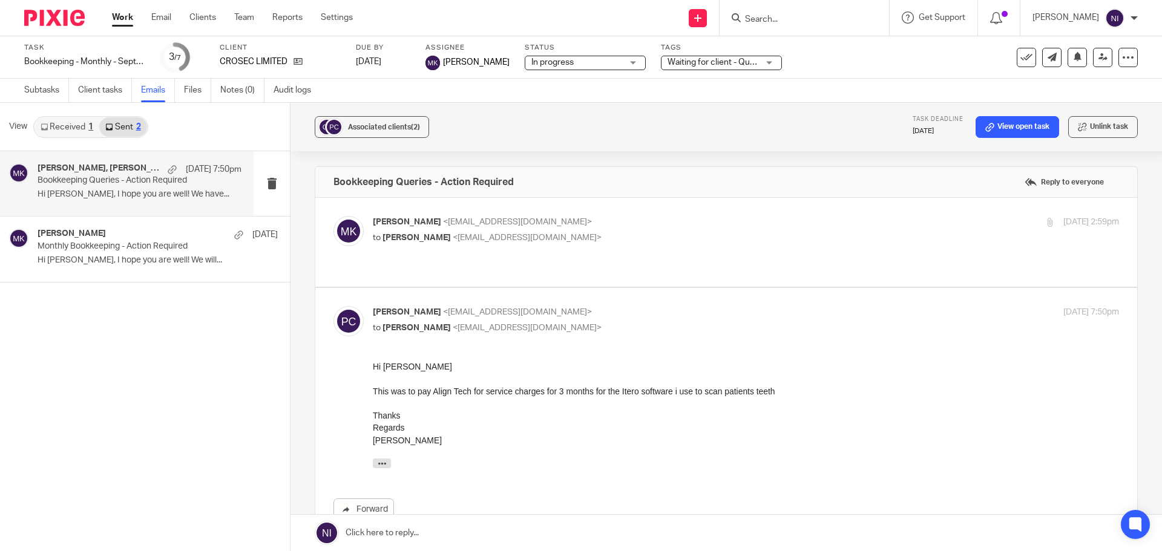
click at [569, 236] on p "to Pieter Crouse <petercrouse9@gmail.com>" at bounding box center [621, 238] width 497 height 13
checkbox input "true"
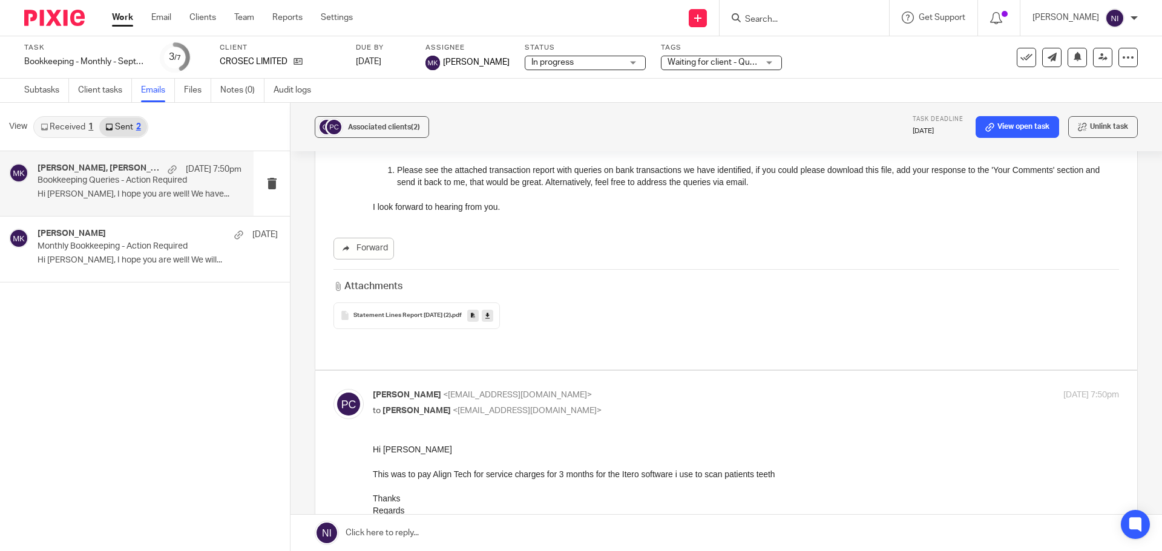
scroll to position [182, 0]
click at [490, 318] on icon at bounding box center [487, 314] width 4 height 9
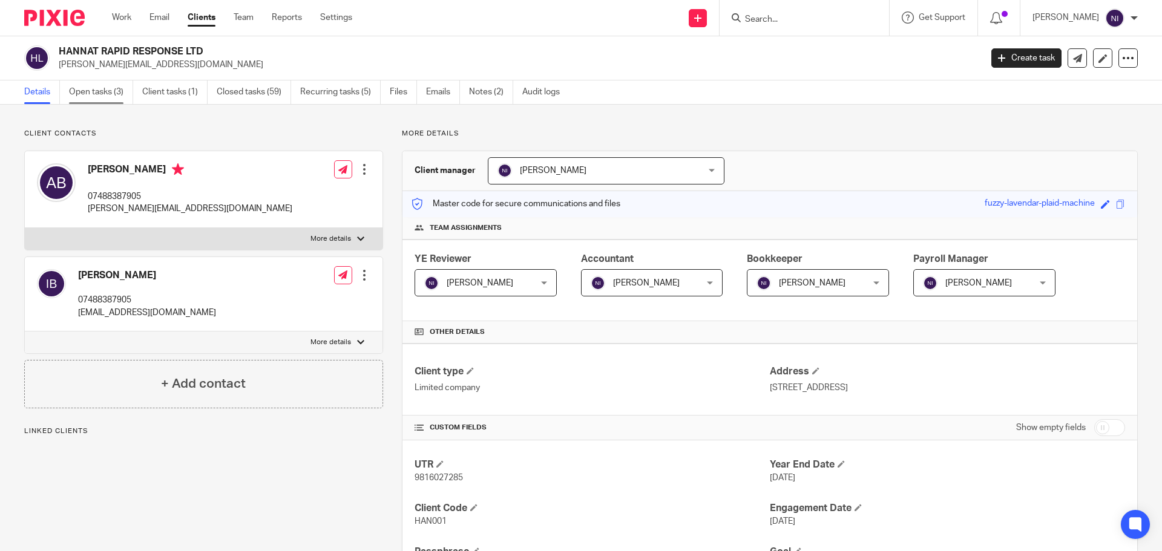
click at [126, 96] on link "Open tasks (3)" at bounding box center [101, 92] width 64 height 24
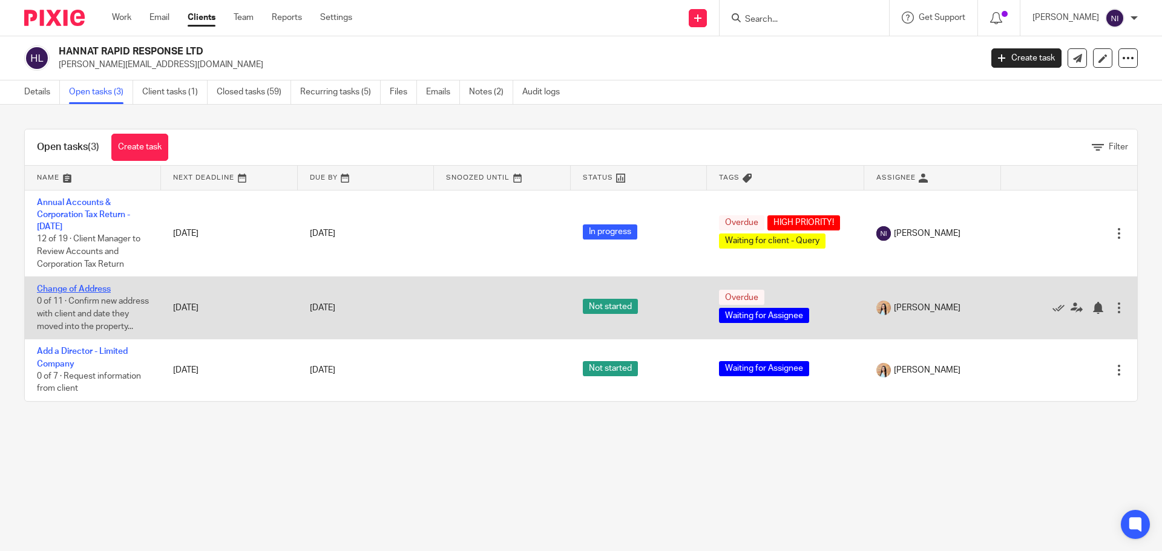
click at [82, 287] on link "Change of Address" at bounding box center [74, 289] width 74 height 8
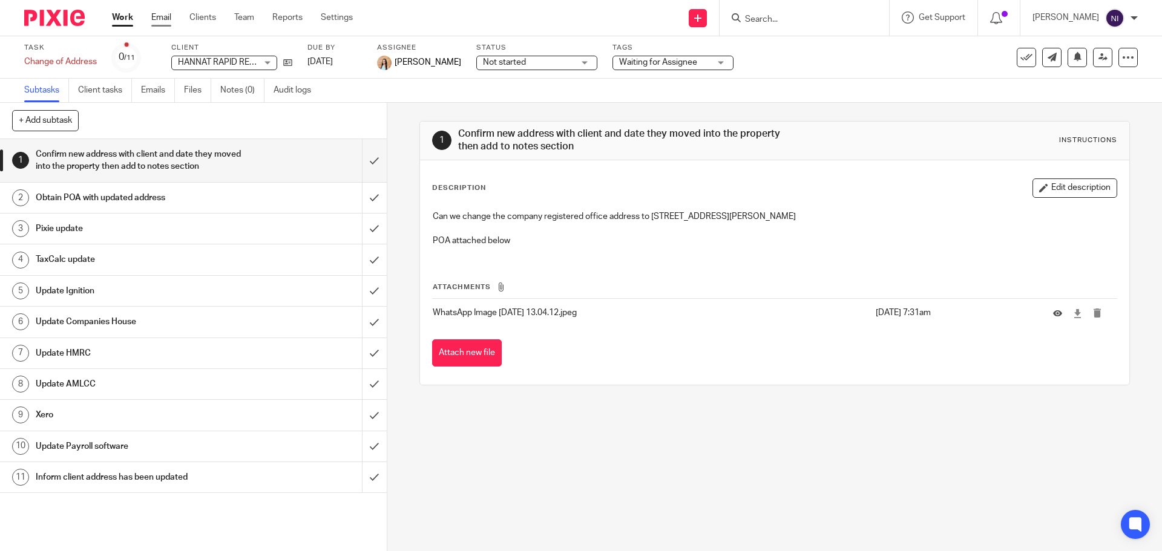
click at [156, 11] on link "Email" at bounding box center [161, 17] width 20 height 12
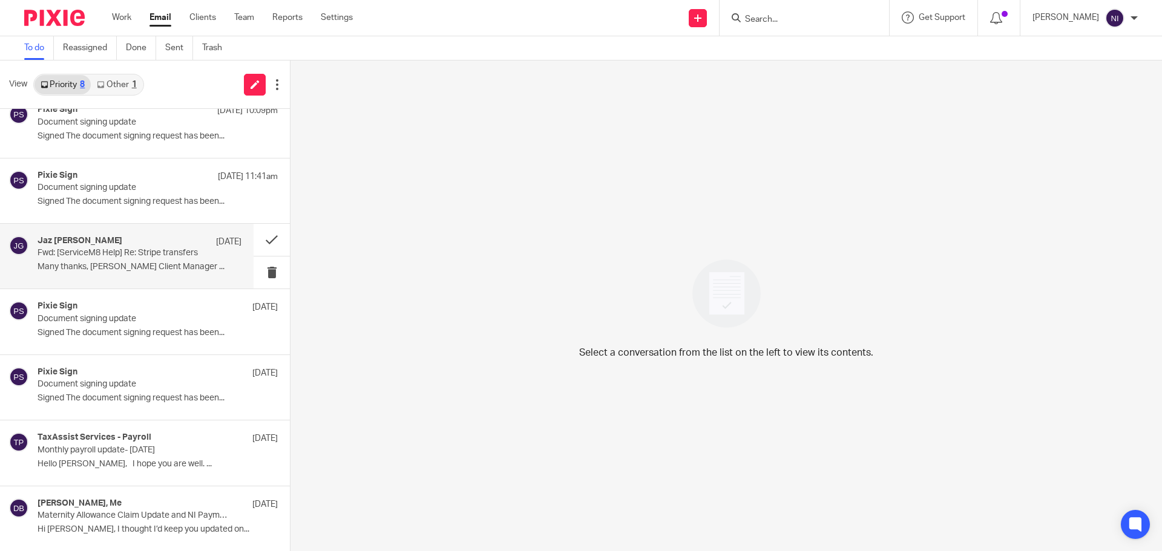
scroll to position [82, 0]
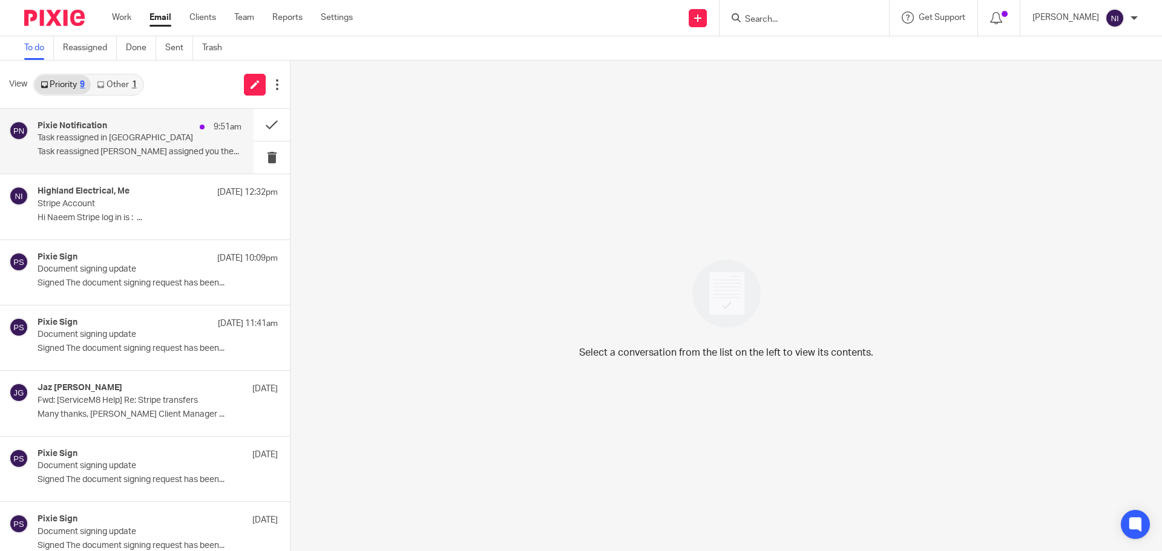
click at [154, 148] on p "Task reassigned Moiz Khatri assigned you the..." at bounding box center [140, 152] width 204 height 10
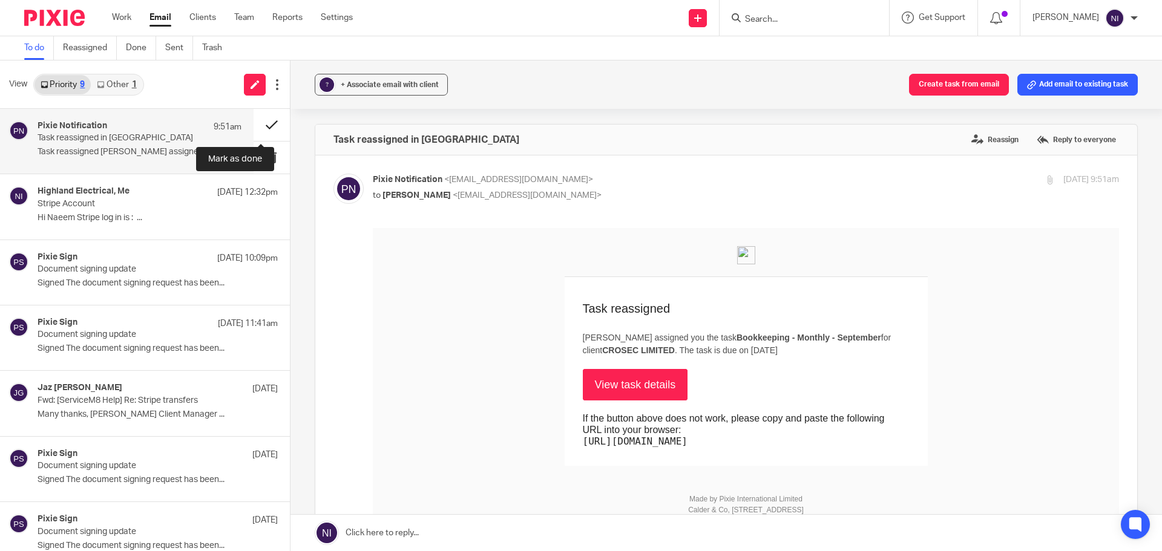
click at [257, 123] on button at bounding box center [272, 125] width 36 height 32
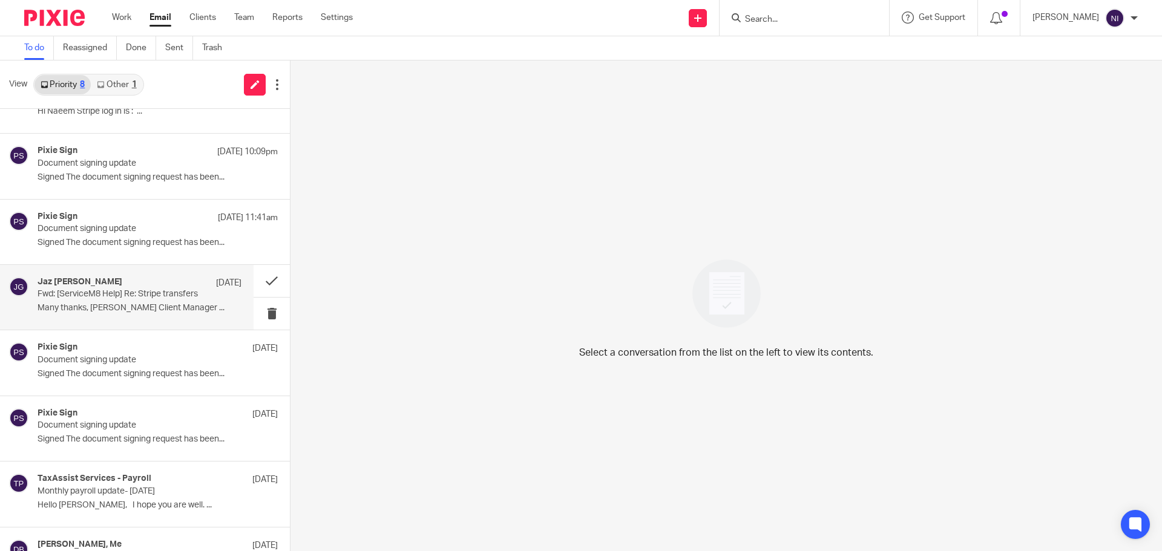
scroll to position [82, 0]
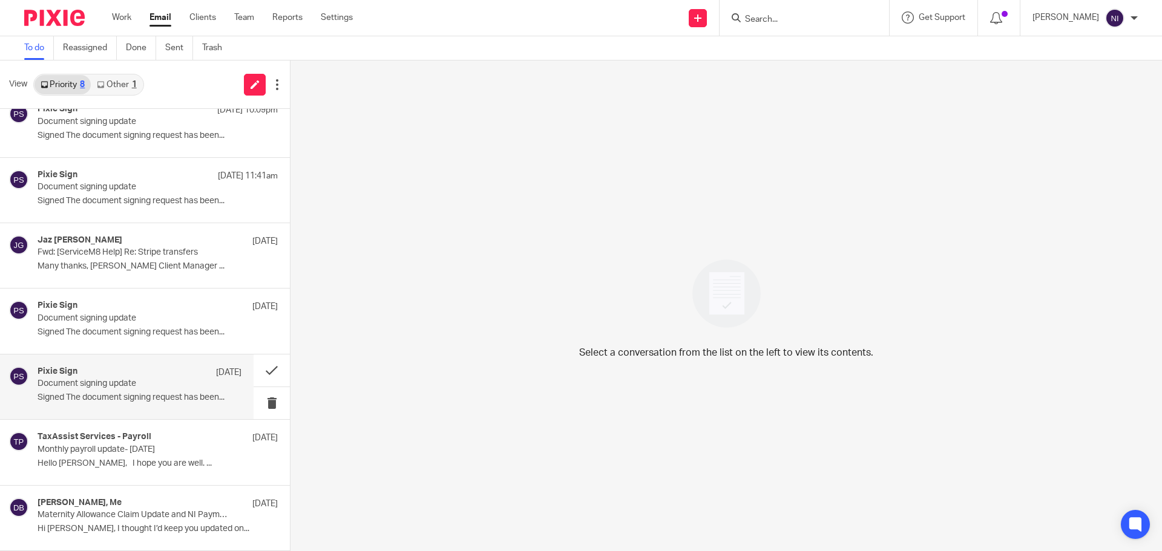
click at [167, 369] on div "Pixie Sign 6 Oct" at bounding box center [140, 373] width 204 height 12
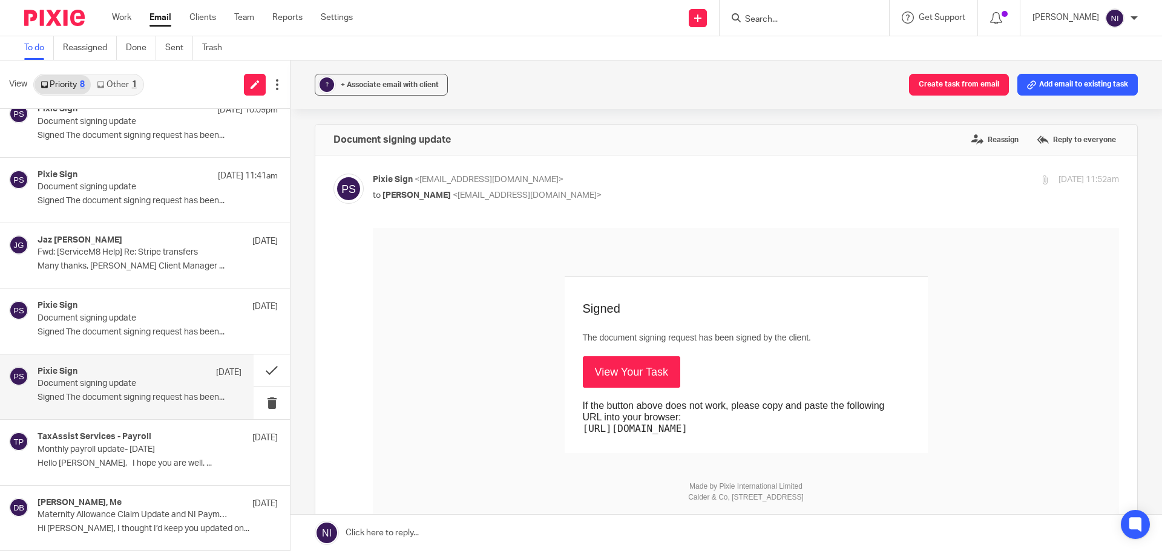
scroll to position [0, 0]
click at [646, 381] on link "View Your Task" at bounding box center [631, 371] width 97 height 31
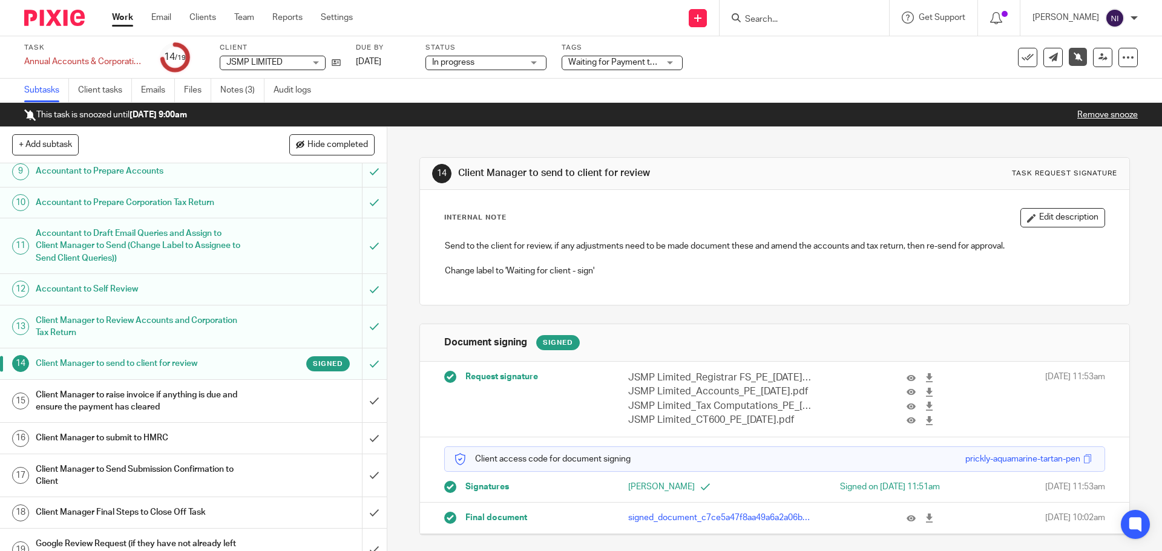
scroll to position [357, 0]
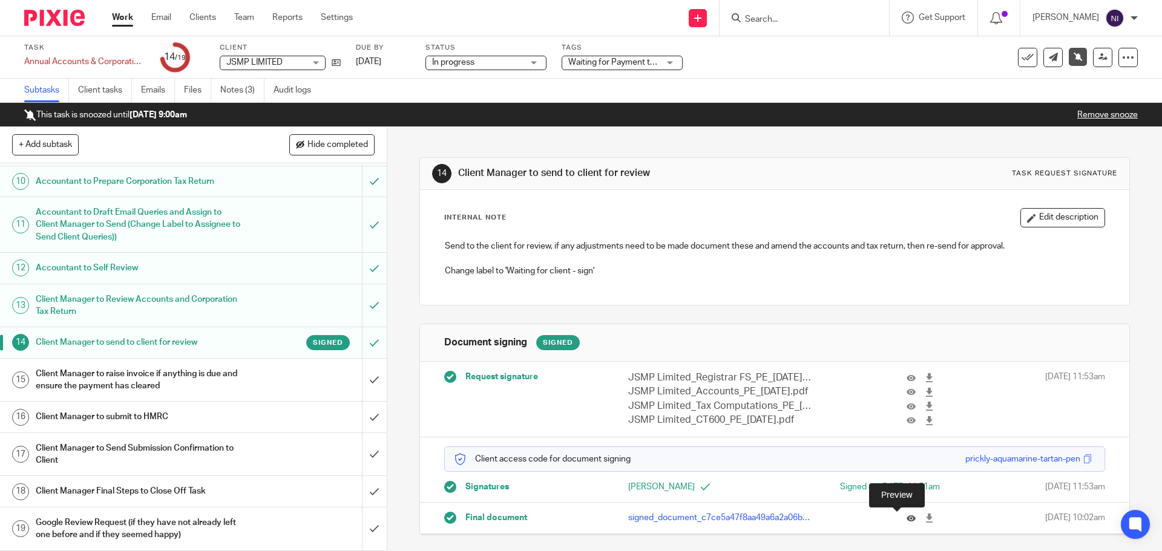
click at [906, 519] on icon at bounding box center [910, 518] width 9 height 9
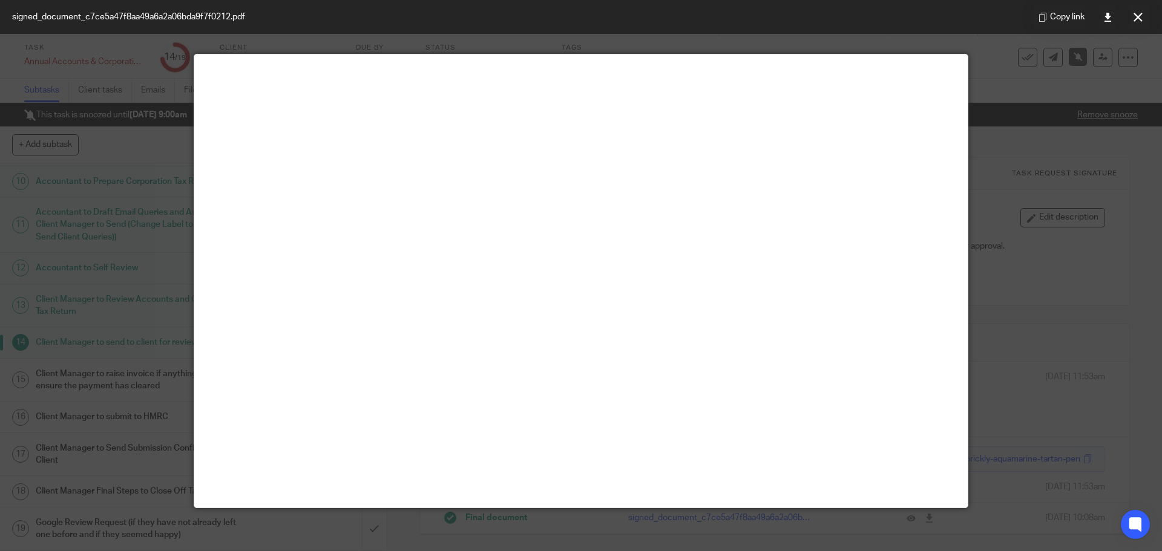
scroll to position [85, 0]
